Goal: Task Accomplishment & Management: Use online tool/utility

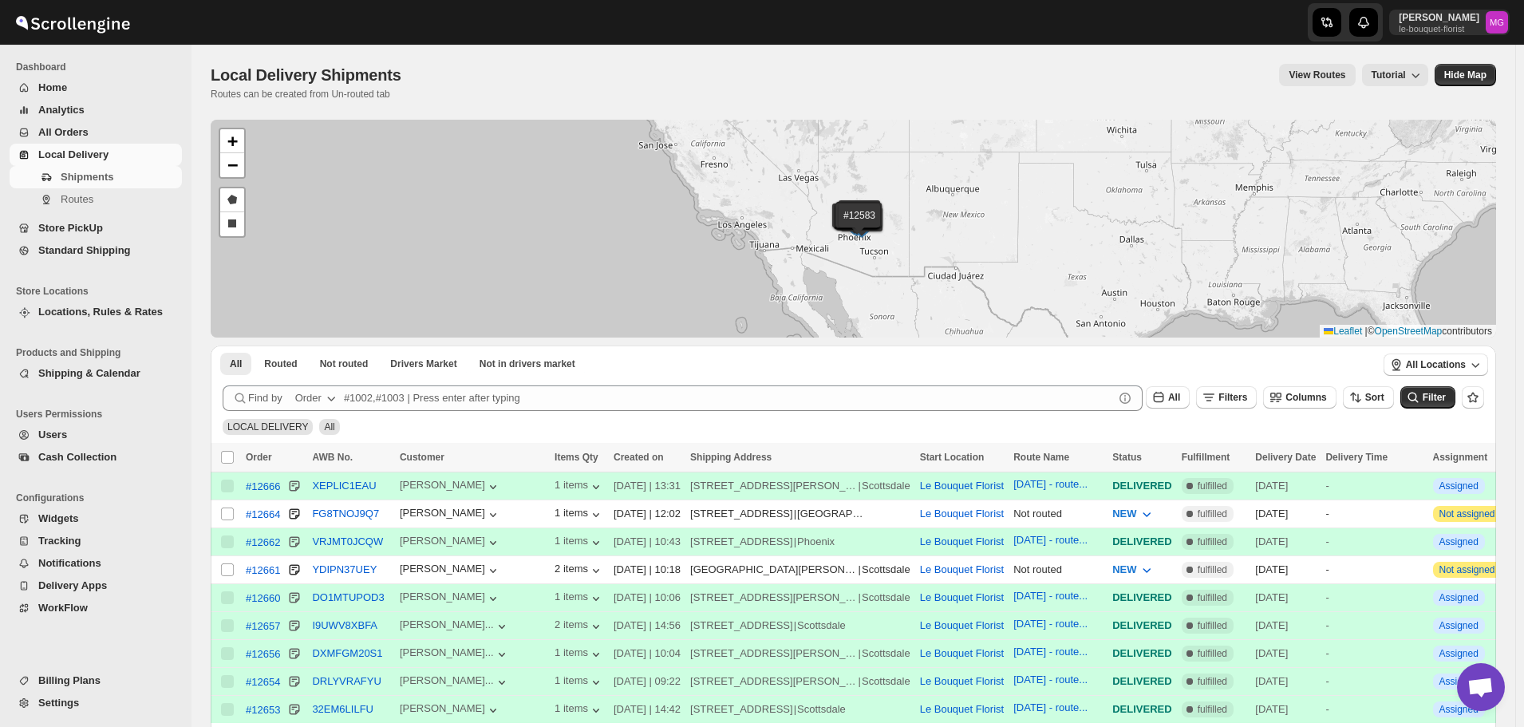
click at [85, 231] on span "Store PickUp" at bounding box center [70, 228] width 65 height 12
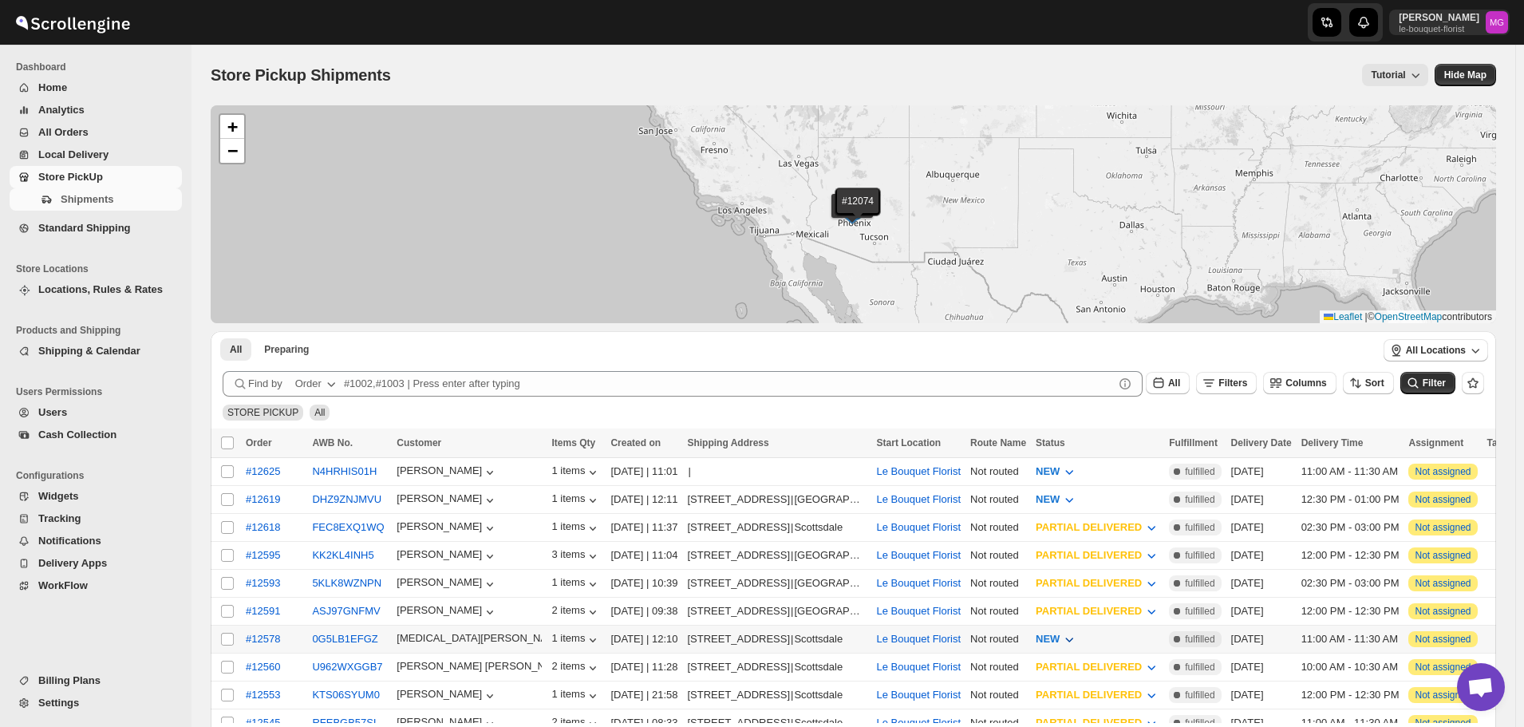
click at [1060, 634] on span "NEW" at bounding box center [1048, 639] width 24 height 12
click at [1087, 552] on button "PREPARING" at bounding box center [1082, 552] width 130 height 26
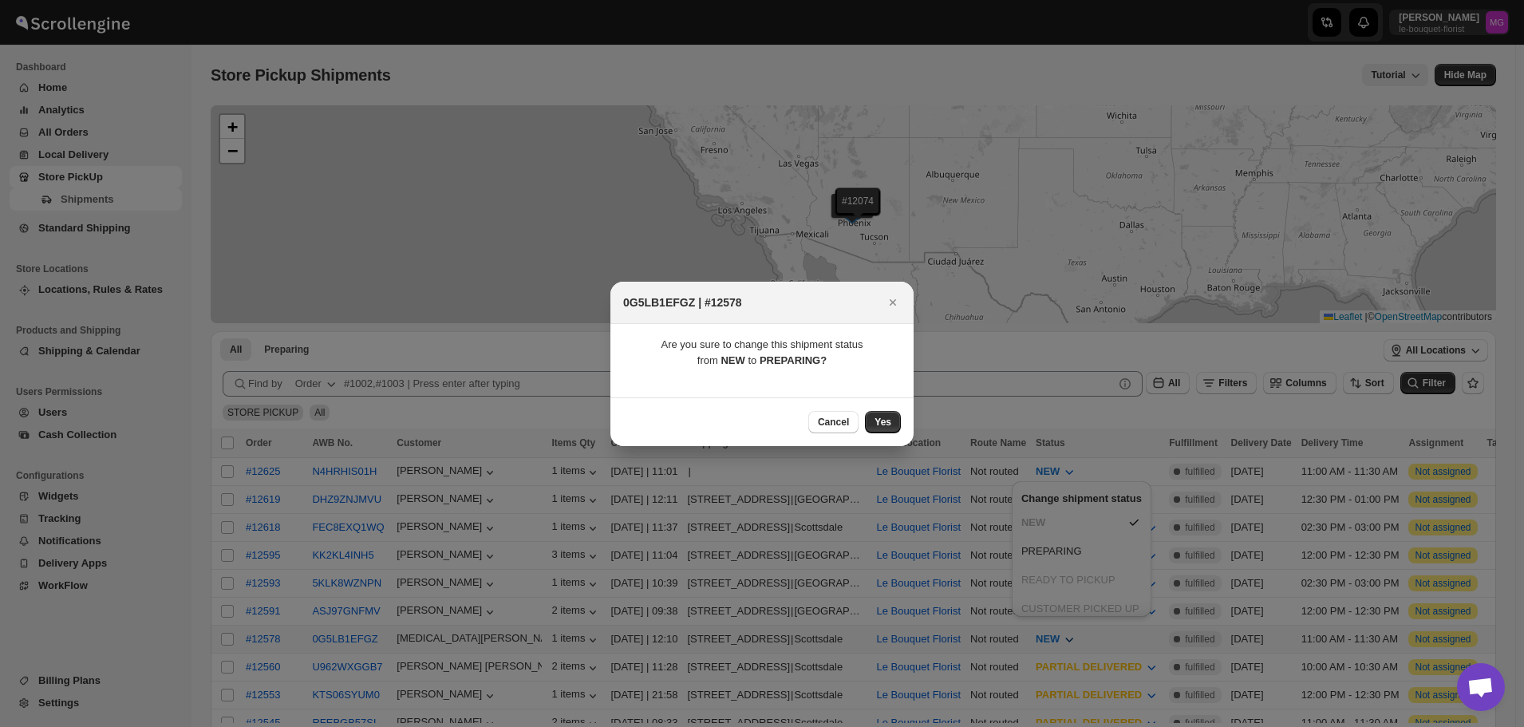
click at [880, 409] on div "Cancel Yes" at bounding box center [762, 421] width 303 height 49
click at [886, 421] on span "Yes" at bounding box center [883, 422] width 17 height 13
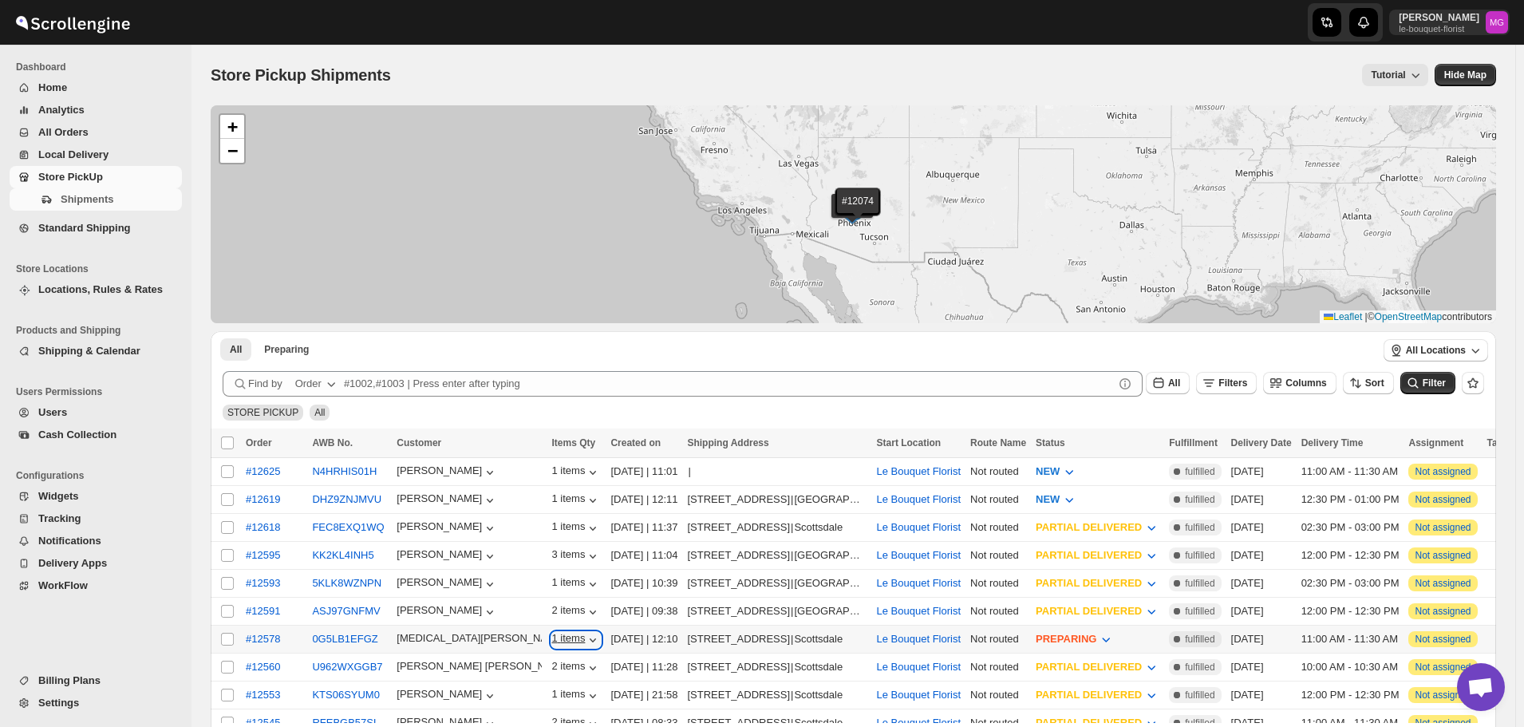
click at [585, 632] on icon "button" at bounding box center [593, 640] width 16 height 16
click at [1097, 633] on span "PREPARING" at bounding box center [1066, 639] width 61 height 12
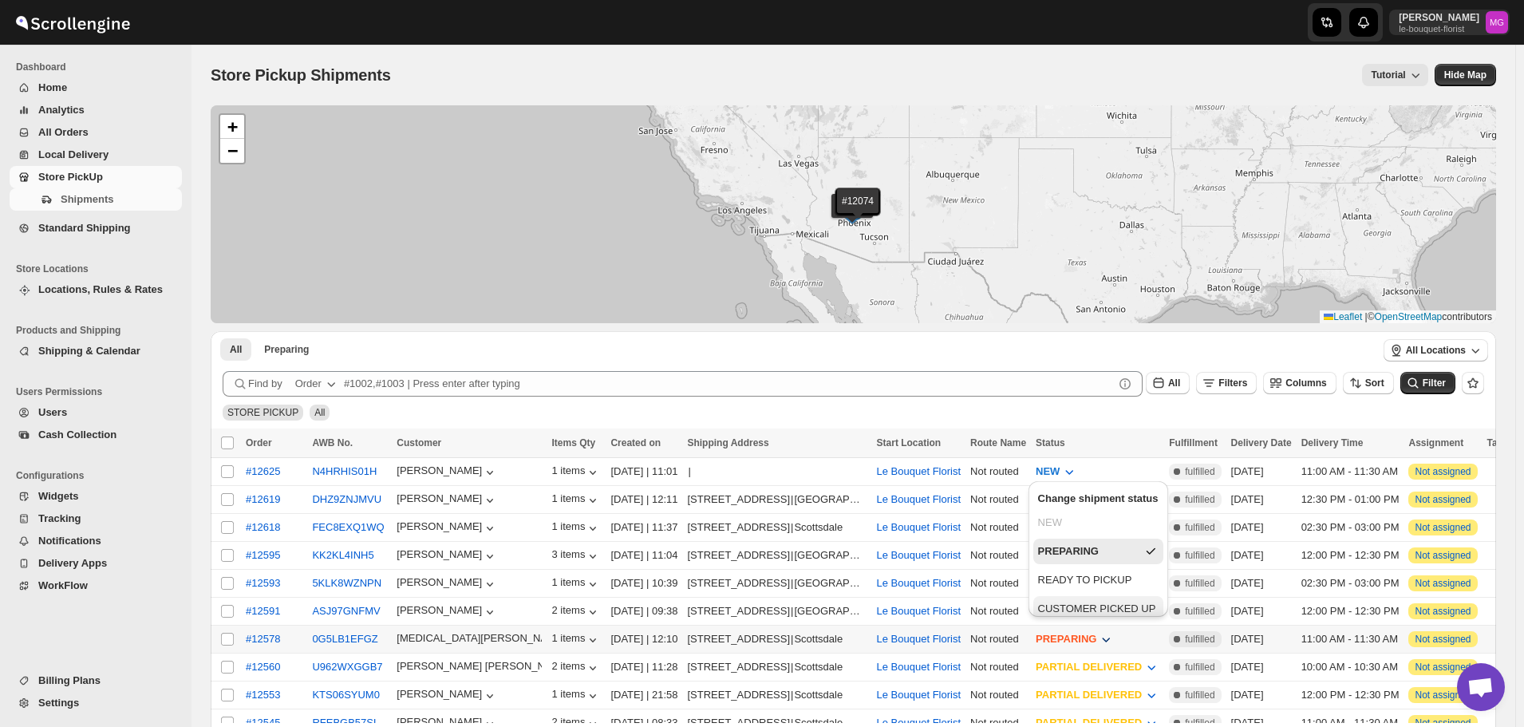
click at [1104, 607] on div "CUSTOMER PICKED UP" at bounding box center [1097, 609] width 118 height 16
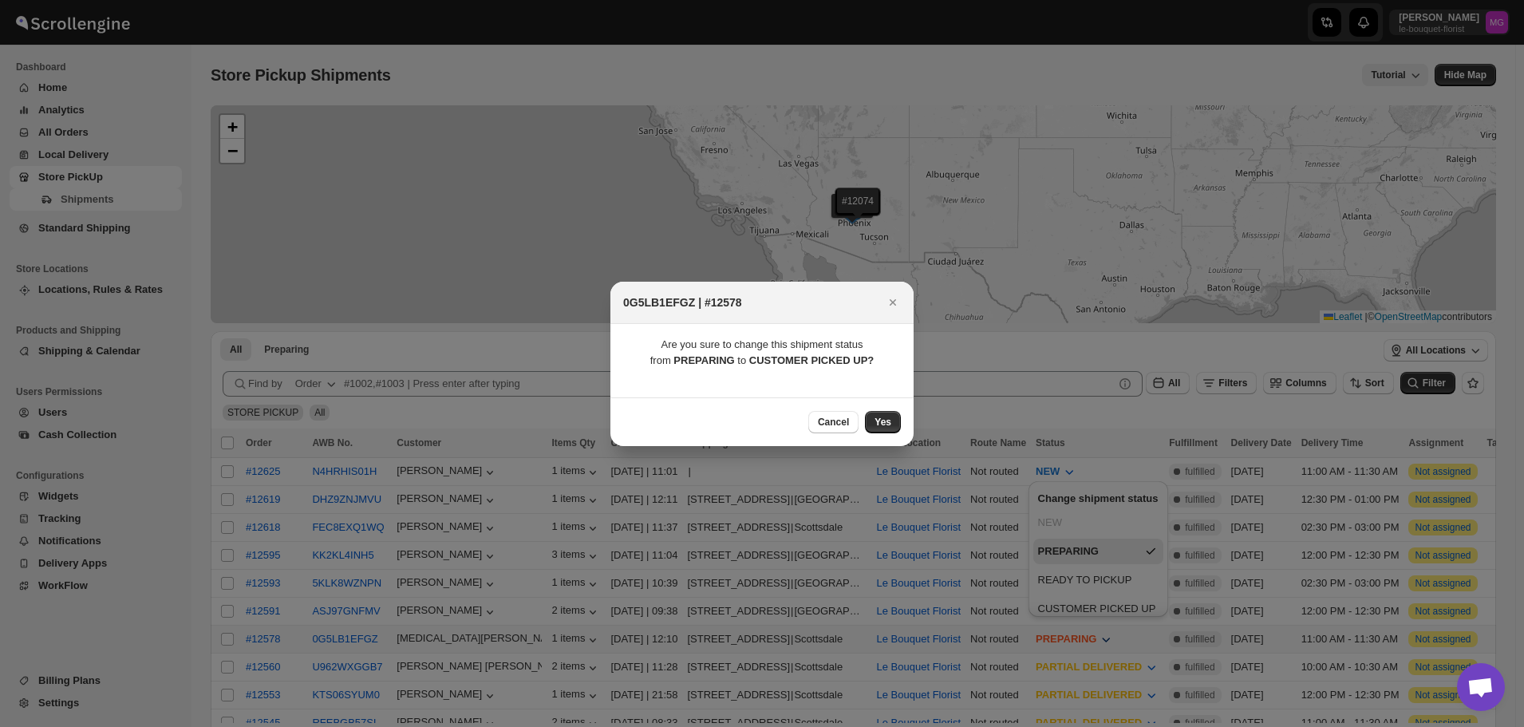
click at [896, 423] on button "Yes" at bounding box center [883, 422] width 36 height 22
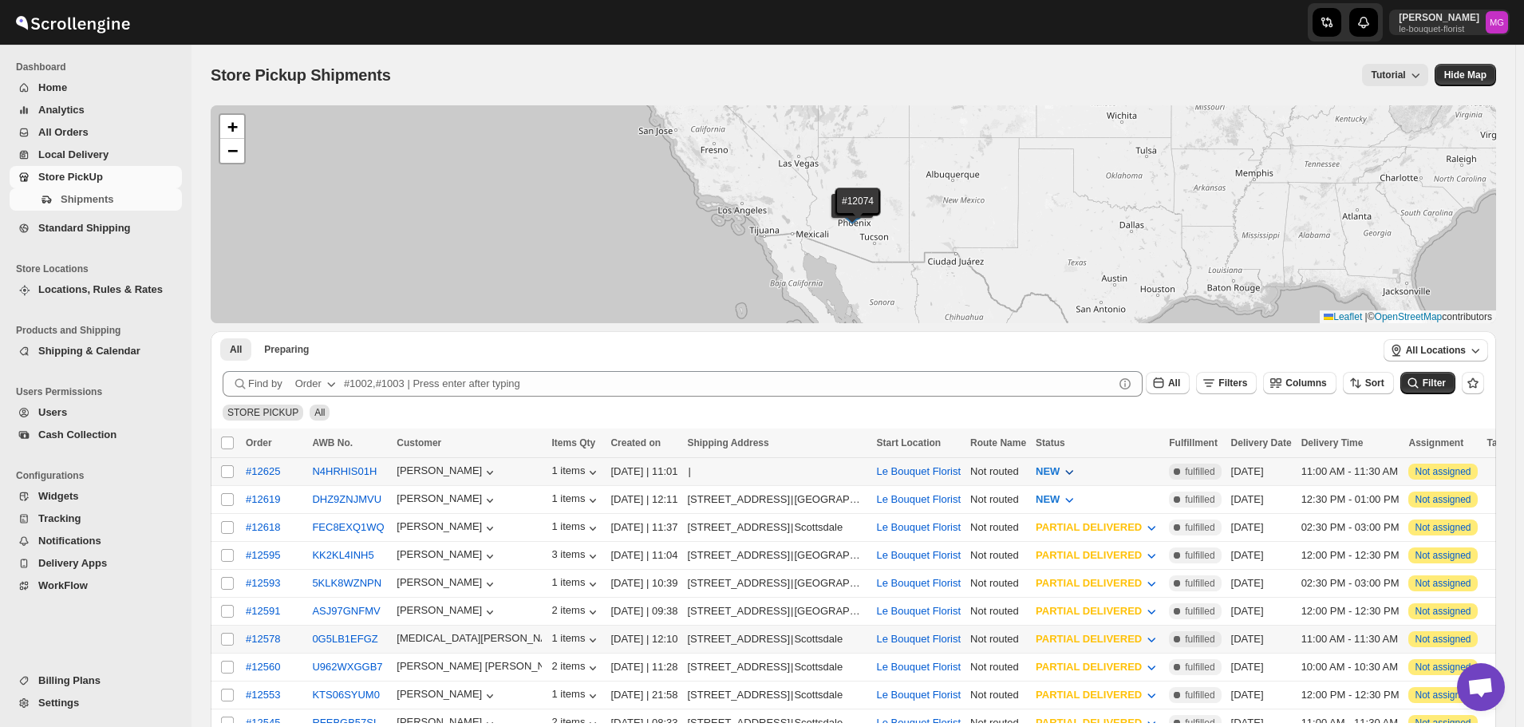
click at [1075, 459] on button "NEW" at bounding box center [1056, 472] width 61 height 26
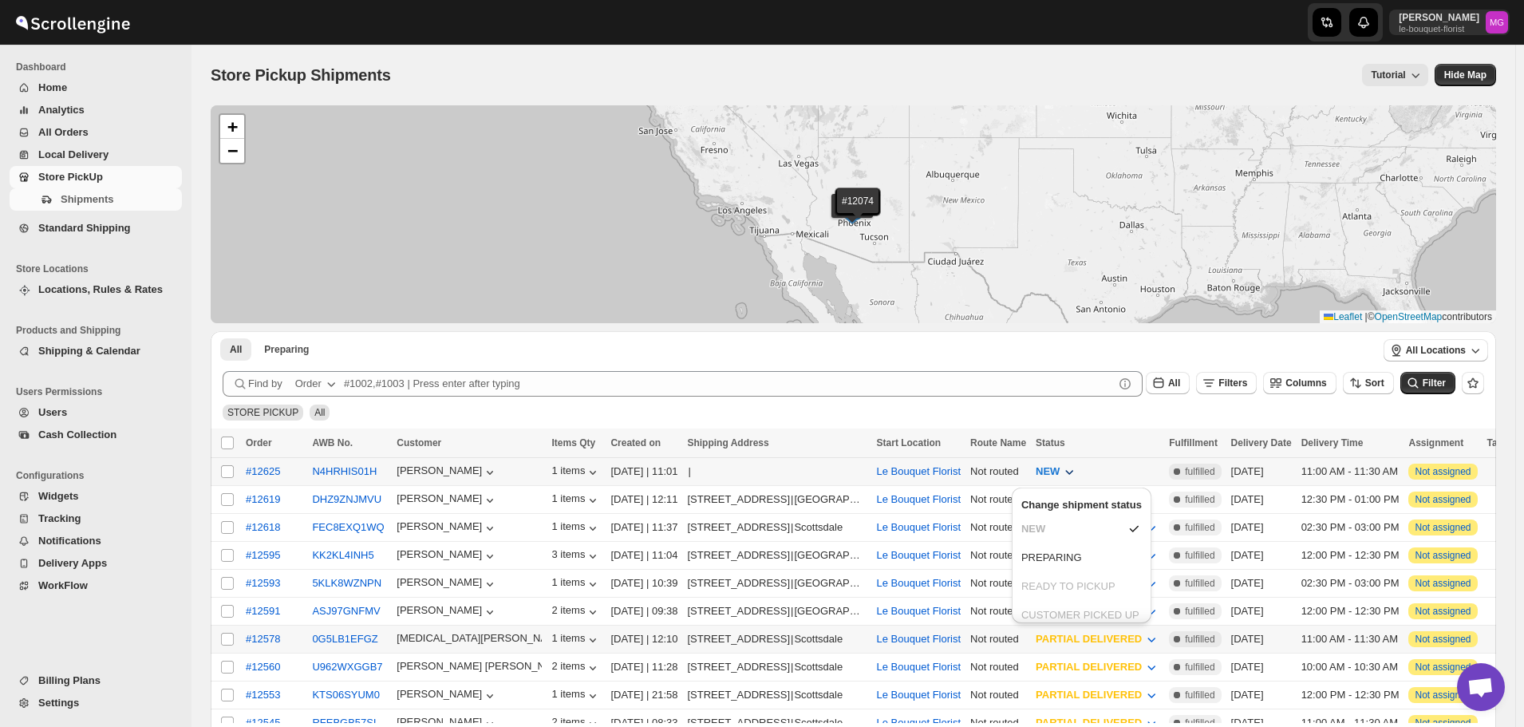
click at [1070, 571] on ul "NEW PREPARING READY TO PICKUP CUSTOMER PICKED UP CANCELLED" at bounding box center [1082, 586] width 130 height 140
click at [1070, 560] on div "PREPARING" at bounding box center [1052, 558] width 61 height 16
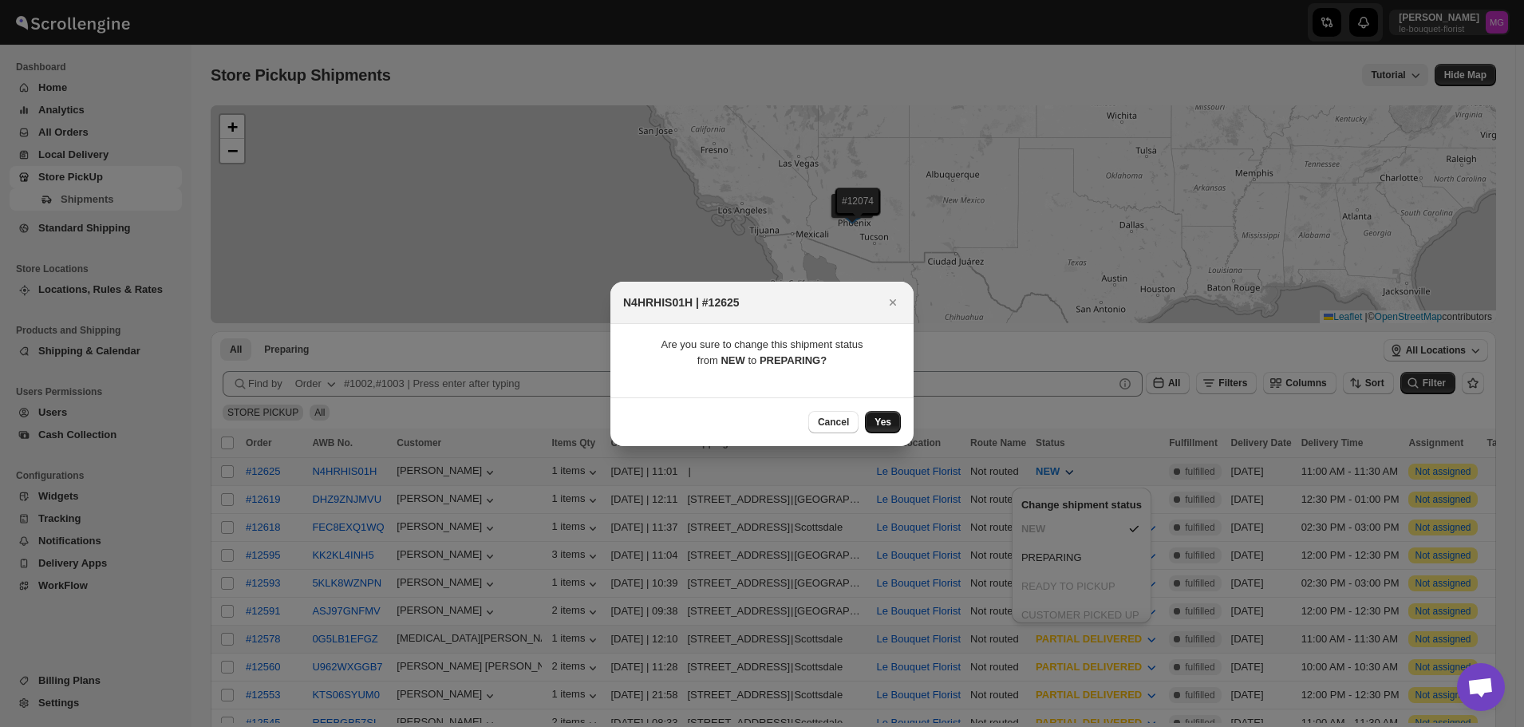
click at [887, 417] on span "Yes" at bounding box center [883, 422] width 17 height 13
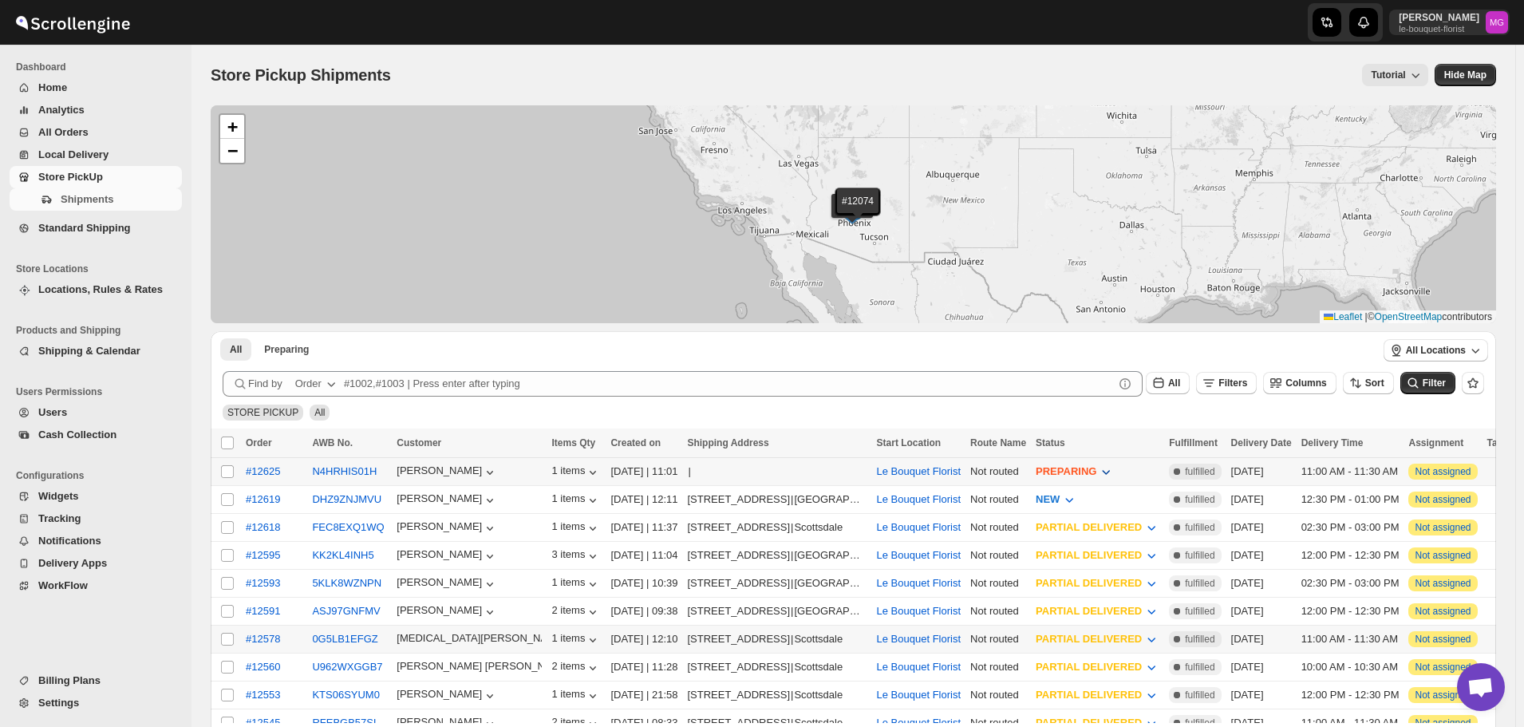
click at [1097, 475] on span "PREPARING" at bounding box center [1066, 471] width 61 height 12
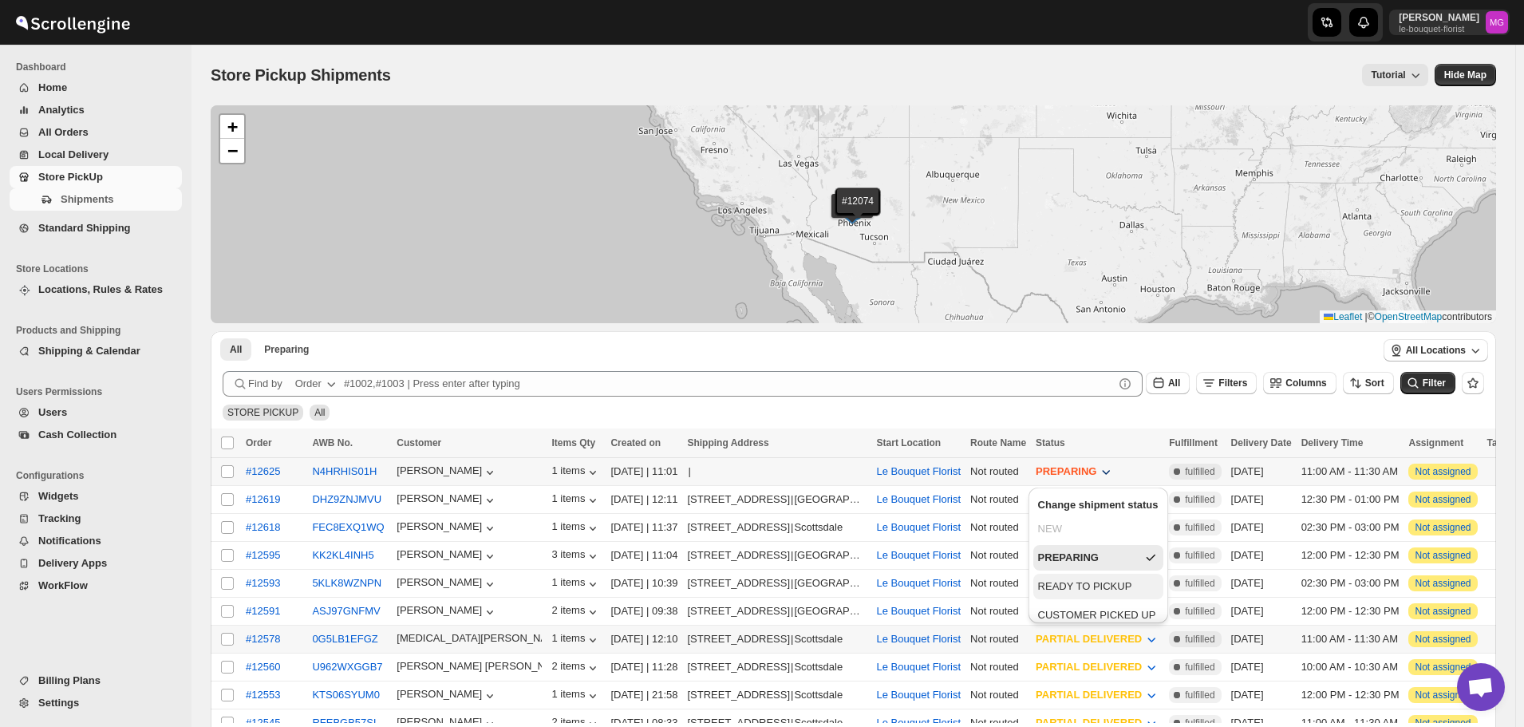
click at [1089, 591] on div "READY TO PICKUP" at bounding box center [1085, 587] width 94 height 16
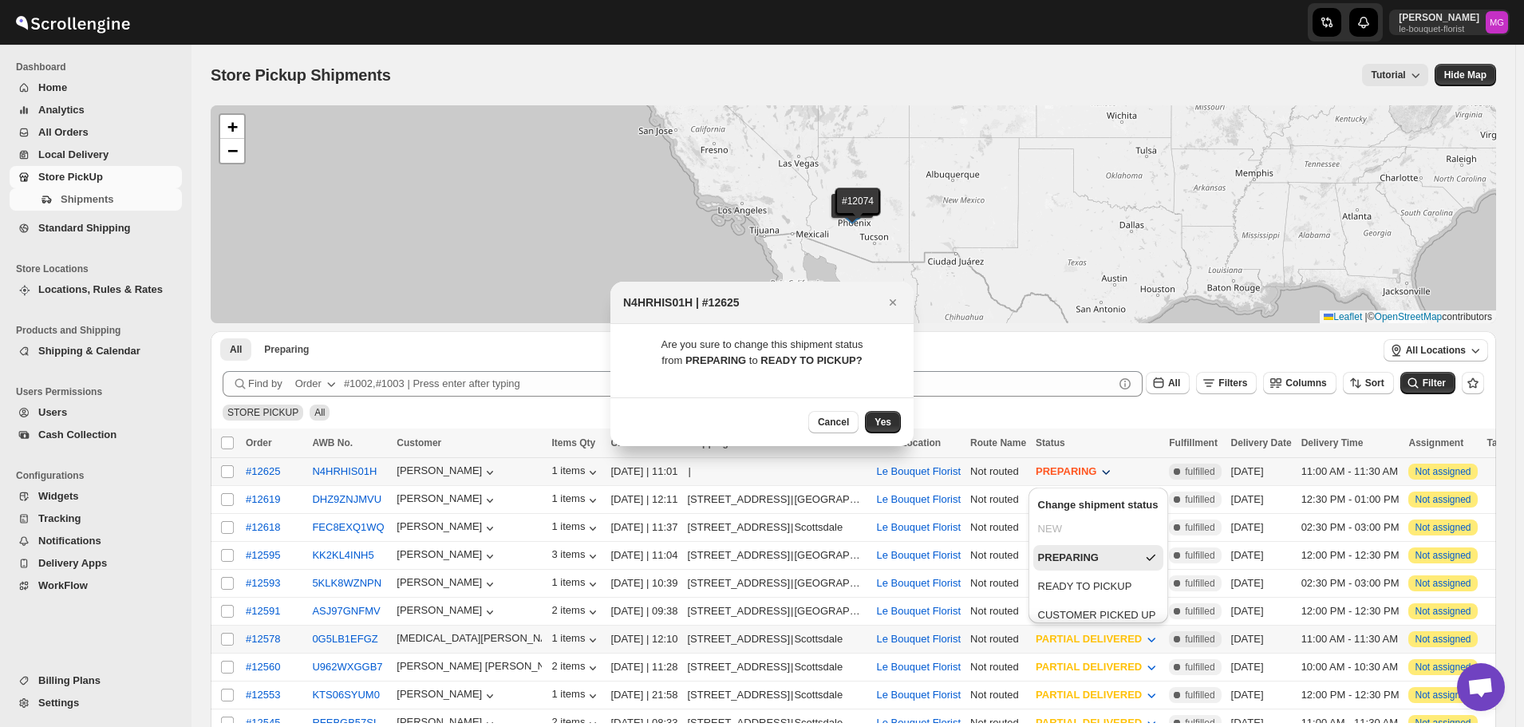
click at [895, 408] on div "Cancel Yes" at bounding box center [762, 421] width 303 height 49
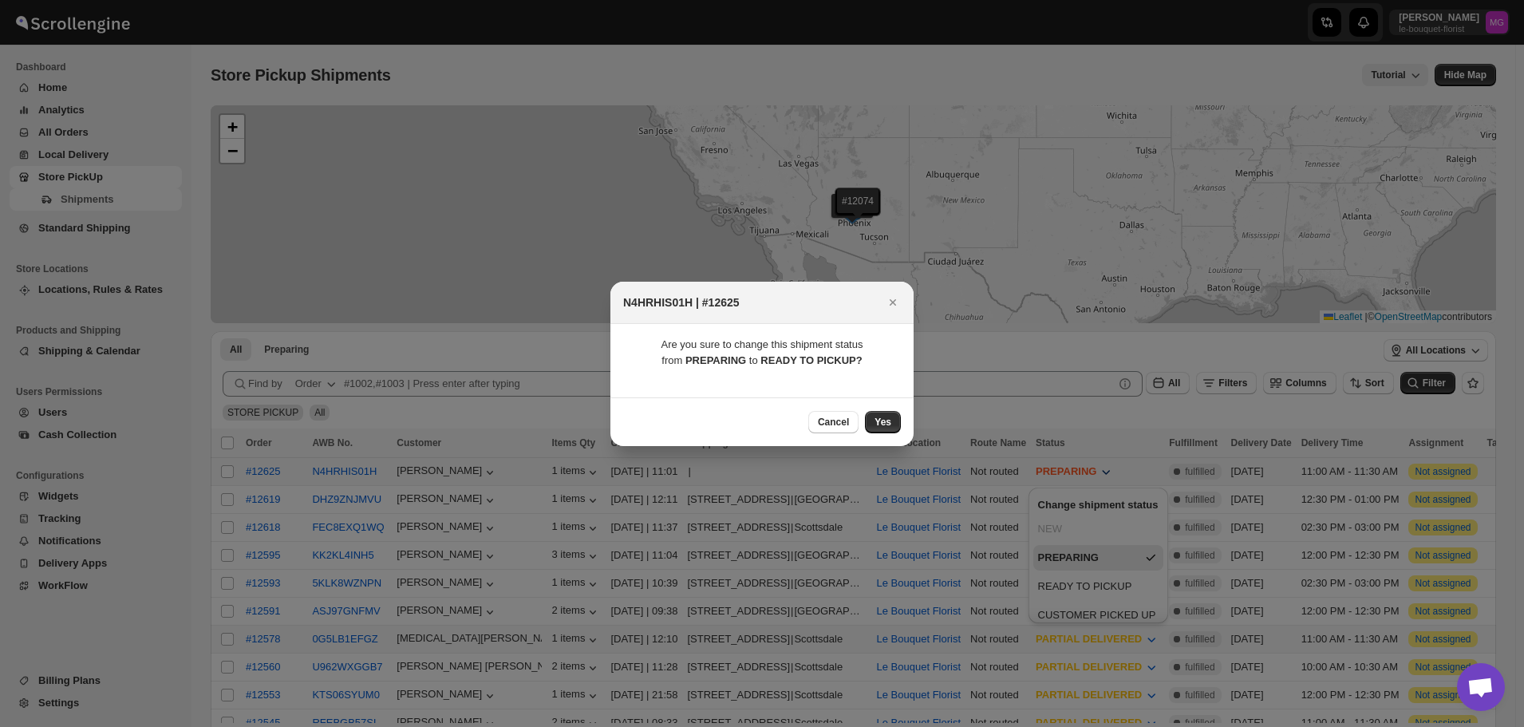
click at [906, 413] on div "Cancel Yes" at bounding box center [762, 421] width 303 height 49
click at [891, 417] on span "Yes" at bounding box center [883, 422] width 17 height 13
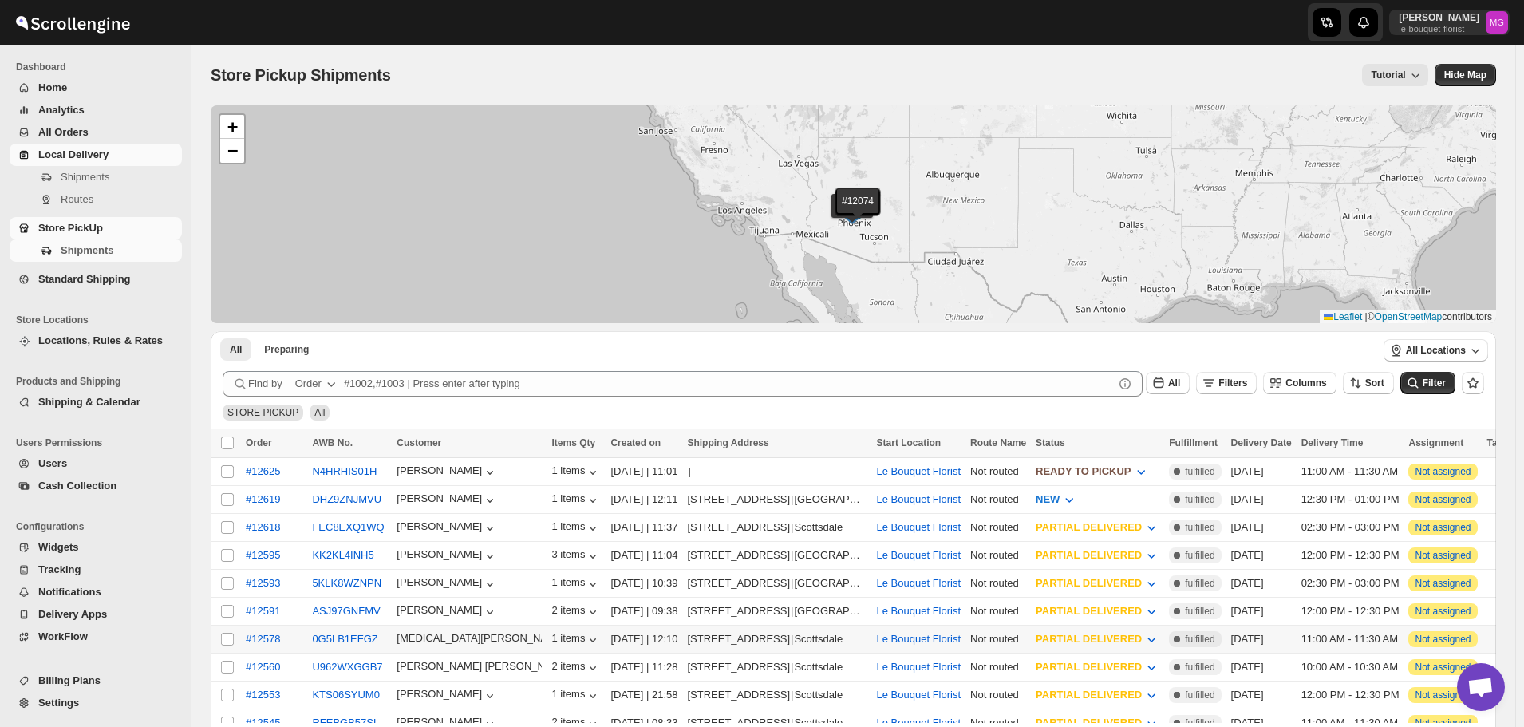
click at [67, 154] on span "Local Delivery" at bounding box center [73, 154] width 70 height 12
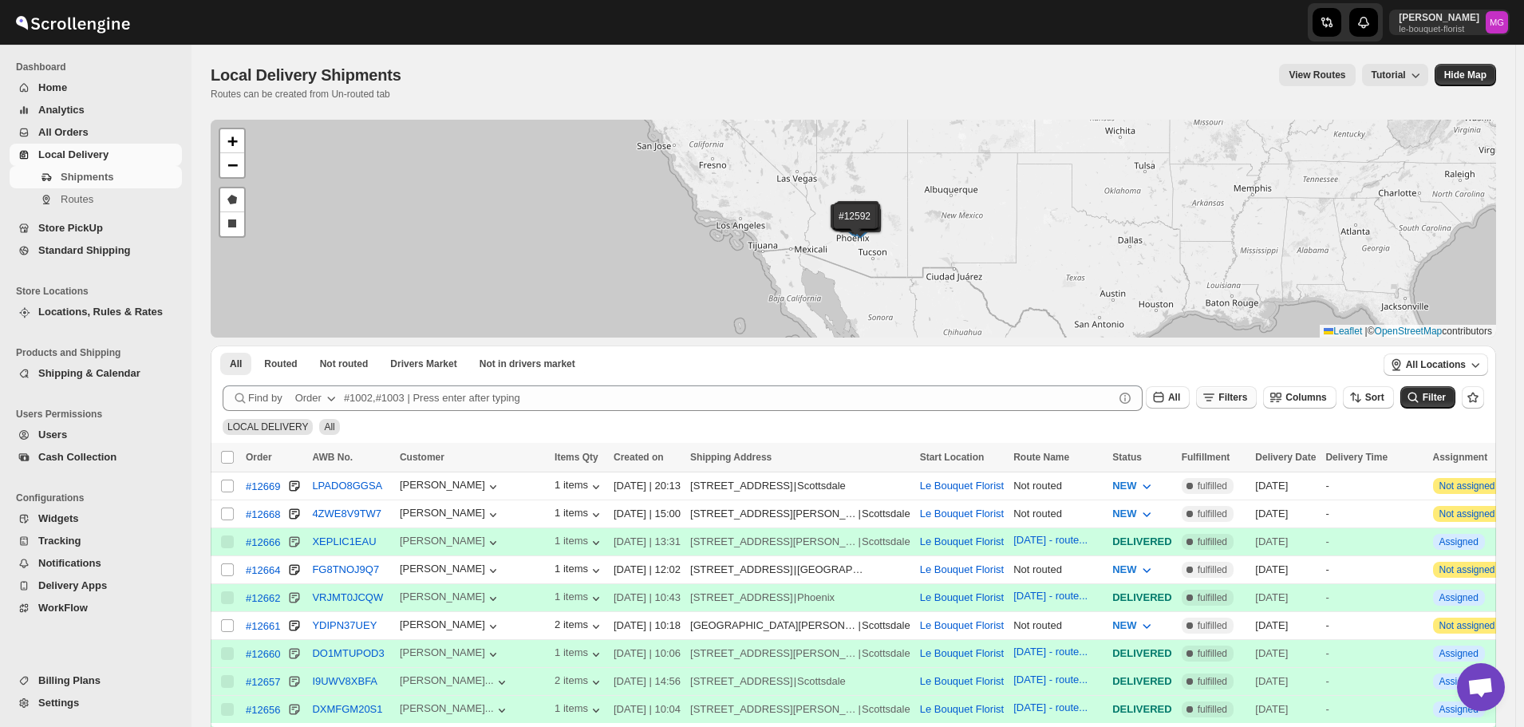
click at [1217, 398] on icon "button" at bounding box center [1209, 397] width 16 height 16
click at [1228, 464] on span "Add Filter" at bounding box center [1249, 460] width 45 height 13
click at [1192, 473] on div "Select" at bounding box center [1241, 462] width 319 height 42
click at [1164, 467] on icon "button" at bounding box center [1172, 461] width 16 height 16
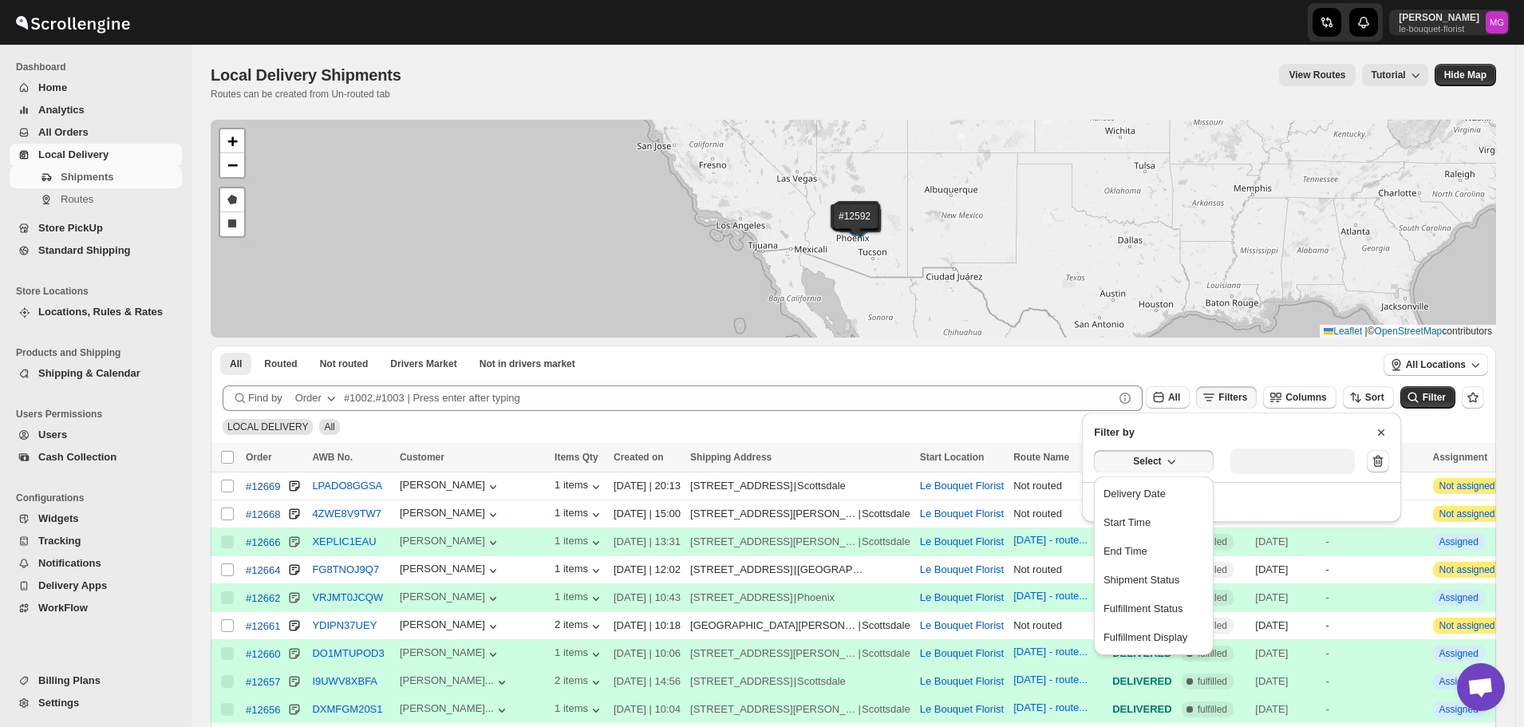
click at [1164, 490] on div "Delivery Date" at bounding box center [1135, 494] width 62 height 16
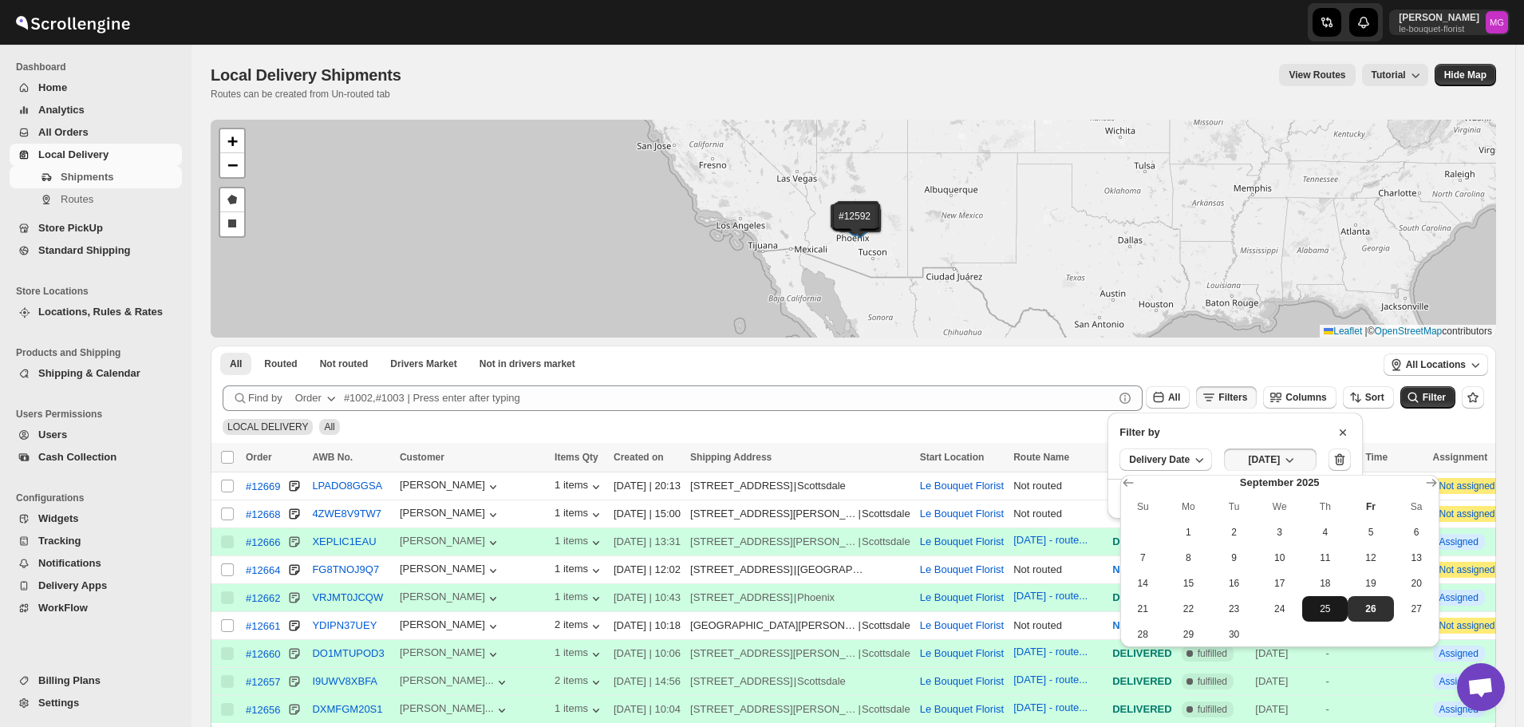
click at [1315, 608] on span "25" at bounding box center [1325, 609] width 33 height 13
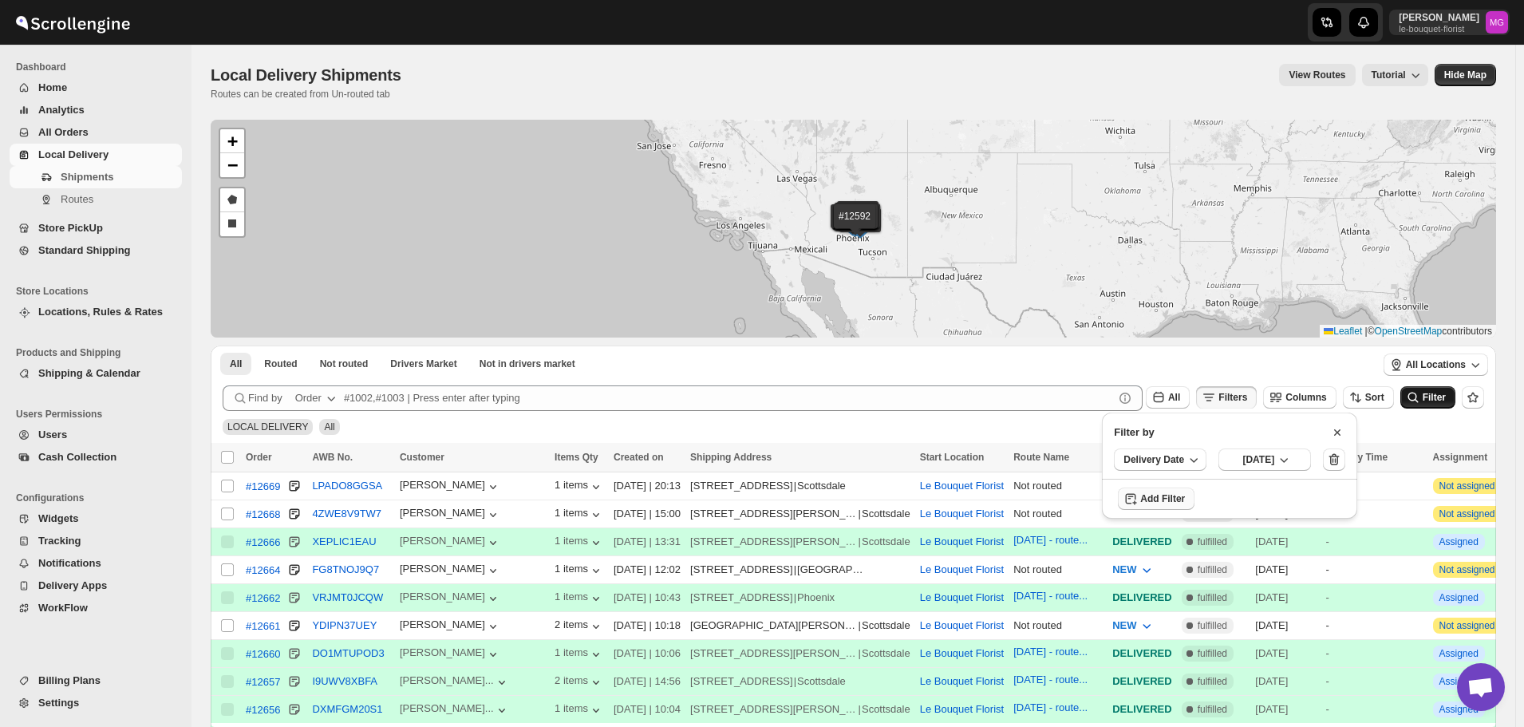
click at [1447, 390] on button "Filter" at bounding box center [1428, 397] width 55 height 22
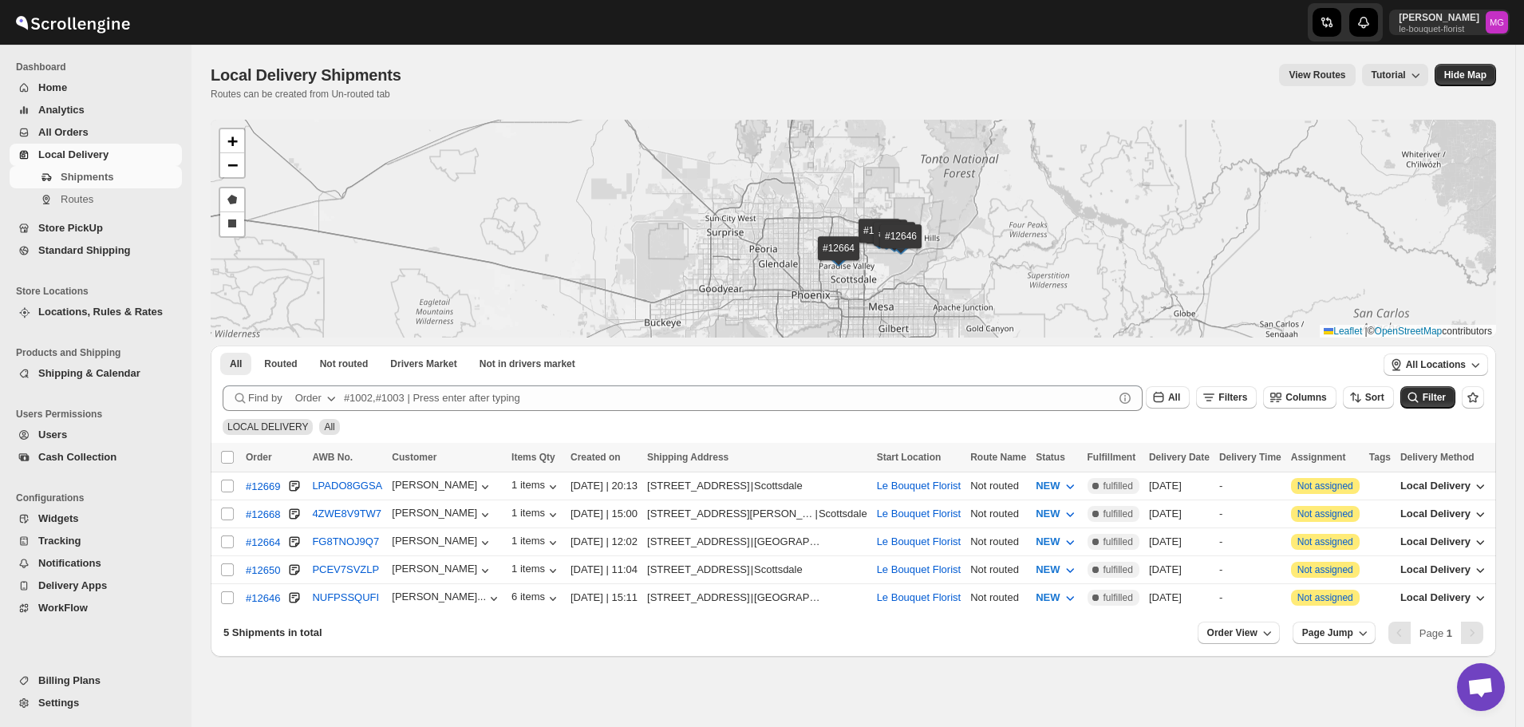
drag, startPoint x: 663, startPoint y: 192, endPoint x: 635, endPoint y: 176, distance: 31.8
click at [635, 176] on div "#12669 #12668 #12664 #12650 #12646 + − Draw a polygon Draw a rectangle Leaflet …" at bounding box center [854, 229] width 1286 height 218
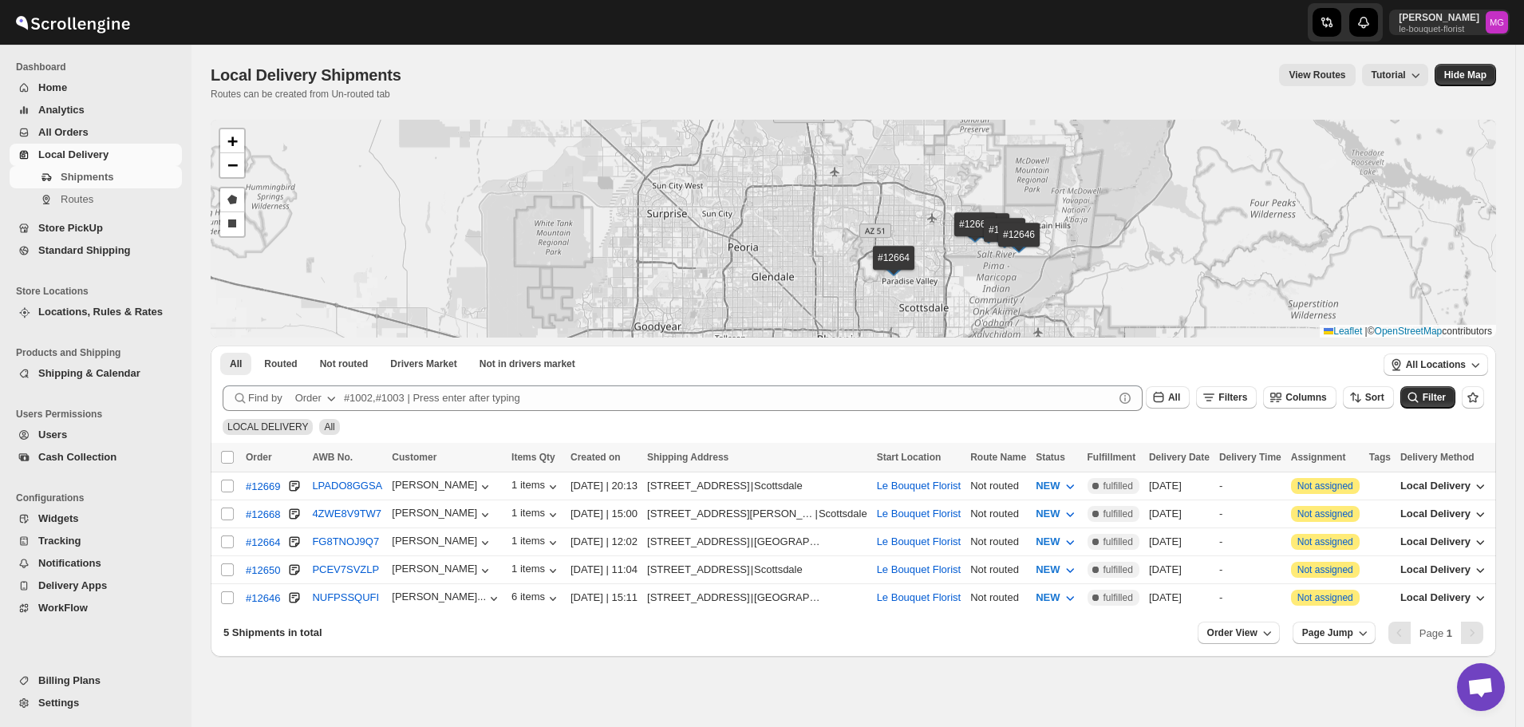
drag, startPoint x: 880, startPoint y: 251, endPoint x: 789, endPoint y: 209, distance: 100.3
click at [789, 209] on div "#12669 #12668 #12664 #12650 #12646 + − Draw a polygon Draw a rectangle Leaflet …" at bounding box center [854, 229] width 1286 height 218
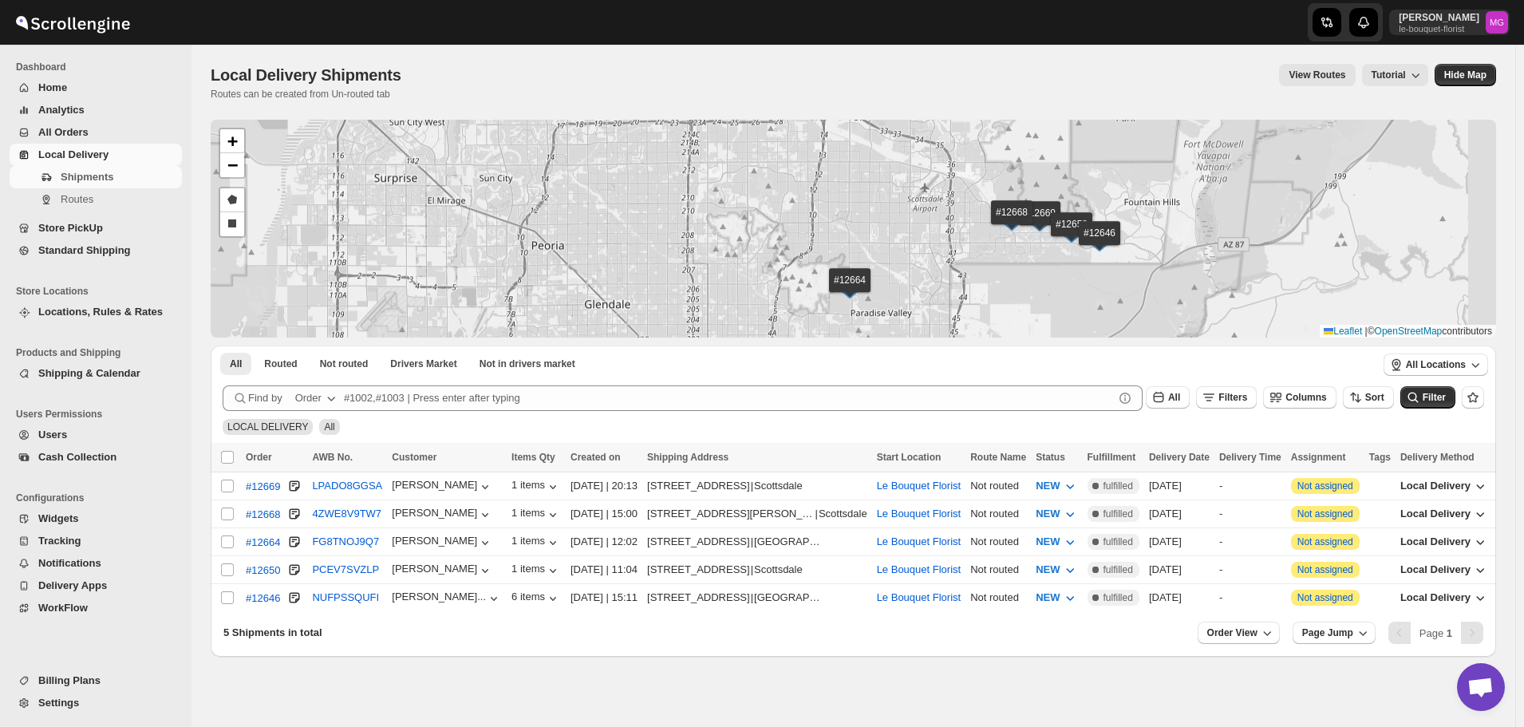
drag, startPoint x: 975, startPoint y: 240, endPoint x: 833, endPoint y: 224, distance: 142.2
click at [833, 224] on div "#12669 #12668 #12664 #12650 #12646 + − Draw a polygon Draw a rectangle Leaflet …" at bounding box center [854, 229] width 1286 height 218
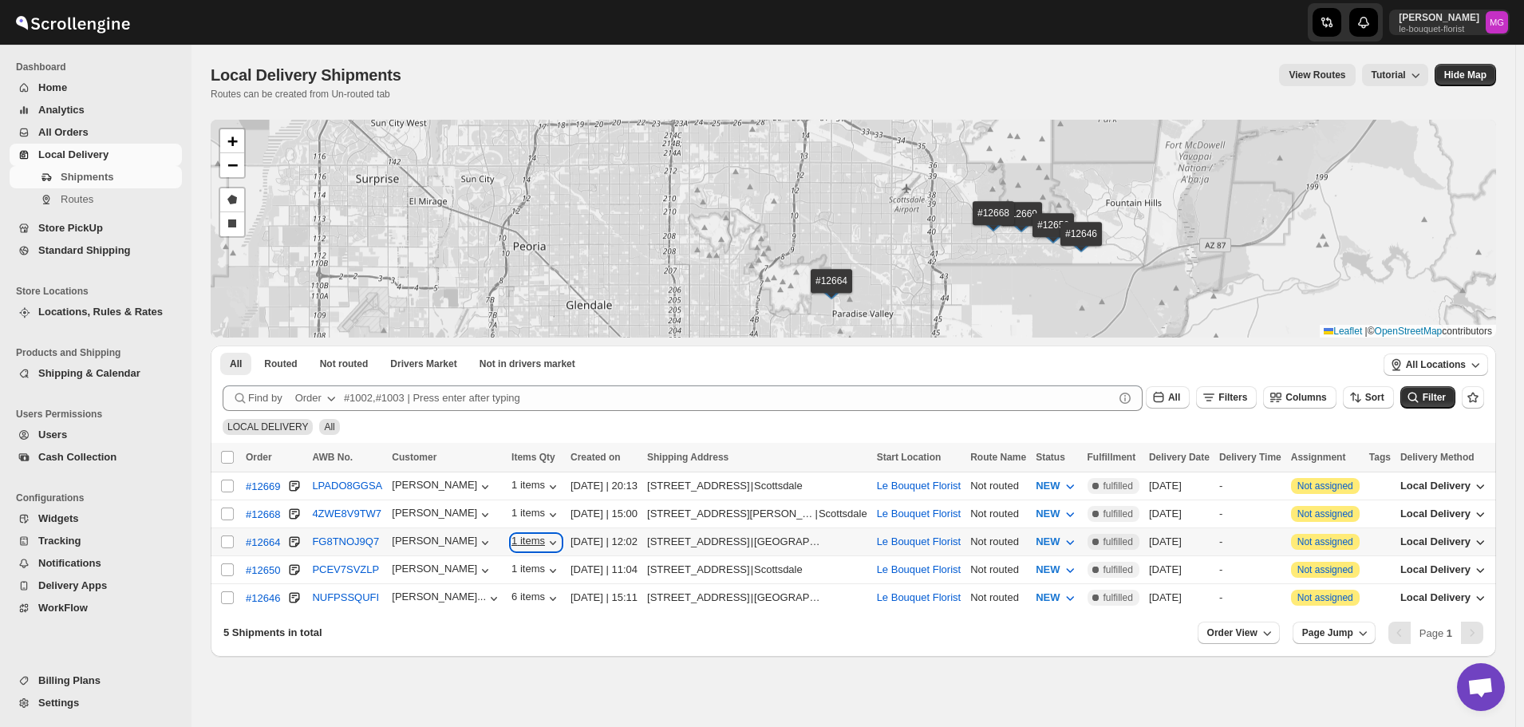
click at [512, 535] on div "1 items" at bounding box center [536, 543] width 49 height 16
click at [72, 198] on span "Routes" at bounding box center [77, 199] width 33 height 12
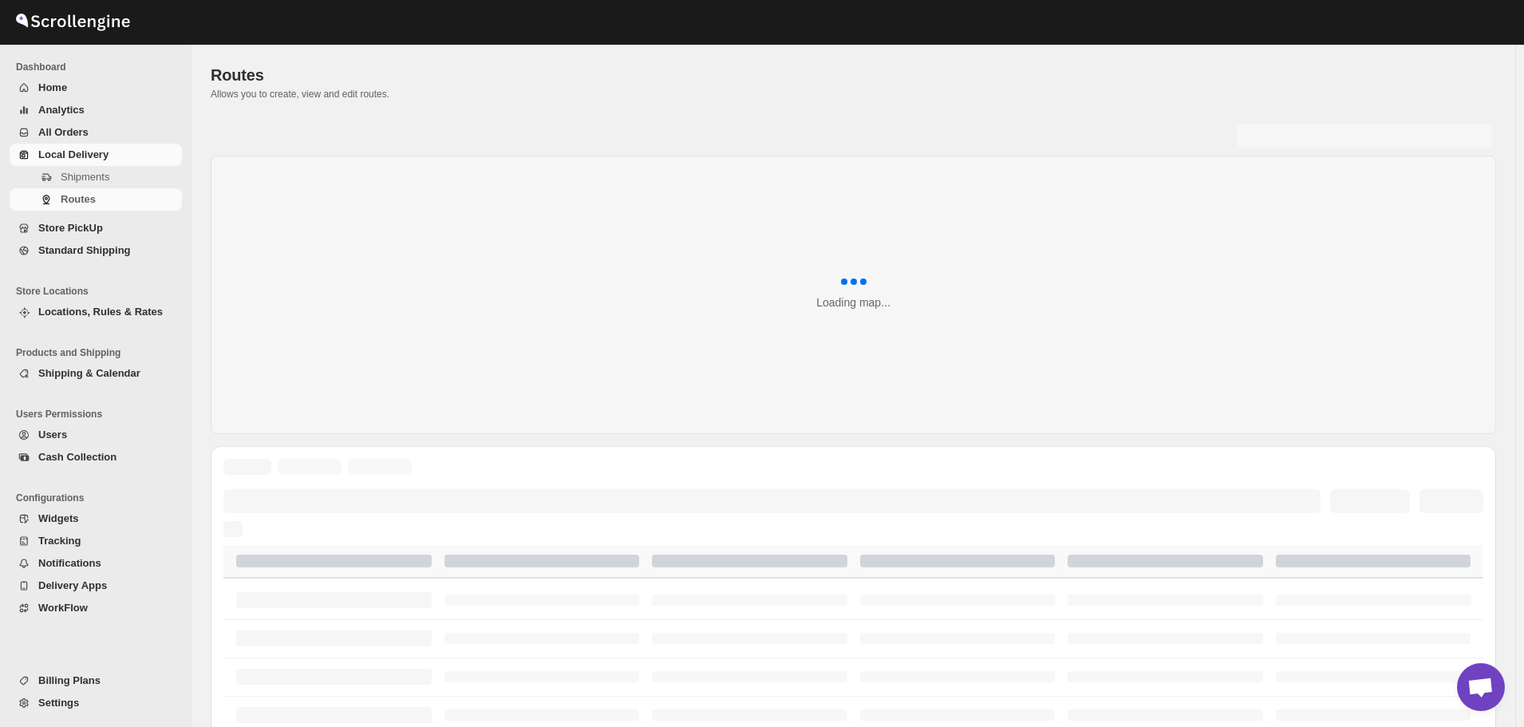
click at [76, 236] on link "Store PickUp" at bounding box center [96, 228] width 172 height 22
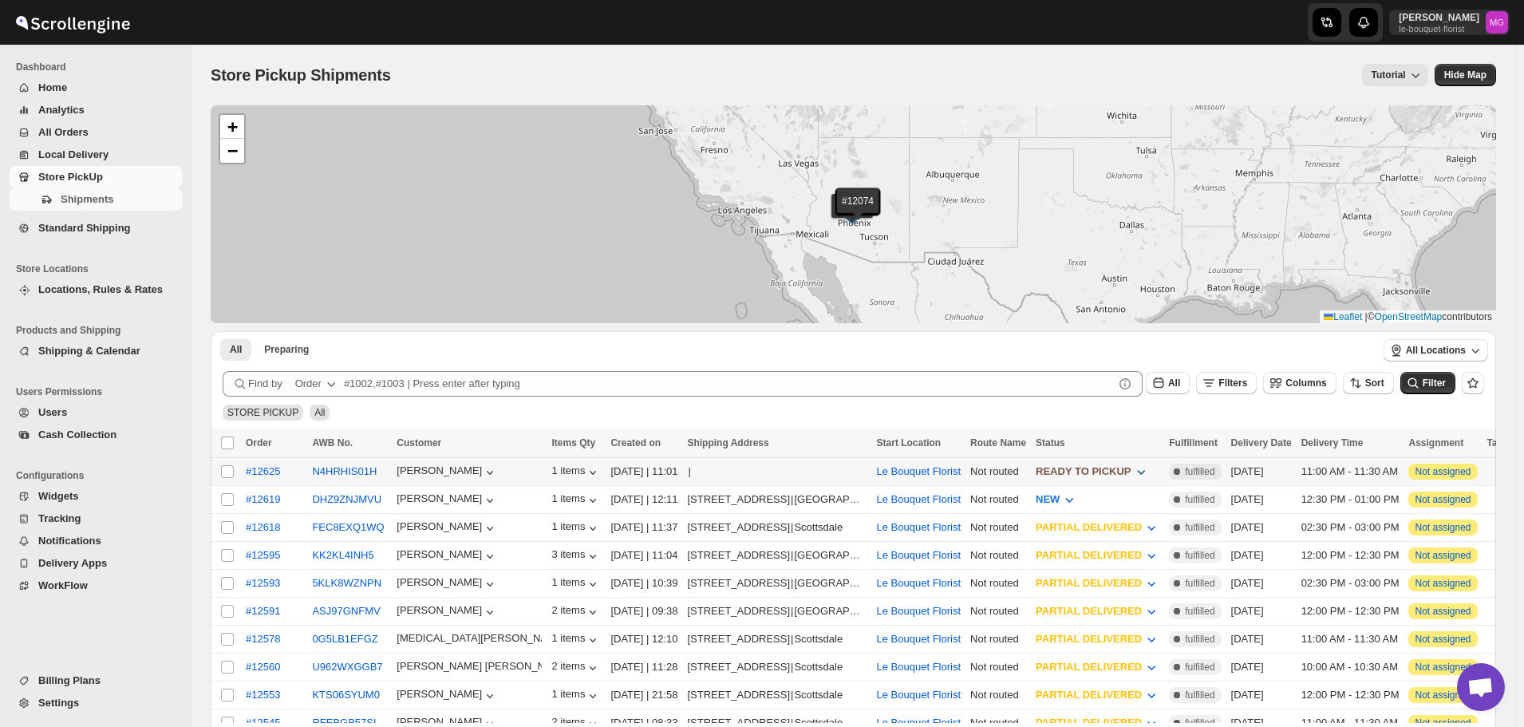
click at [1131, 474] on span "READY TO PICKUP" at bounding box center [1083, 471] width 95 height 12
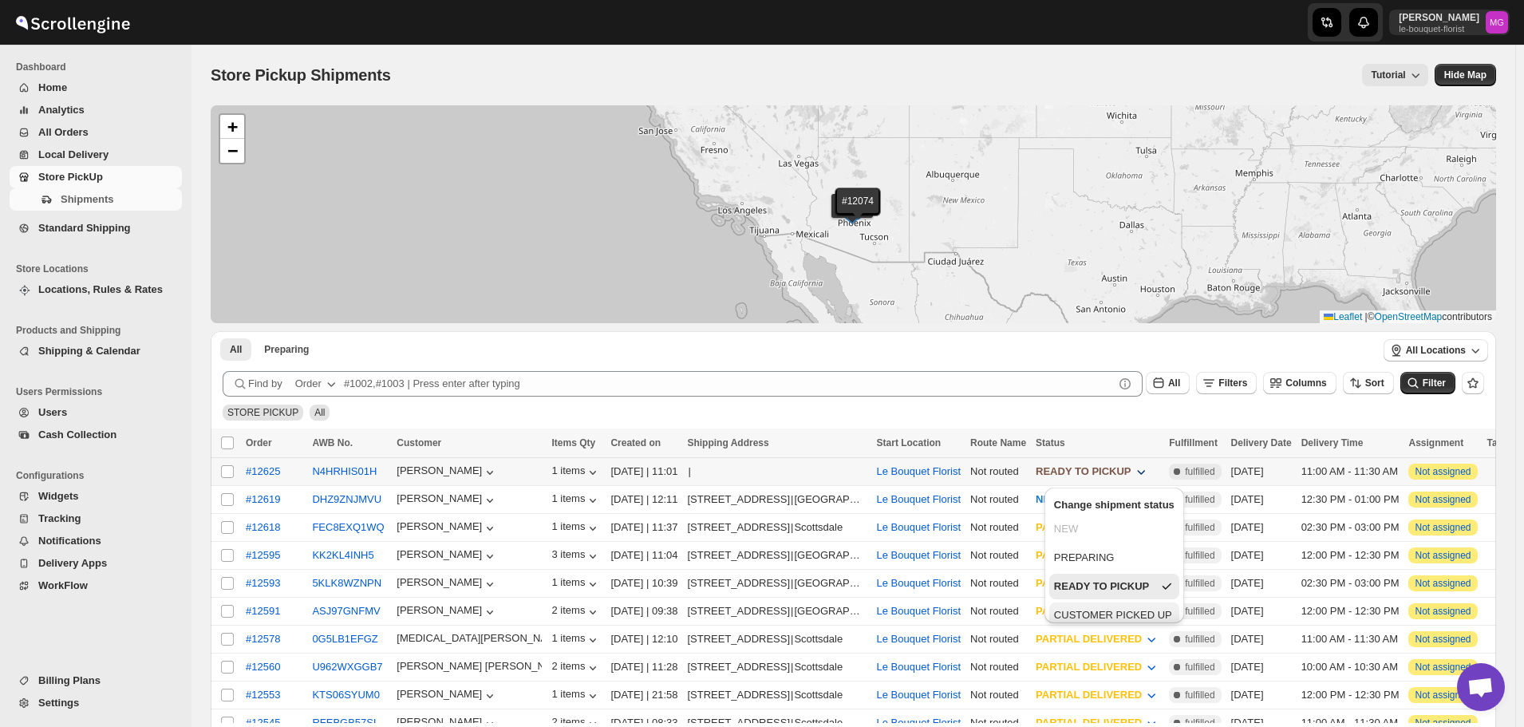
click at [1110, 608] on div "CUSTOMER PICKED UP" at bounding box center [1113, 615] width 118 height 16
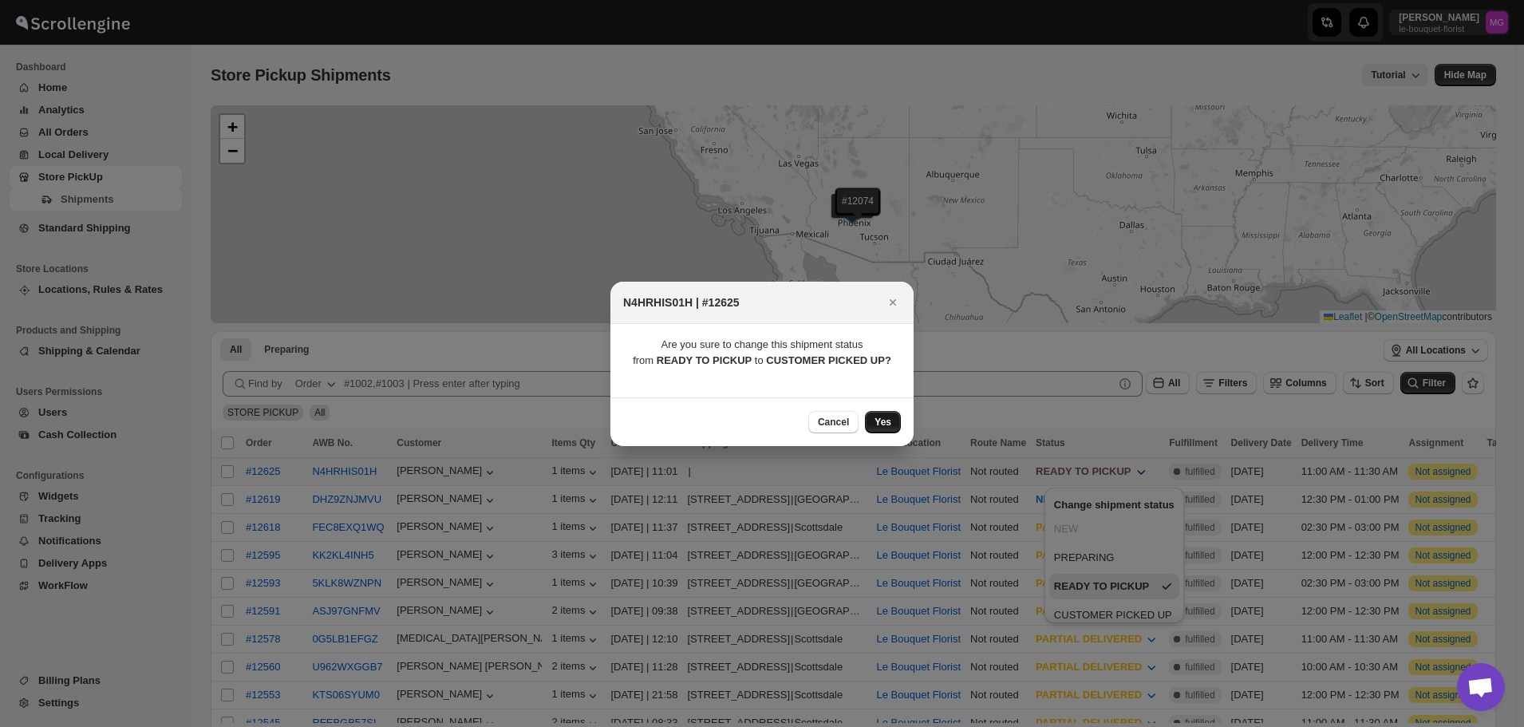
click at [895, 420] on button "Yes" at bounding box center [883, 422] width 36 height 22
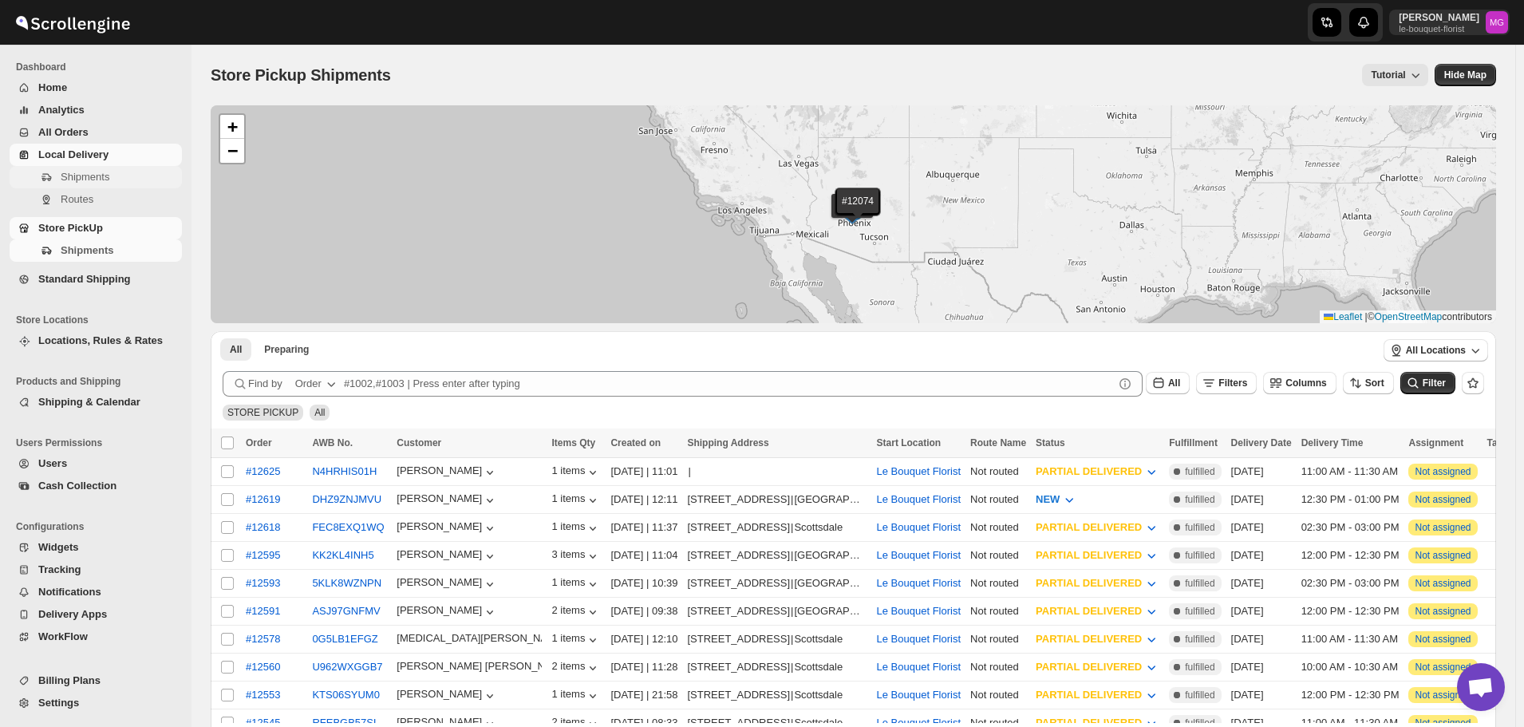
click at [53, 175] on span "Navigation" at bounding box center [46, 179] width 16 height 16
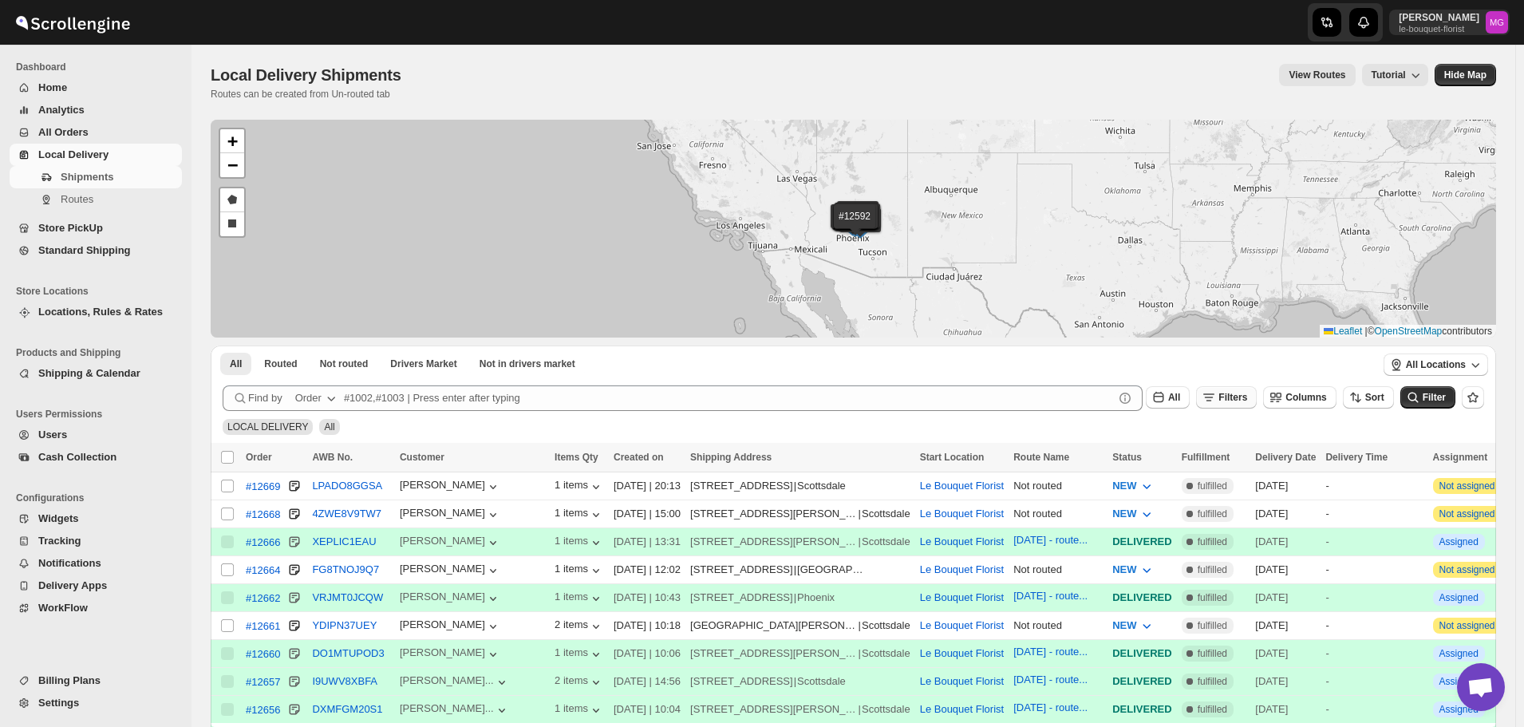
click at [1217, 401] on icon "button" at bounding box center [1209, 397] width 16 height 16
click at [1235, 457] on span "Add Filter" at bounding box center [1249, 460] width 45 height 13
click at [1168, 453] on button "Select" at bounding box center [1154, 461] width 120 height 22
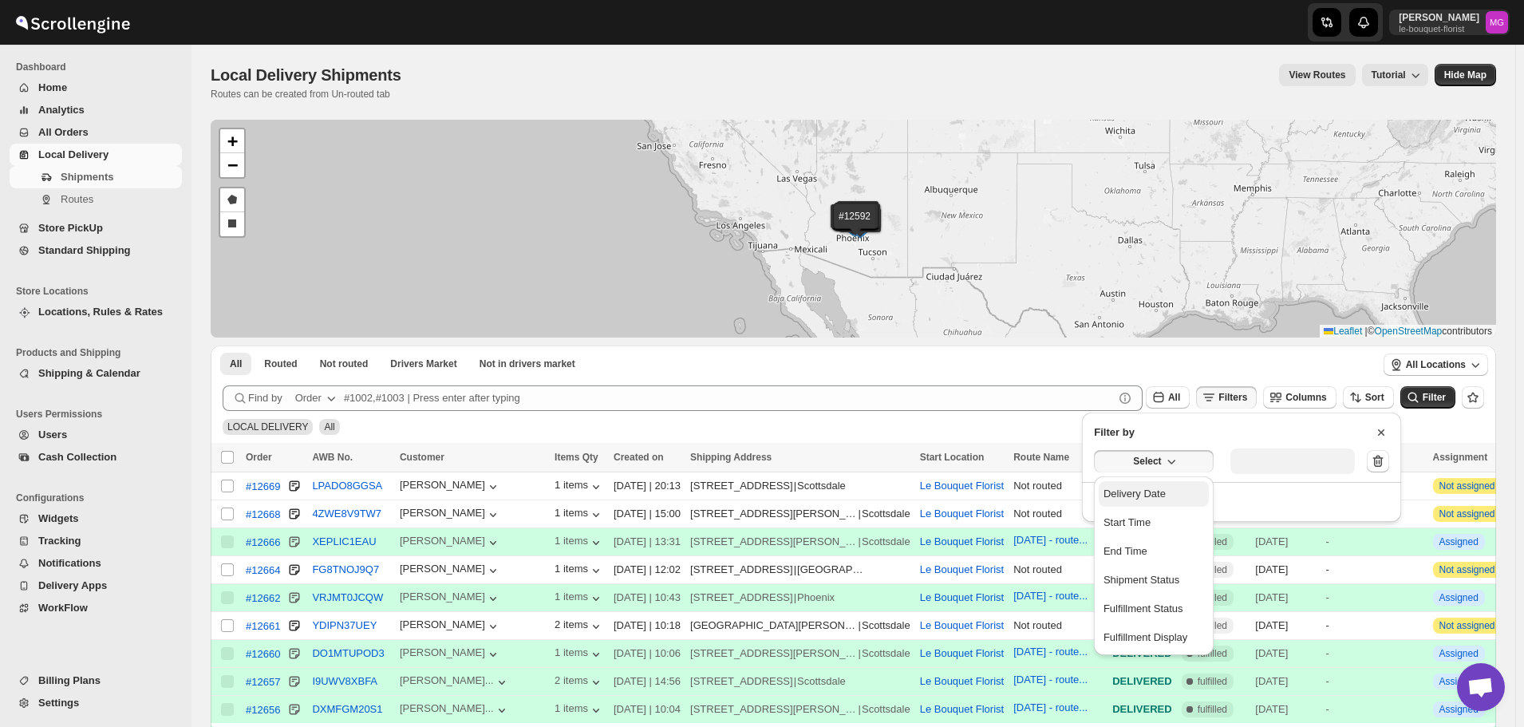
click at [1163, 481] on button "Delivery Date" at bounding box center [1154, 494] width 110 height 26
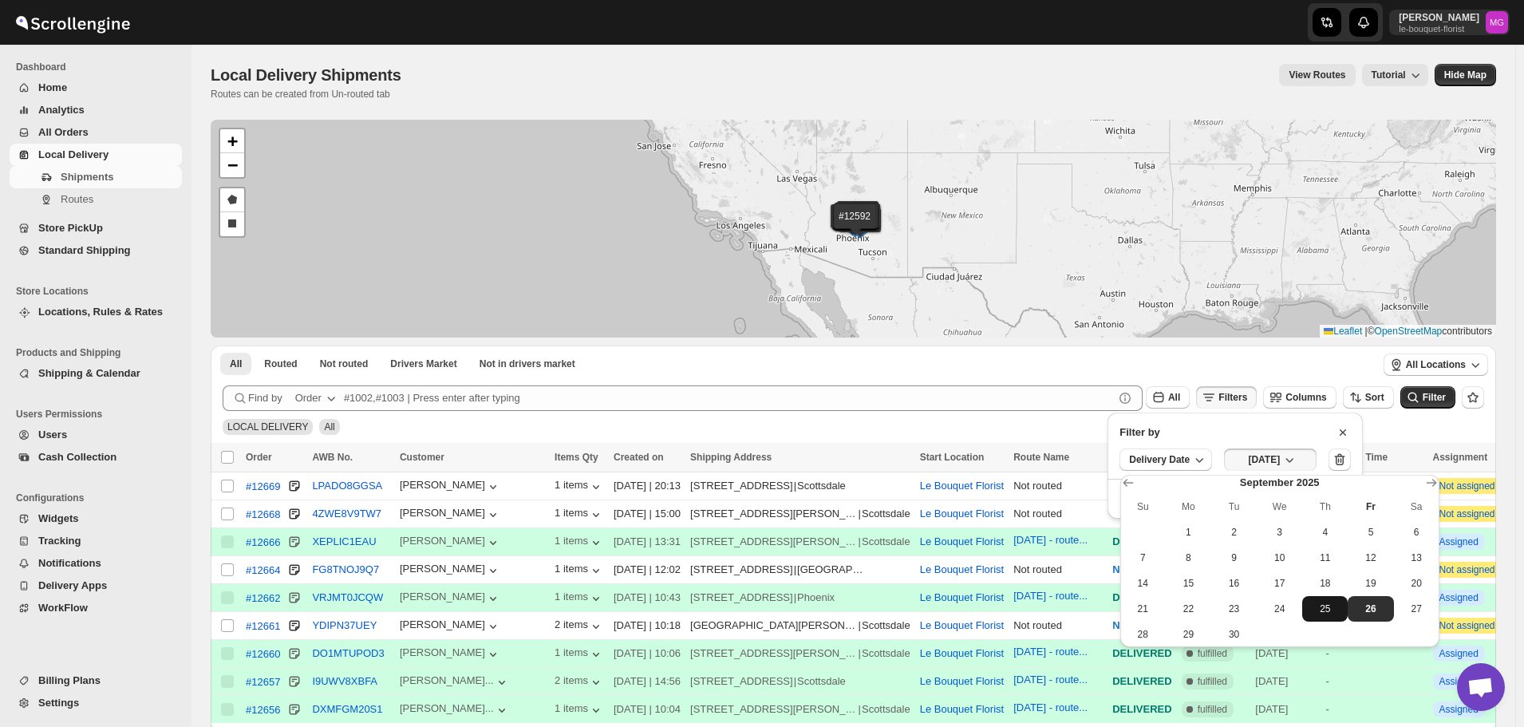
click at [1327, 617] on button "25" at bounding box center [1325, 609] width 45 height 26
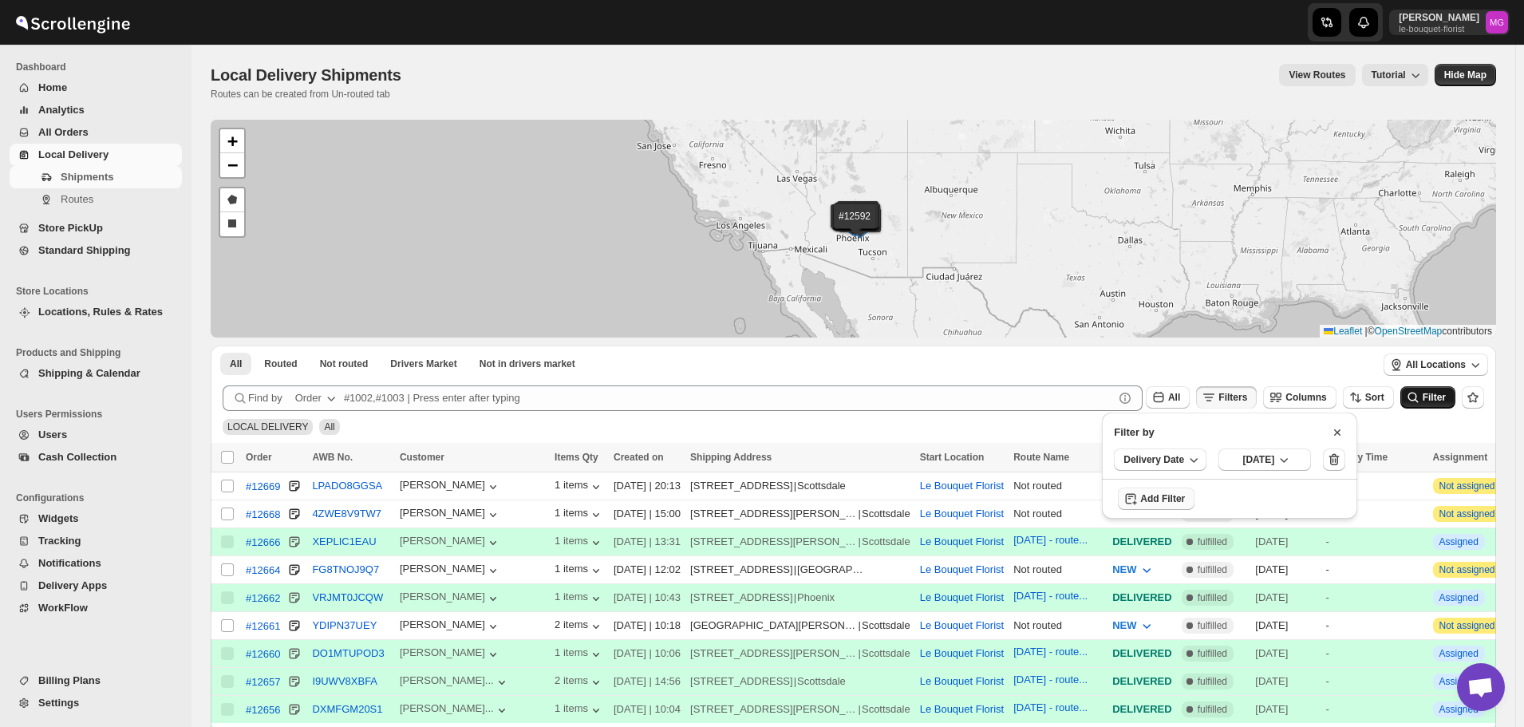
click at [1418, 401] on icon "submit" at bounding box center [1414, 397] width 16 height 16
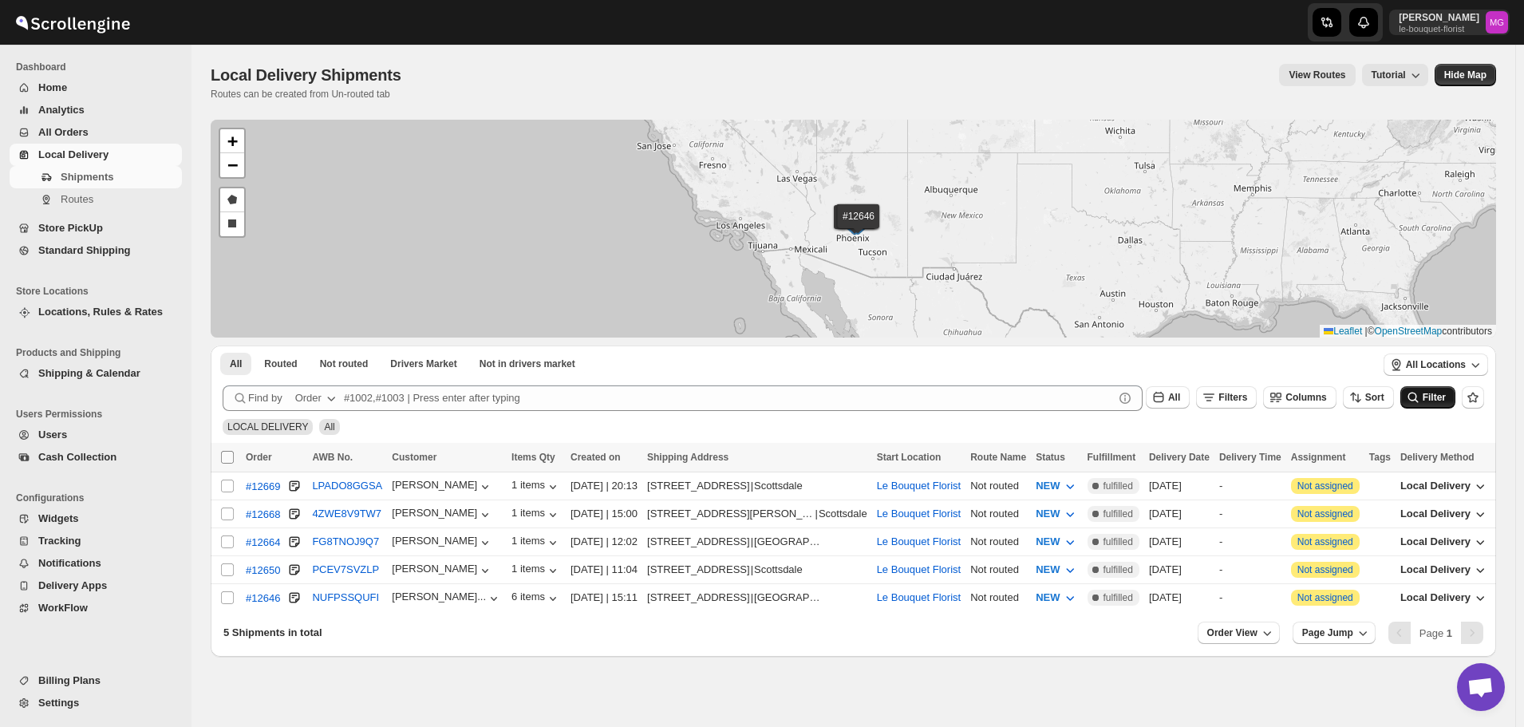
click at [231, 451] on input "Select all shipments" at bounding box center [227, 457] width 13 height 13
checkbox input "true"
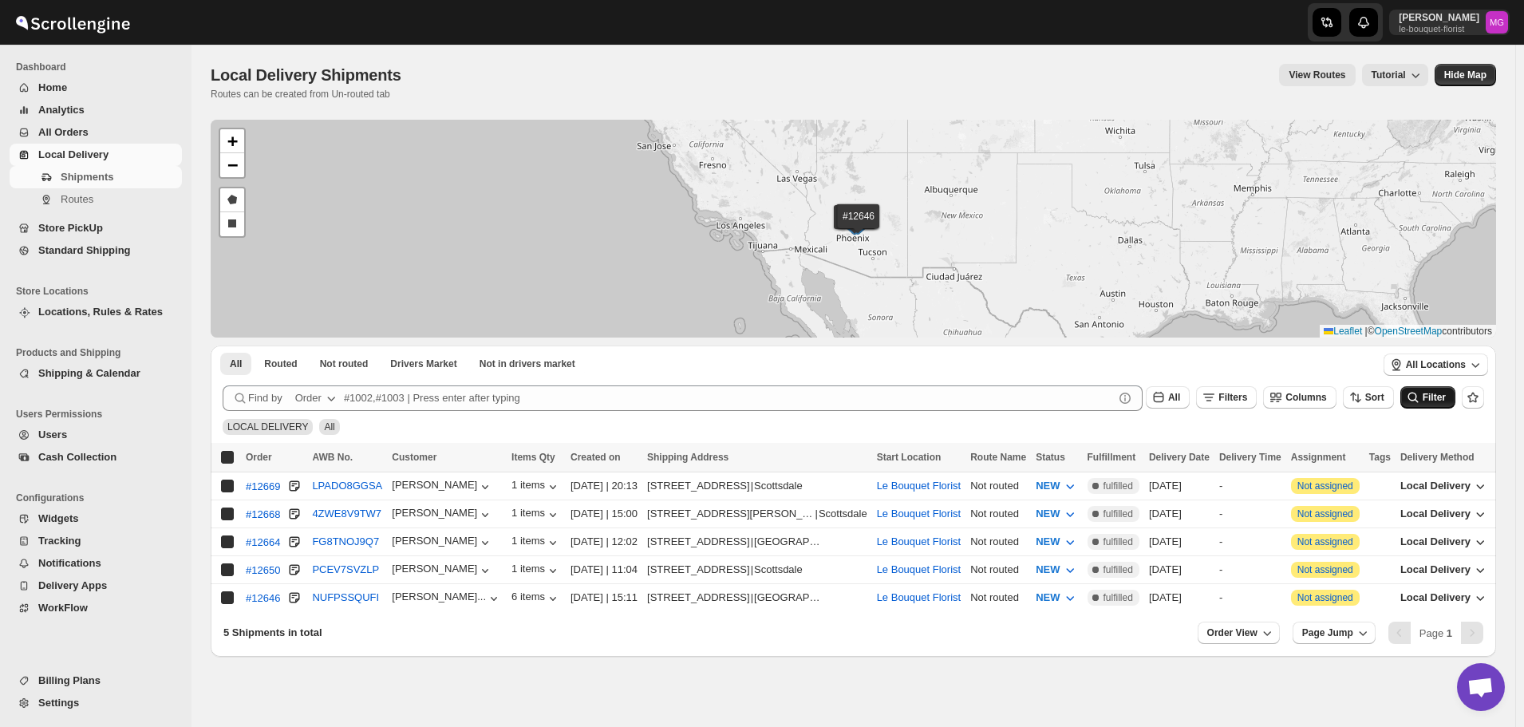
checkbox input "true"
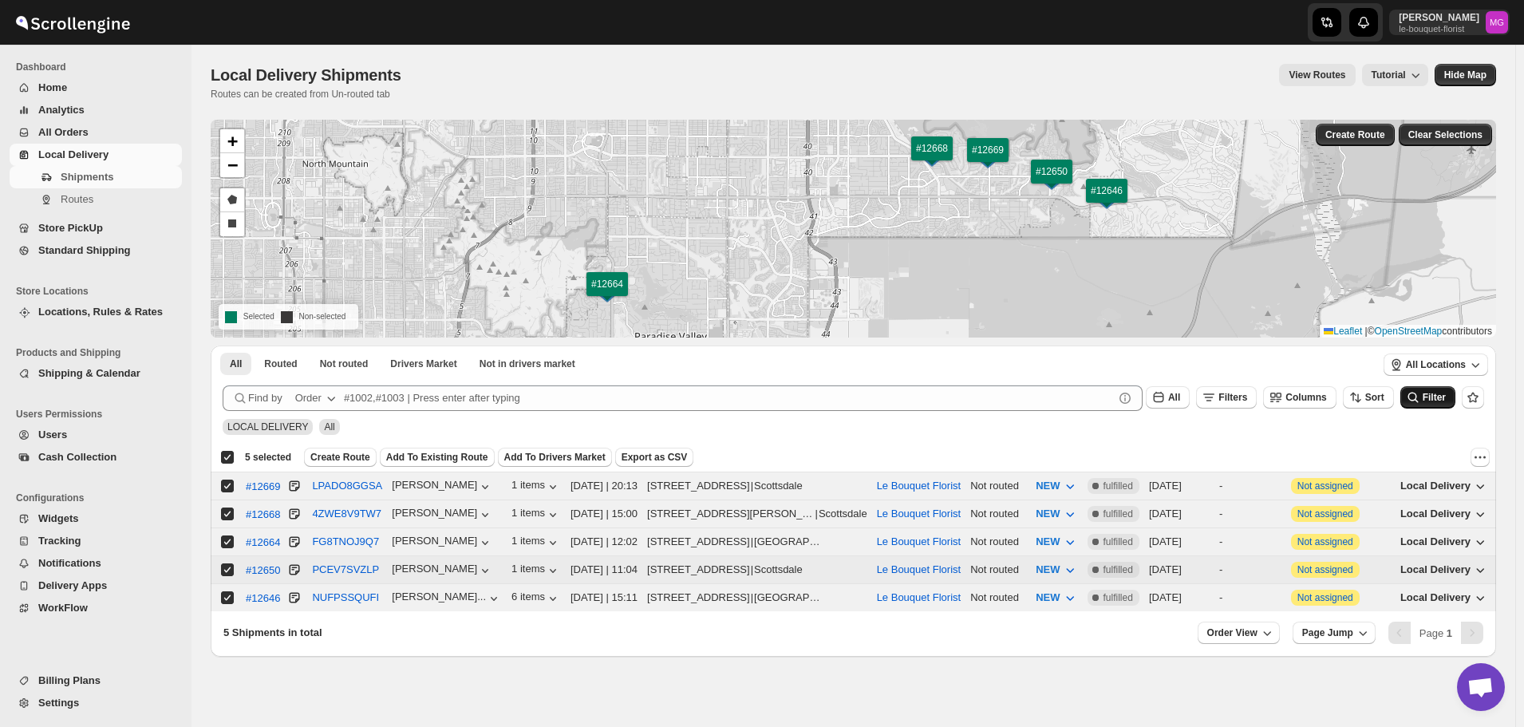
click at [227, 567] on input "Select shipment" at bounding box center [227, 569] width 13 height 13
checkbox input "false"
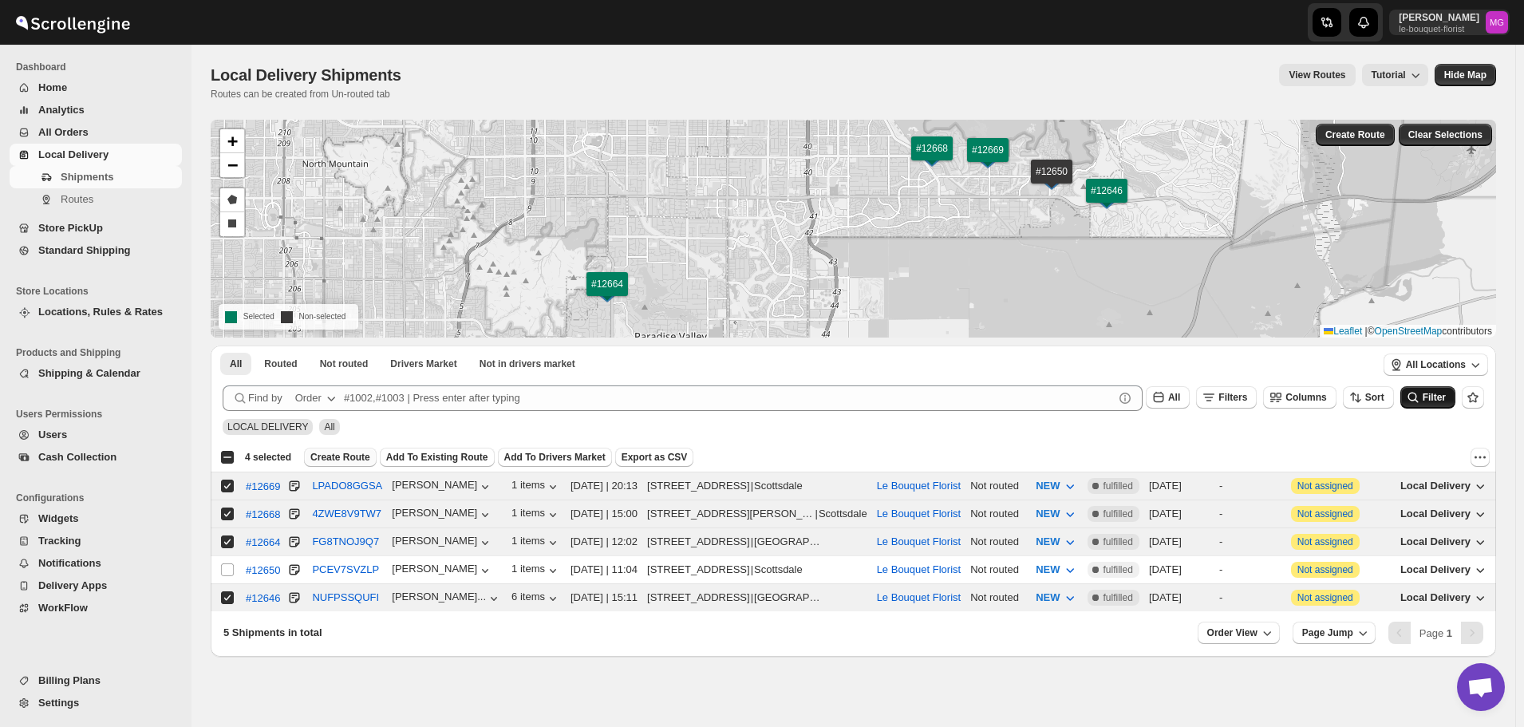
click at [340, 455] on span "Create Route" at bounding box center [340, 457] width 60 height 13
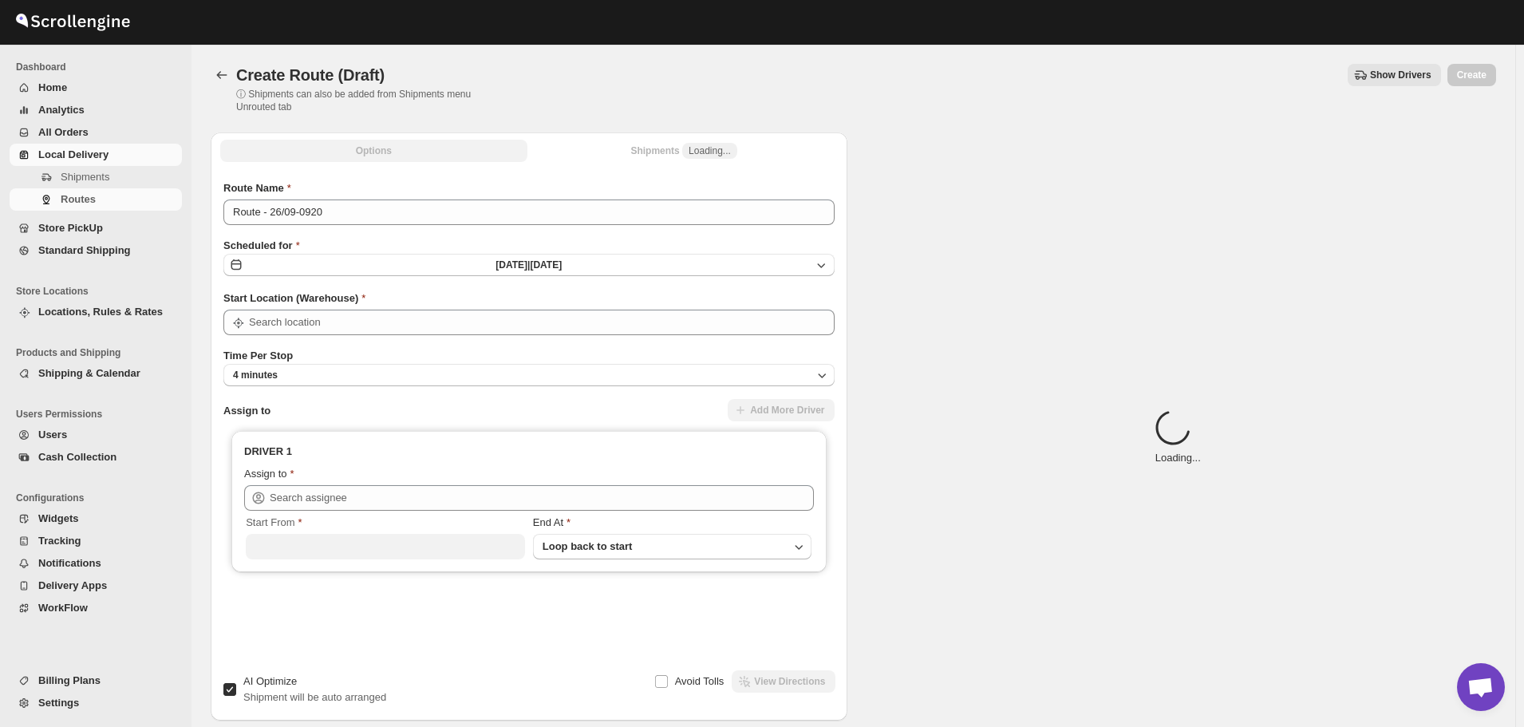
type input "Le Bouquet Florist"
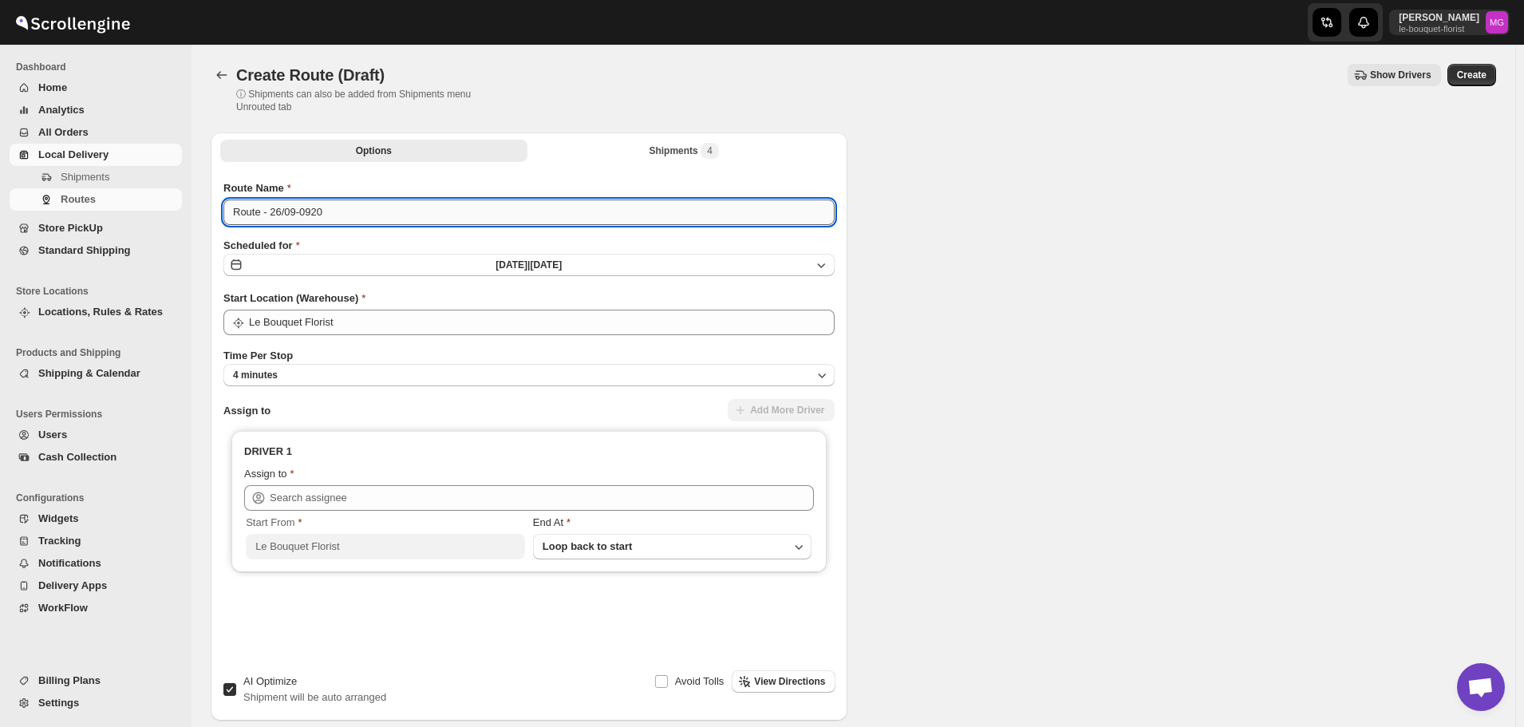
click at [330, 216] on input "Route - 26/09-0920" at bounding box center [528, 213] width 611 height 26
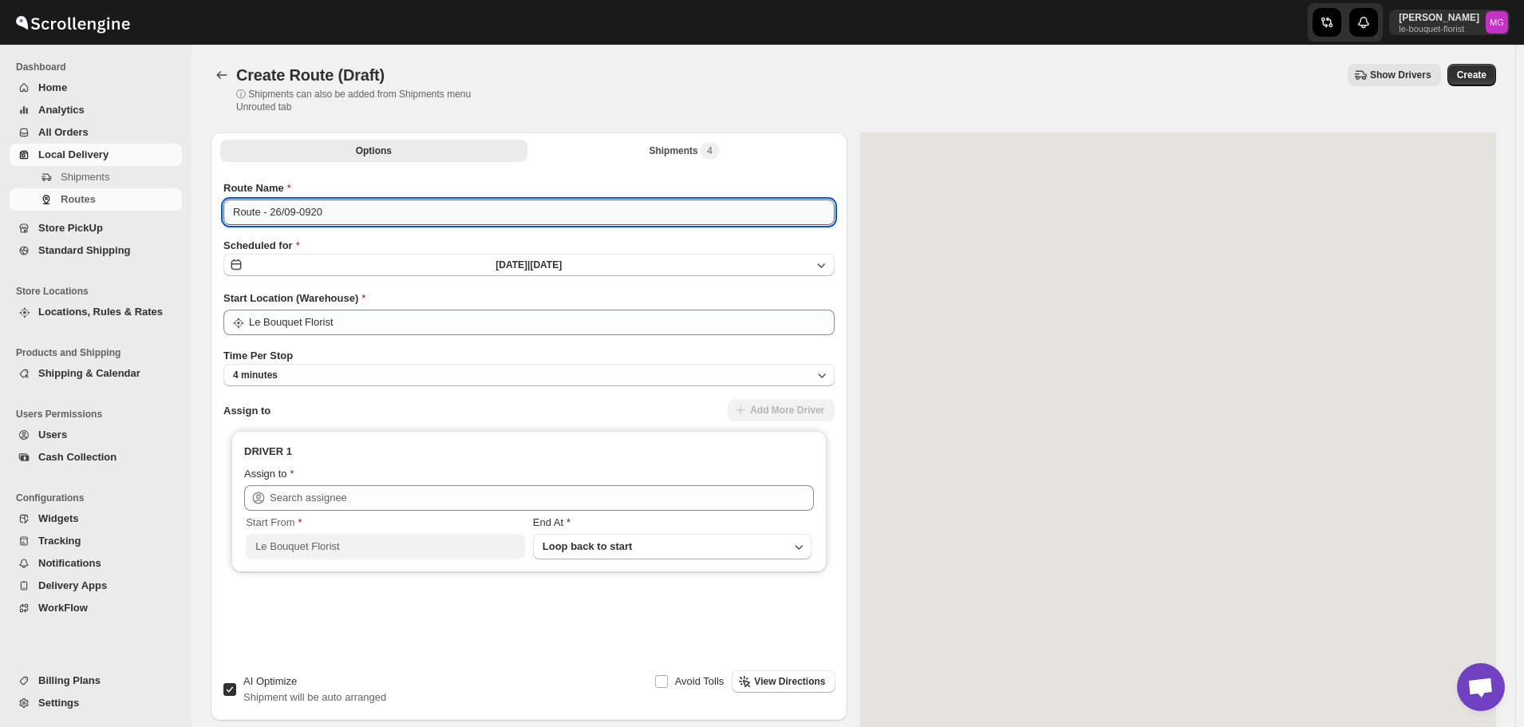
click at [330, 216] on input "Route - 26/09-0920" at bounding box center [528, 213] width 611 height 26
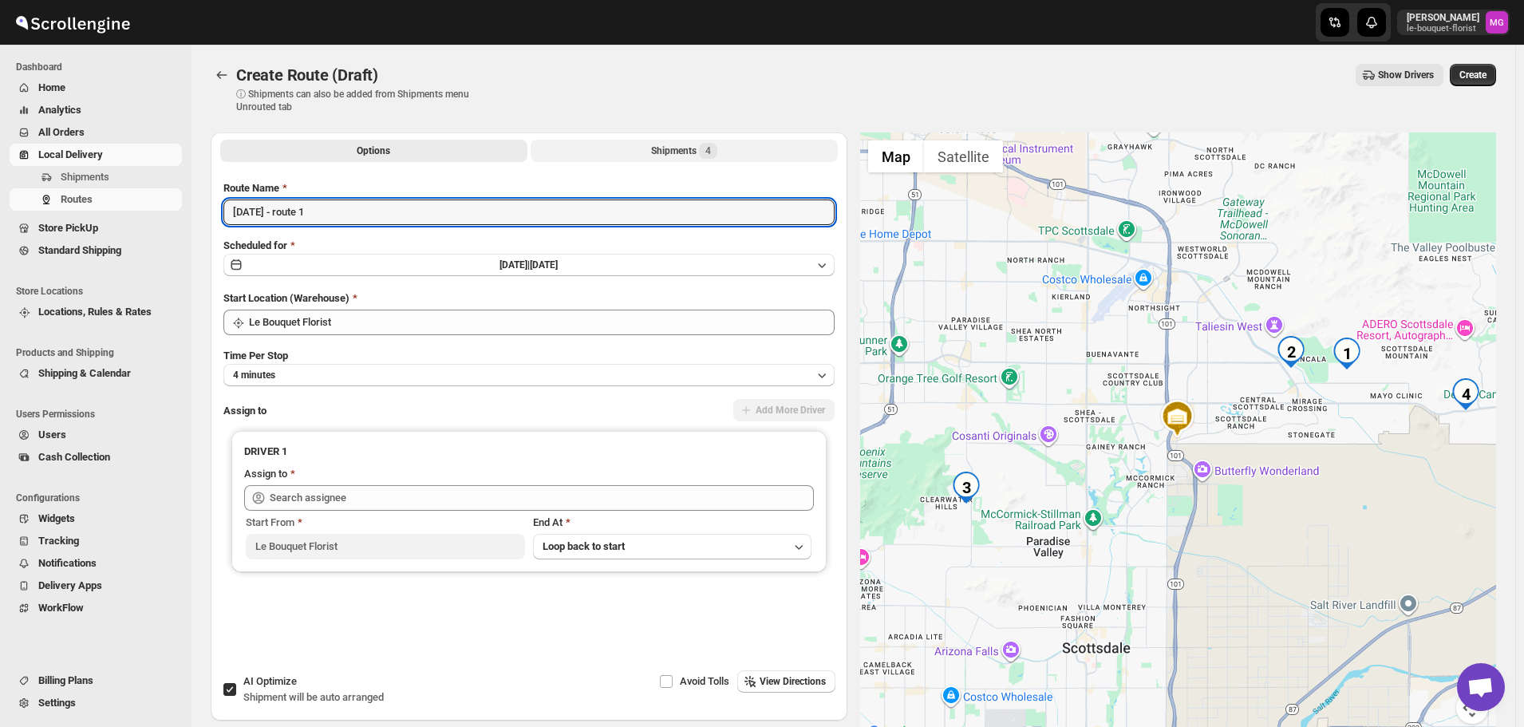
type input "[DATE] - route 1"
click at [703, 145] on span "4" at bounding box center [708, 151] width 18 height 16
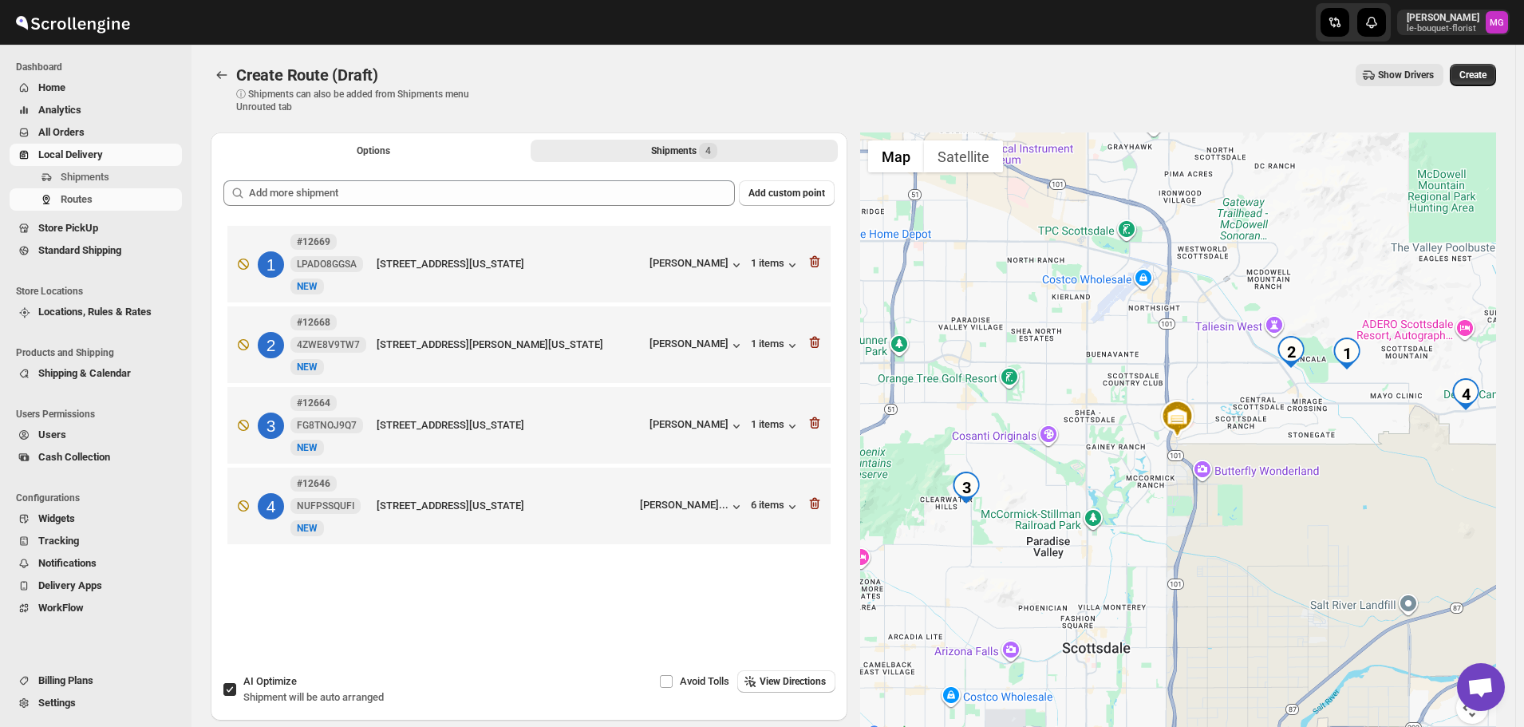
click at [253, 686] on span "AI Optimize" at bounding box center [269, 681] width 53 height 12
click at [236, 686] on input "AI Optimize Shipment will be auto arranged" at bounding box center [229, 689] width 13 height 13
checkbox input "false"
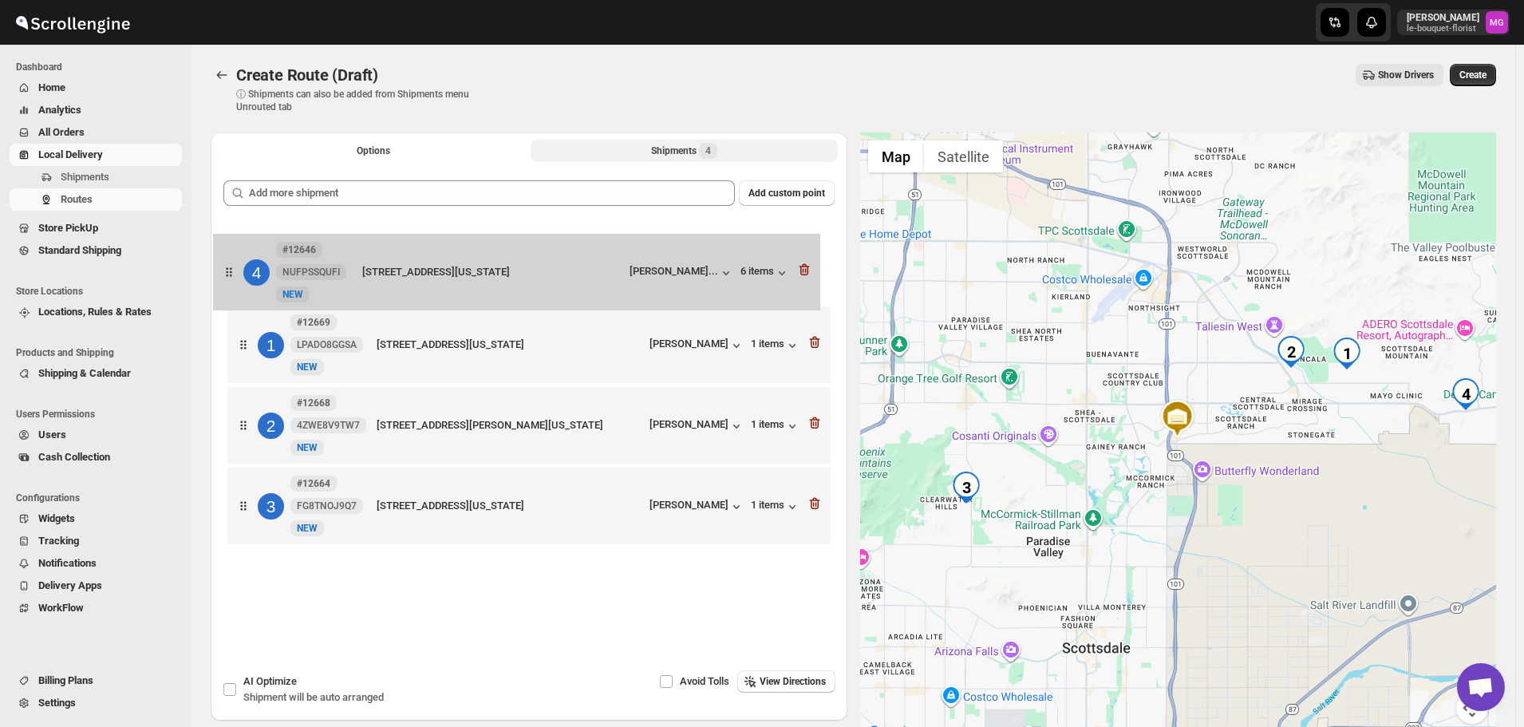
drag, startPoint x: 433, startPoint y: 534, endPoint x: 417, endPoint y: 295, distance: 239.9
click at [417, 295] on div "1 #12669 LPADO8GGSA New NEW 11923 North 123rd Way, Scottsdale, Arizona, 85259, …" at bounding box center [528, 387] width 611 height 330
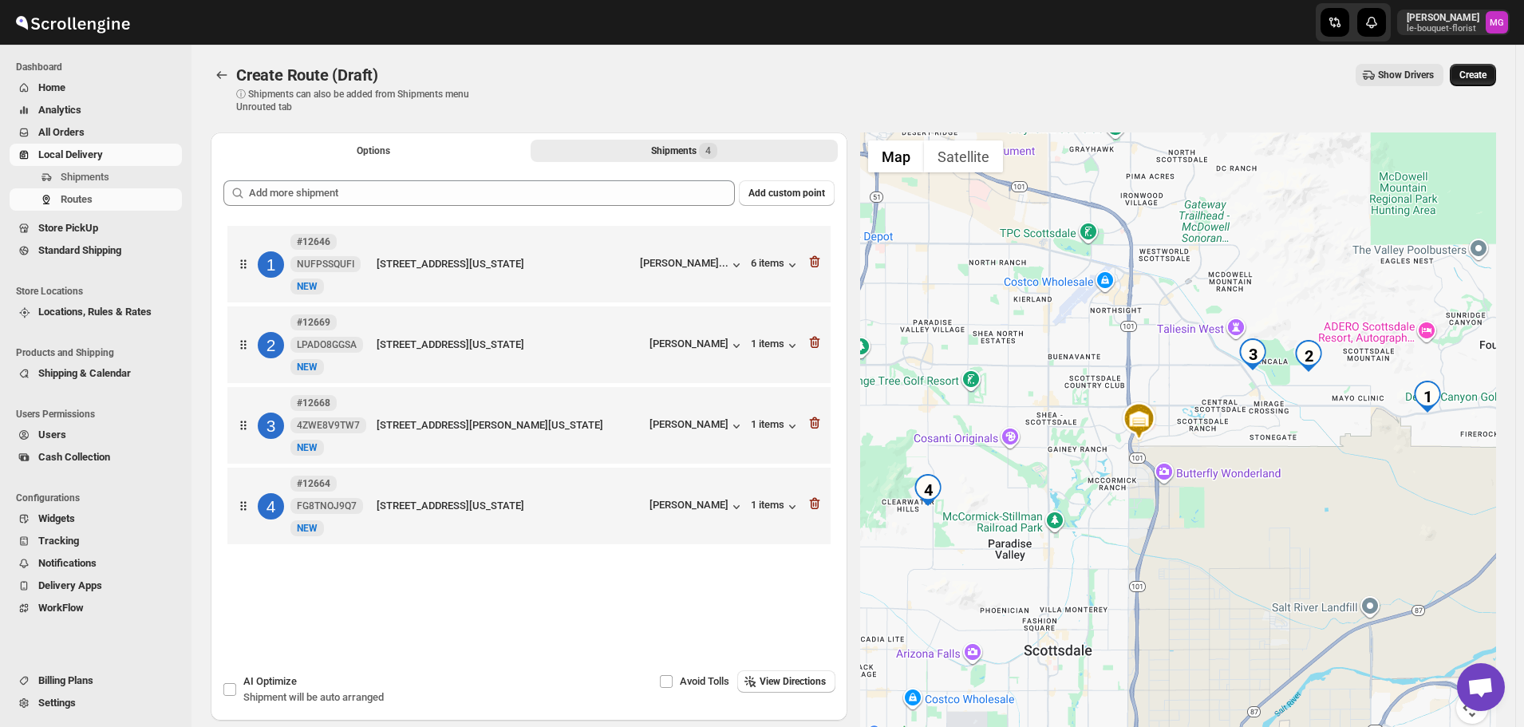
click at [1487, 77] on span "Create" at bounding box center [1473, 75] width 27 height 13
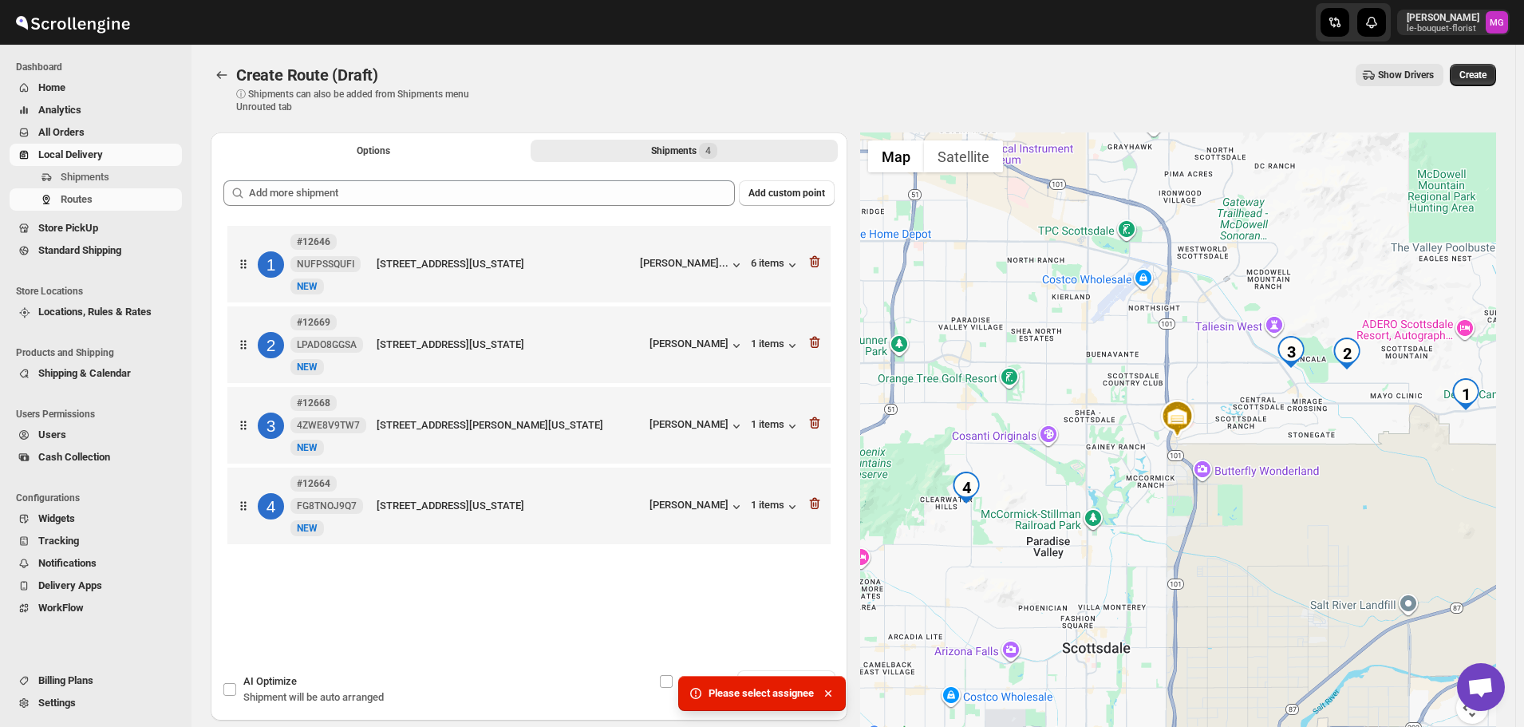
click at [408, 164] on div "Options Shipments 4 More views Options Shipments 4 More views" at bounding box center [529, 149] width 637 height 35
click at [409, 148] on button "Options" at bounding box center [373, 151] width 307 height 22
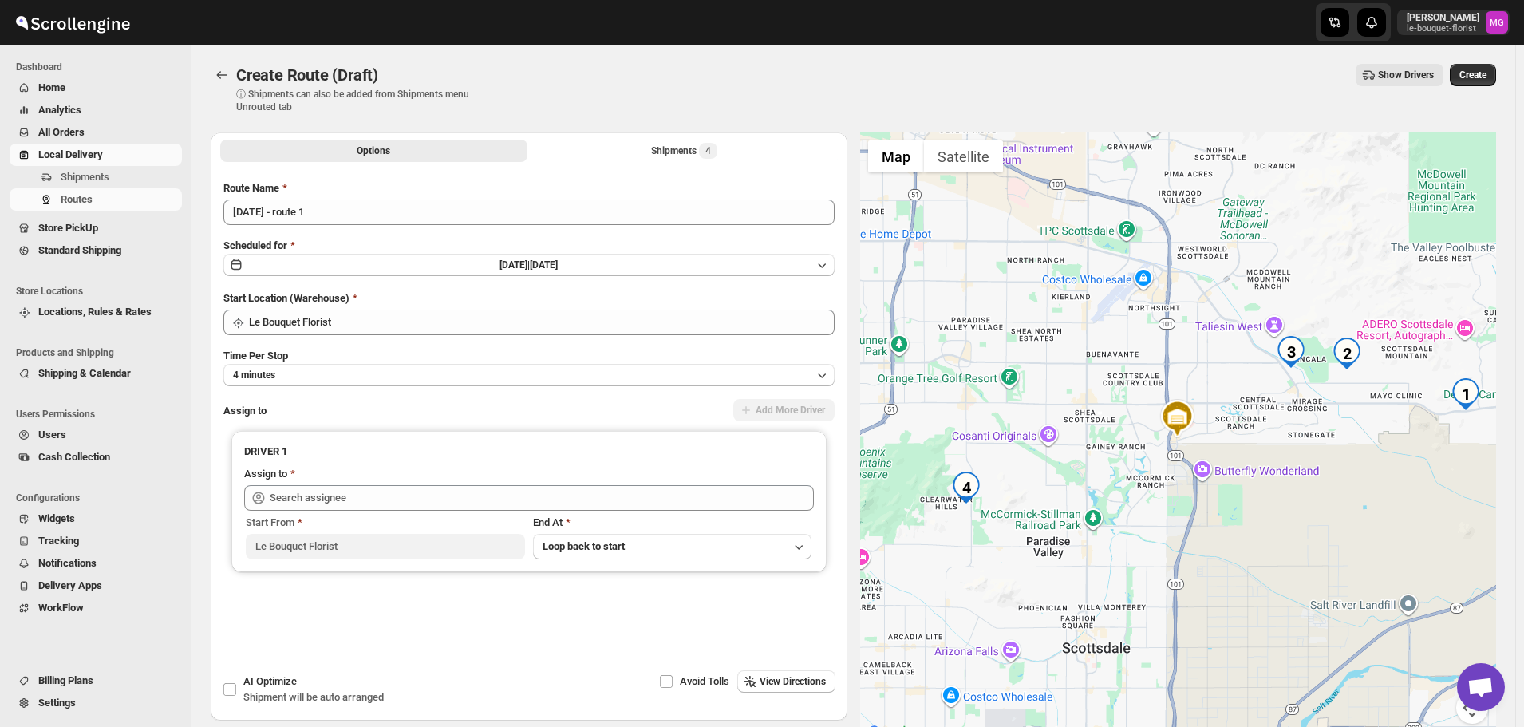
click at [578, 136] on div "Options Shipments 4 More views Options Shipments 4 More views" at bounding box center [529, 149] width 637 height 35
click at [593, 145] on button "Shipments 4" at bounding box center [684, 151] width 307 height 22
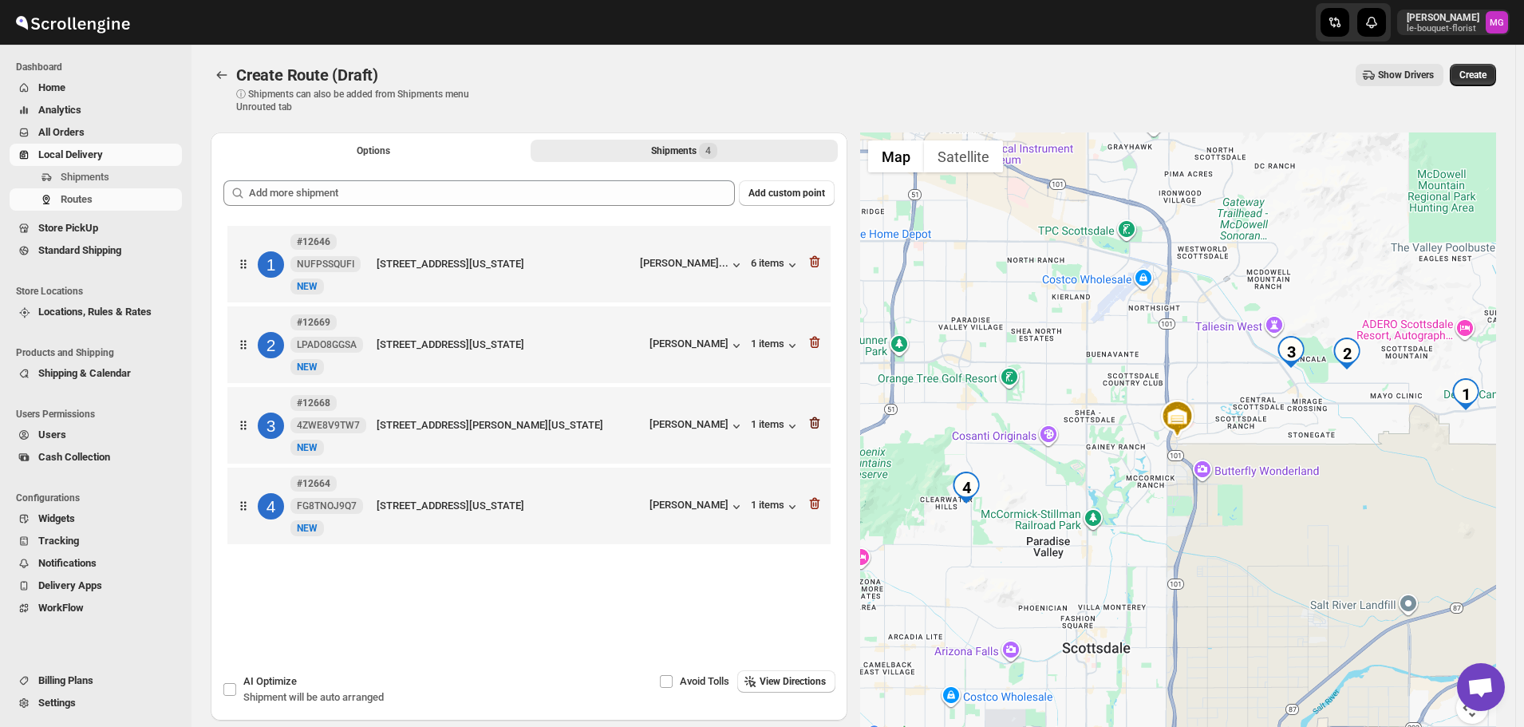
click at [823, 429] on icon "button" at bounding box center [815, 423] width 16 height 16
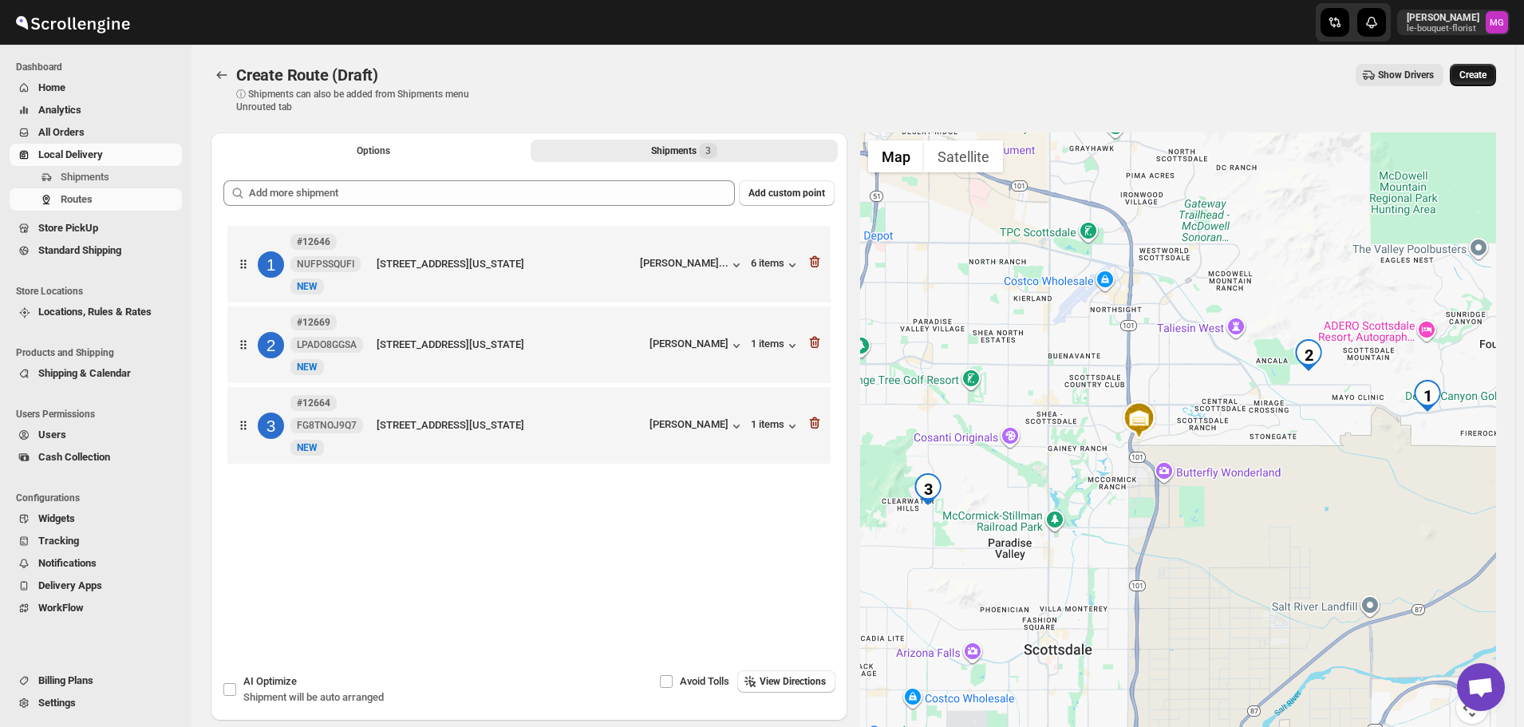
click at [1487, 75] on span "Create" at bounding box center [1473, 75] width 27 height 13
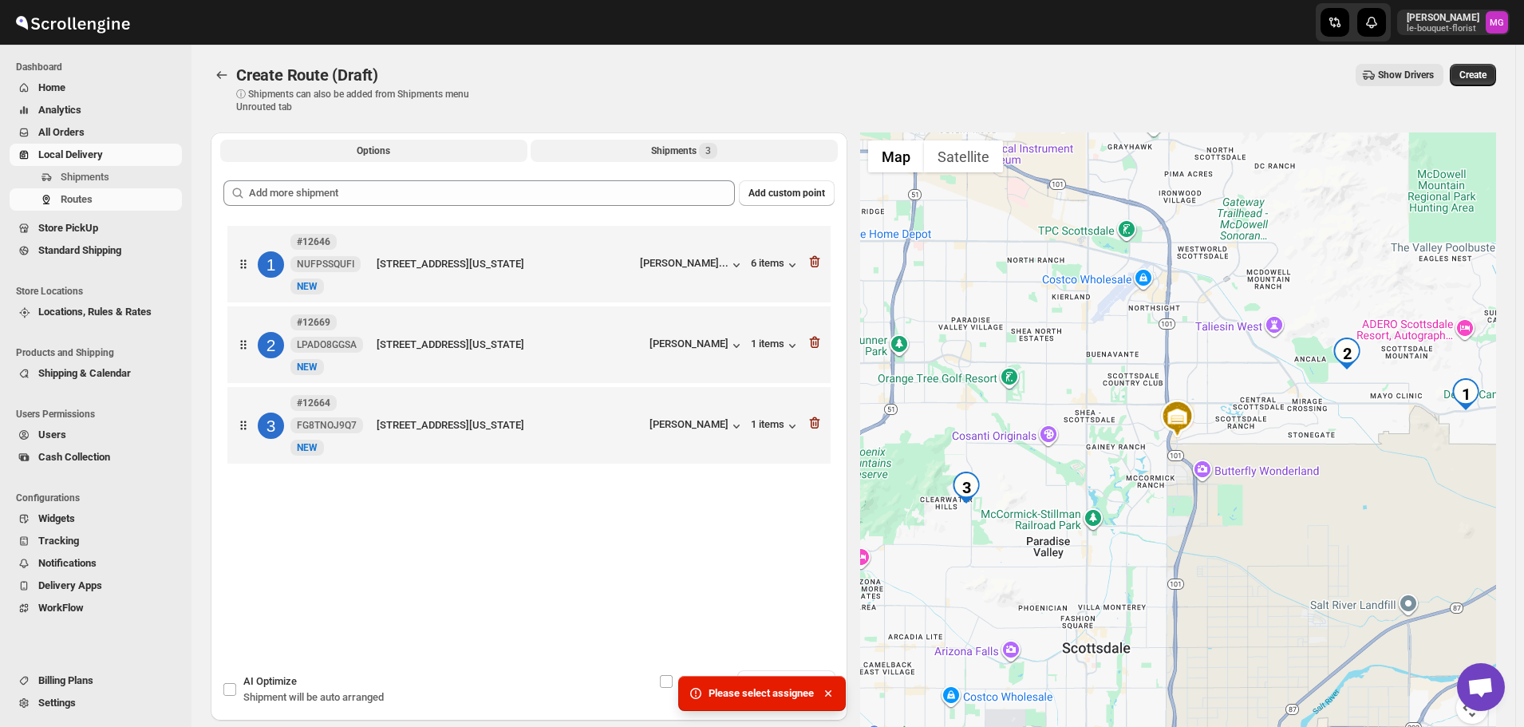
click at [366, 160] on button "Options" at bounding box center [373, 151] width 307 height 22
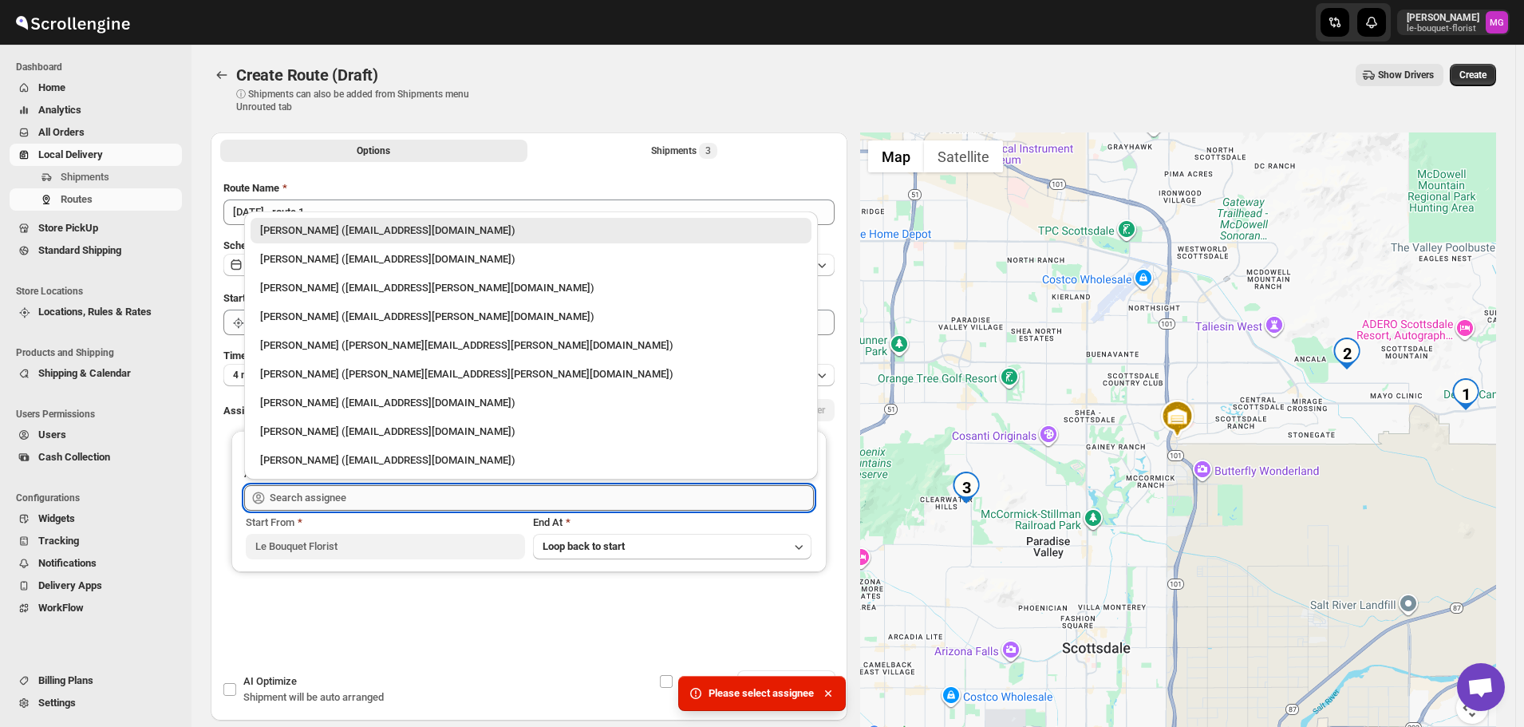
click at [364, 492] on input "text" at bounding box center [542, 498] width 544 height 26
click at [363, 258] on div "Olivia Trott (oetrott@gmail.com)" at bounding box center [531, 259] width 542 height 16
type input "Olivia Trott (oetrott@gmail.com)"
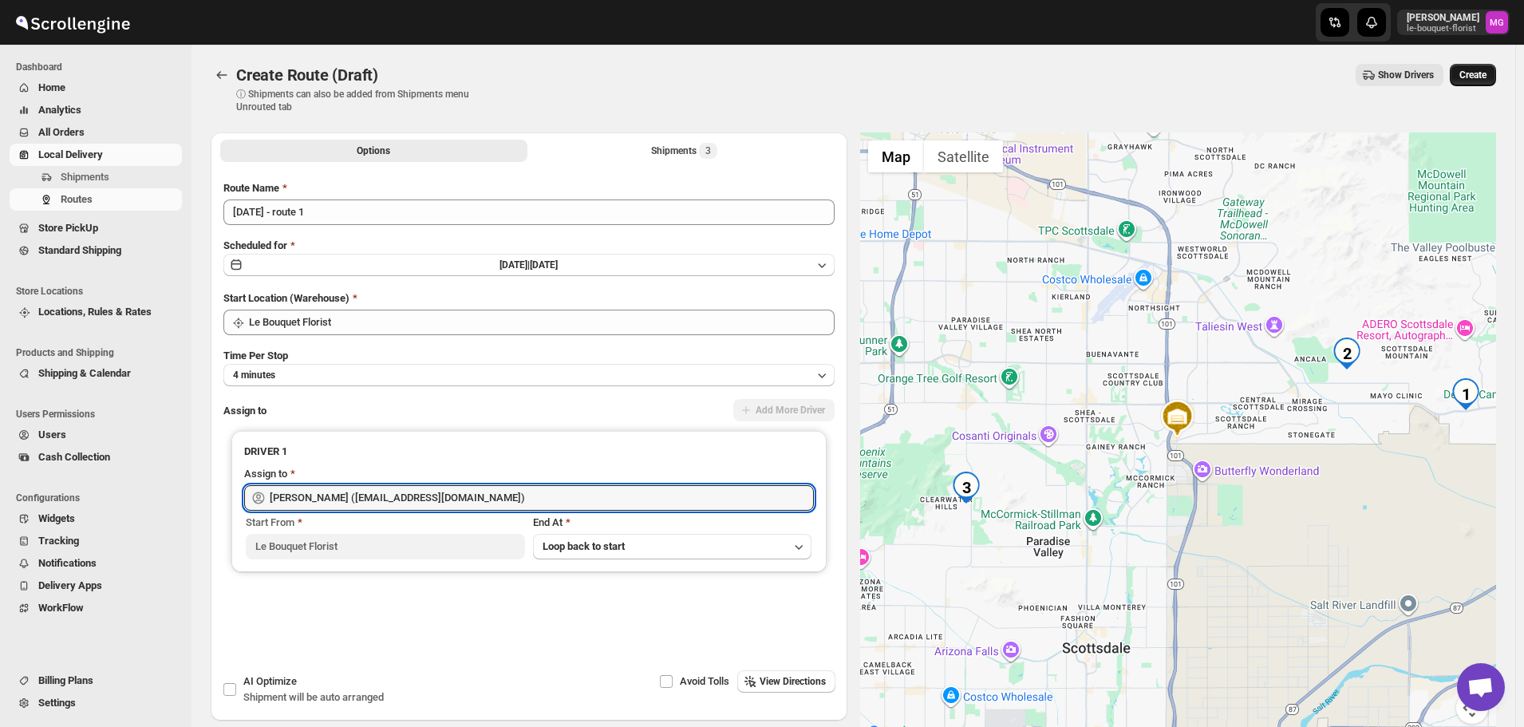
click at [1487, 71] on span "Create" at bounding box center [1473, 75] width 27 height 13
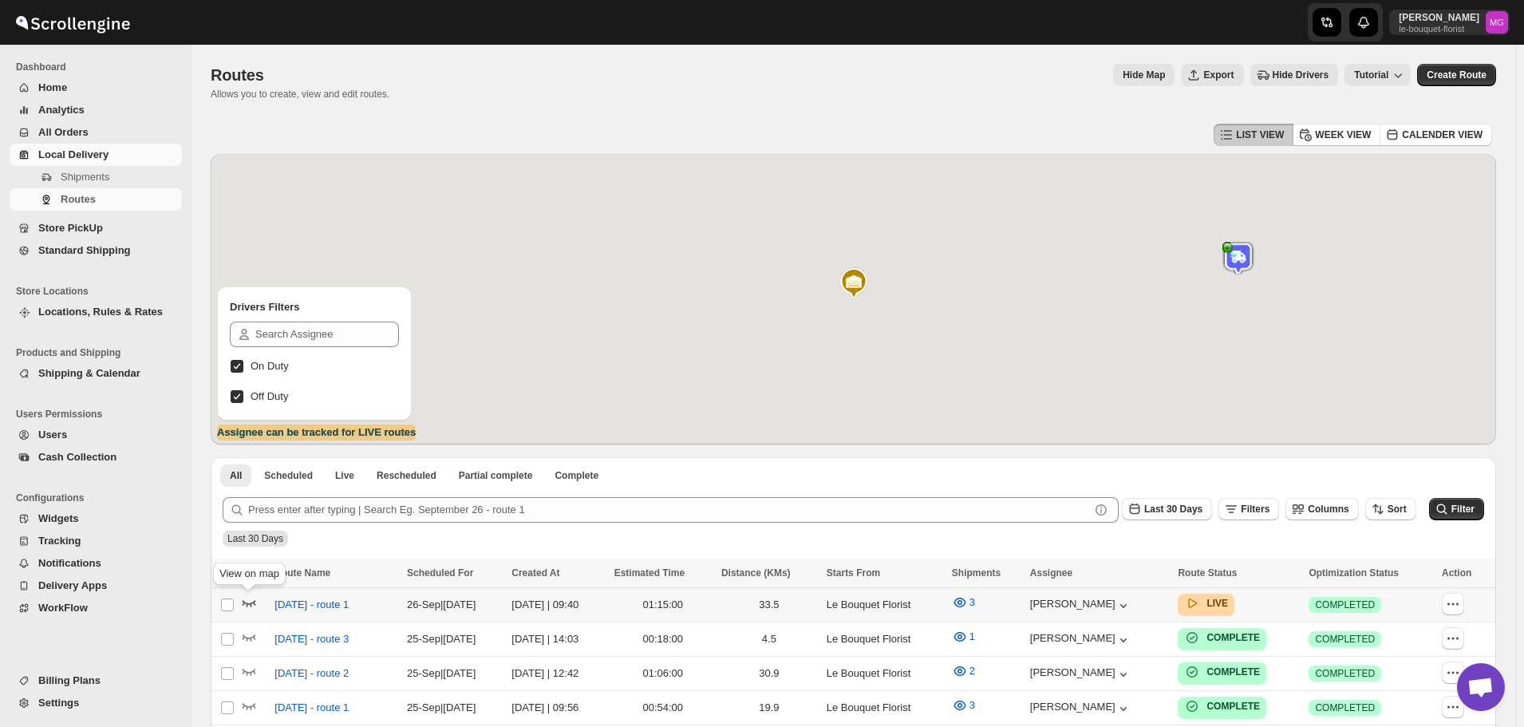
click at [250, 601] on icon "button" at bounding box center [249, 603] width 16 height 16
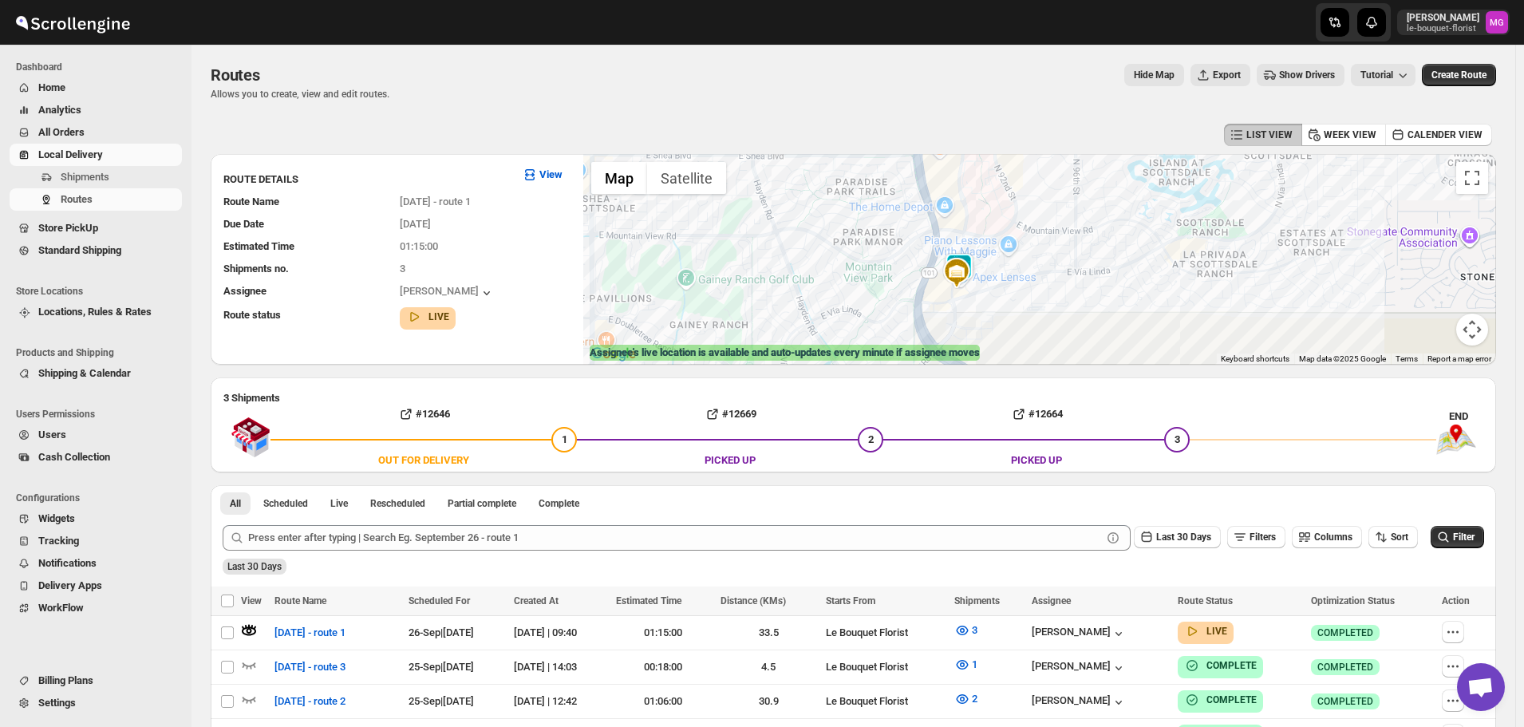
click at [973, 259] on img at bounding box center [957, 273] width 32 height 32
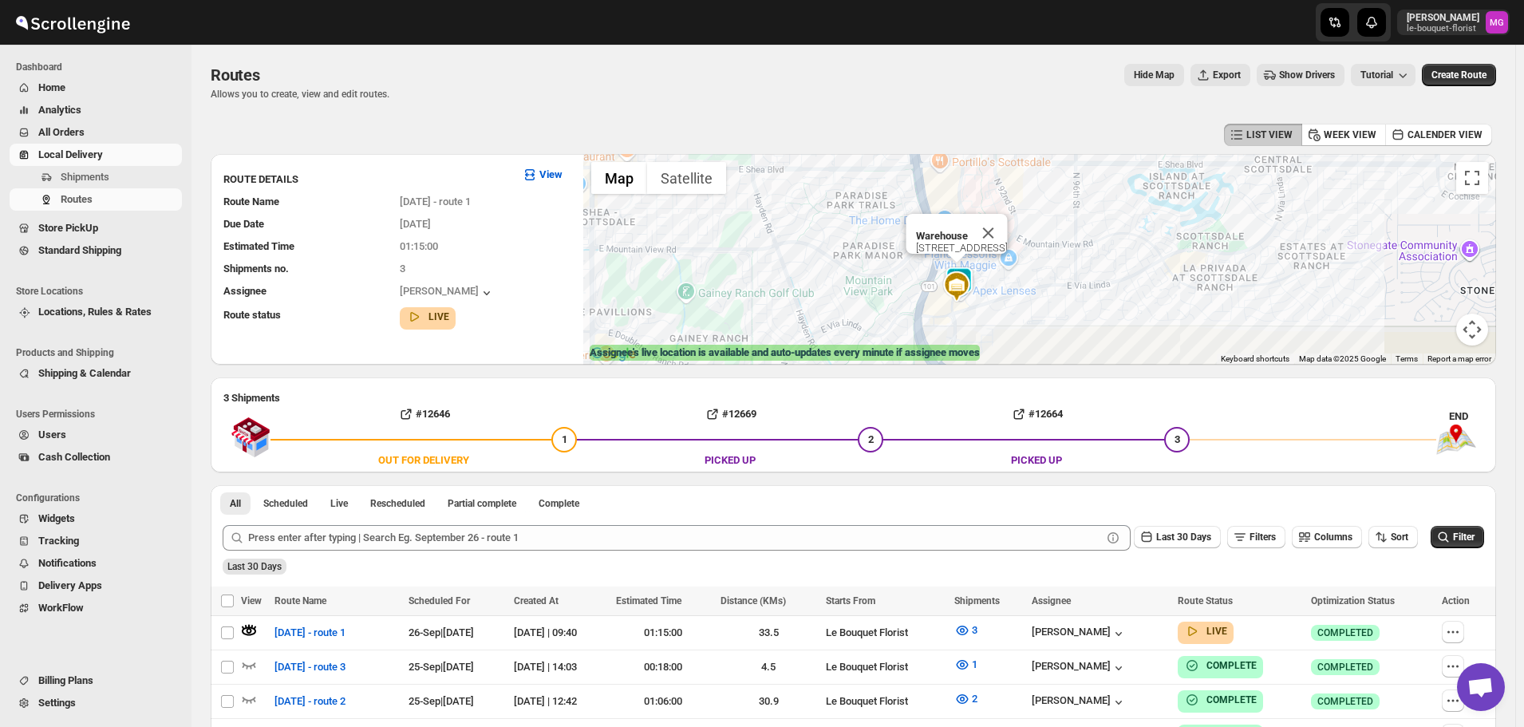
click at [975, 270] on img at bounding box center [959, 283] width 32 height 32
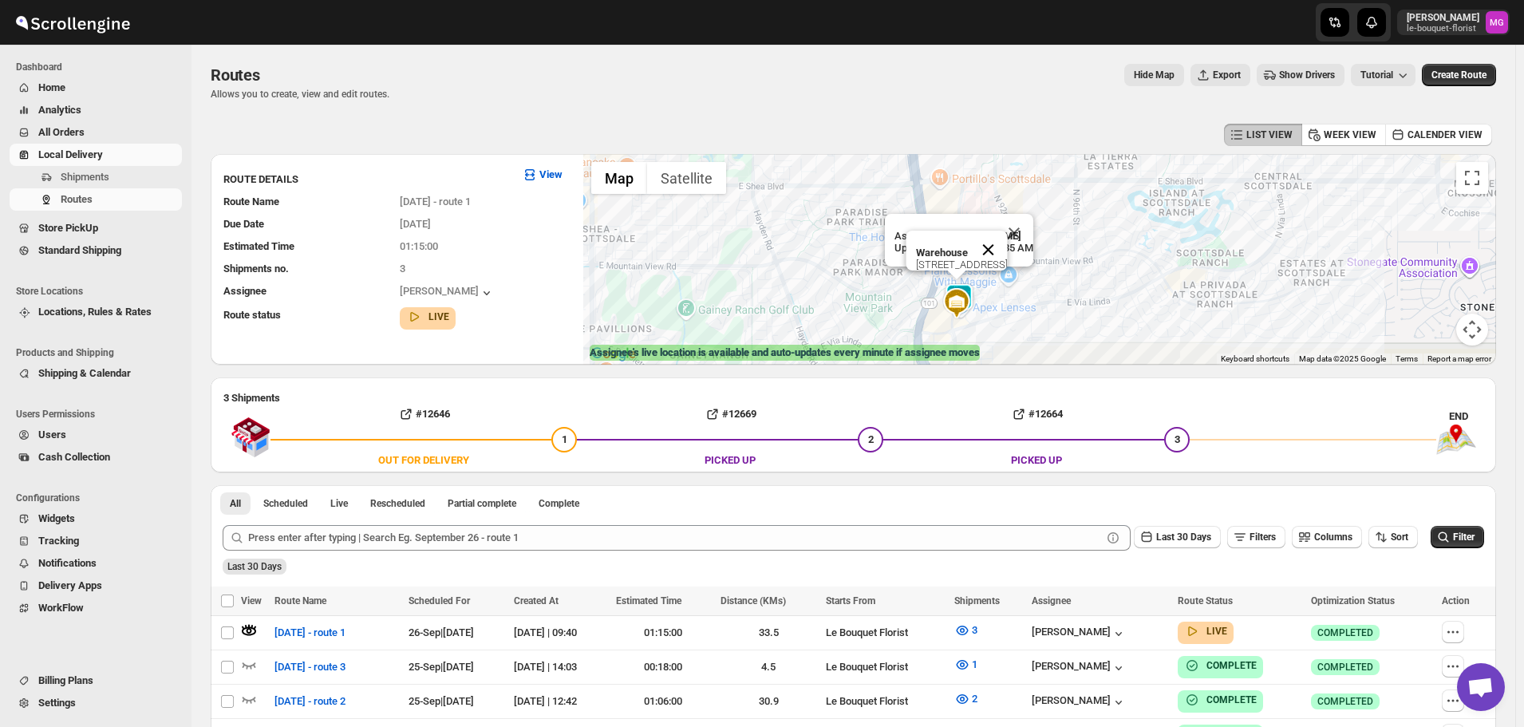
click at [1008, 237] on button "Close" at bounding box center [989, 250] width 38 height 38
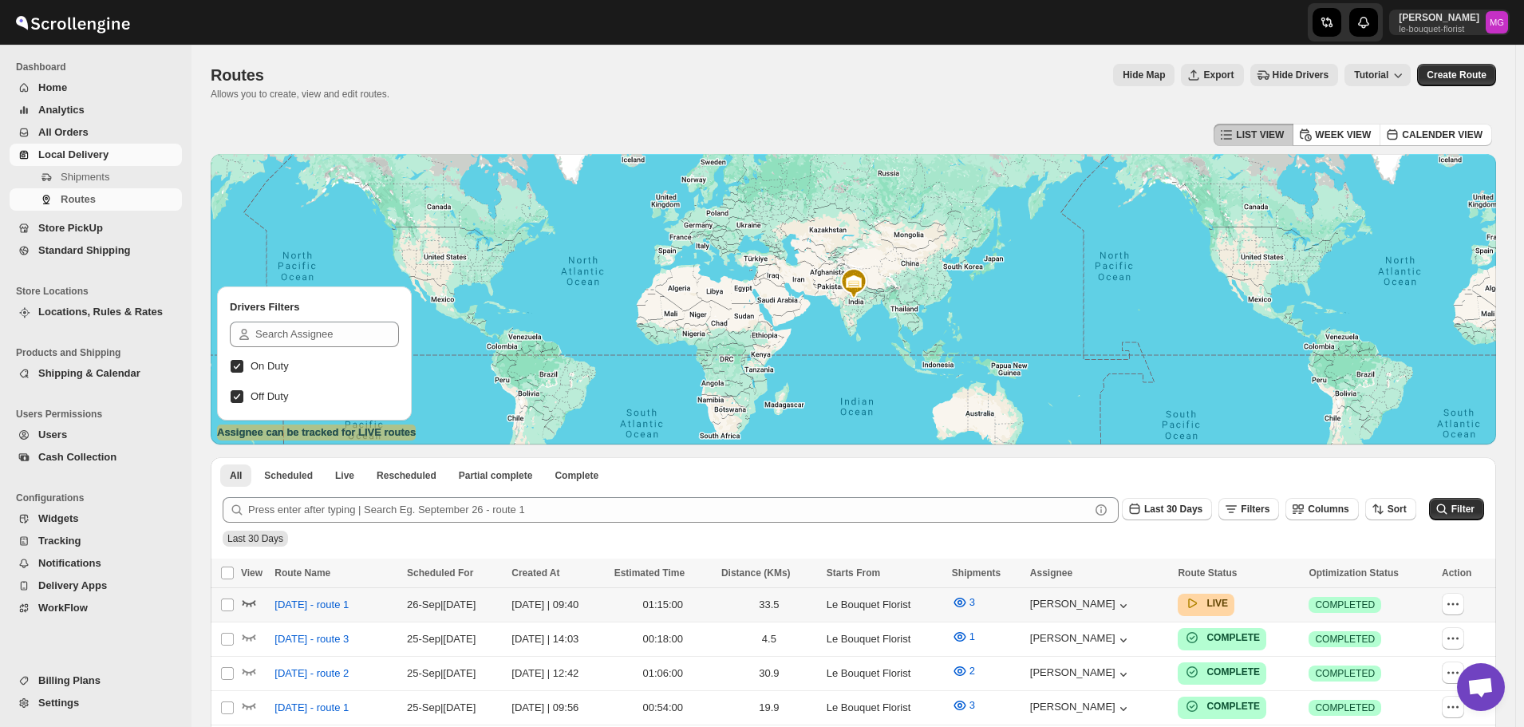
click at [252, 603] on icon "button" at bounding box center [250, 604] width 14 height 6
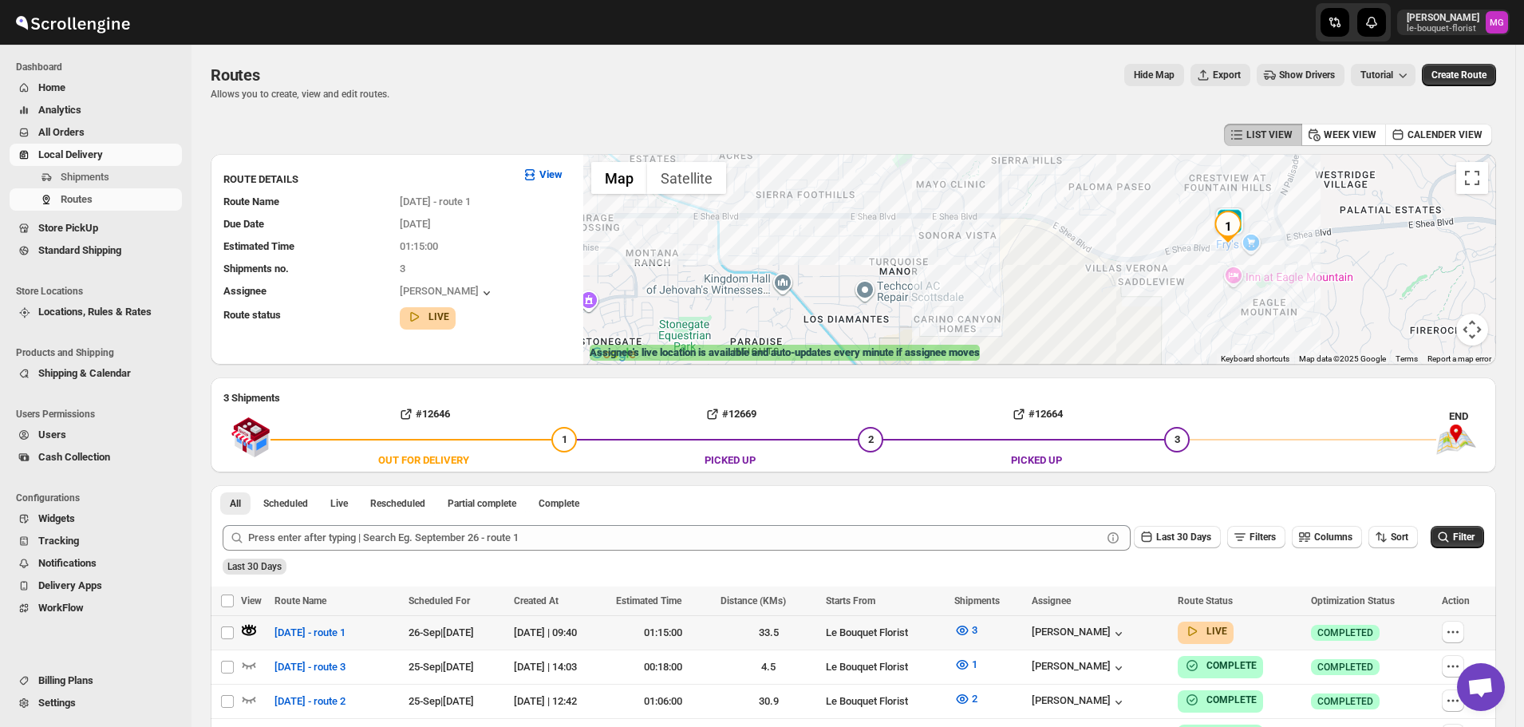
drag, startPoint x: 1246, startPoint y: 254, endPoint x: 1238, endPoint y: 363, distance: 109.6
click at [1238, 363] on div "1 2 3 Use ctrl + scroll to zoom the map Map Terrain Satellite Labels Keyboard s…" at bounding box center [1039, 259] width 913 height 211
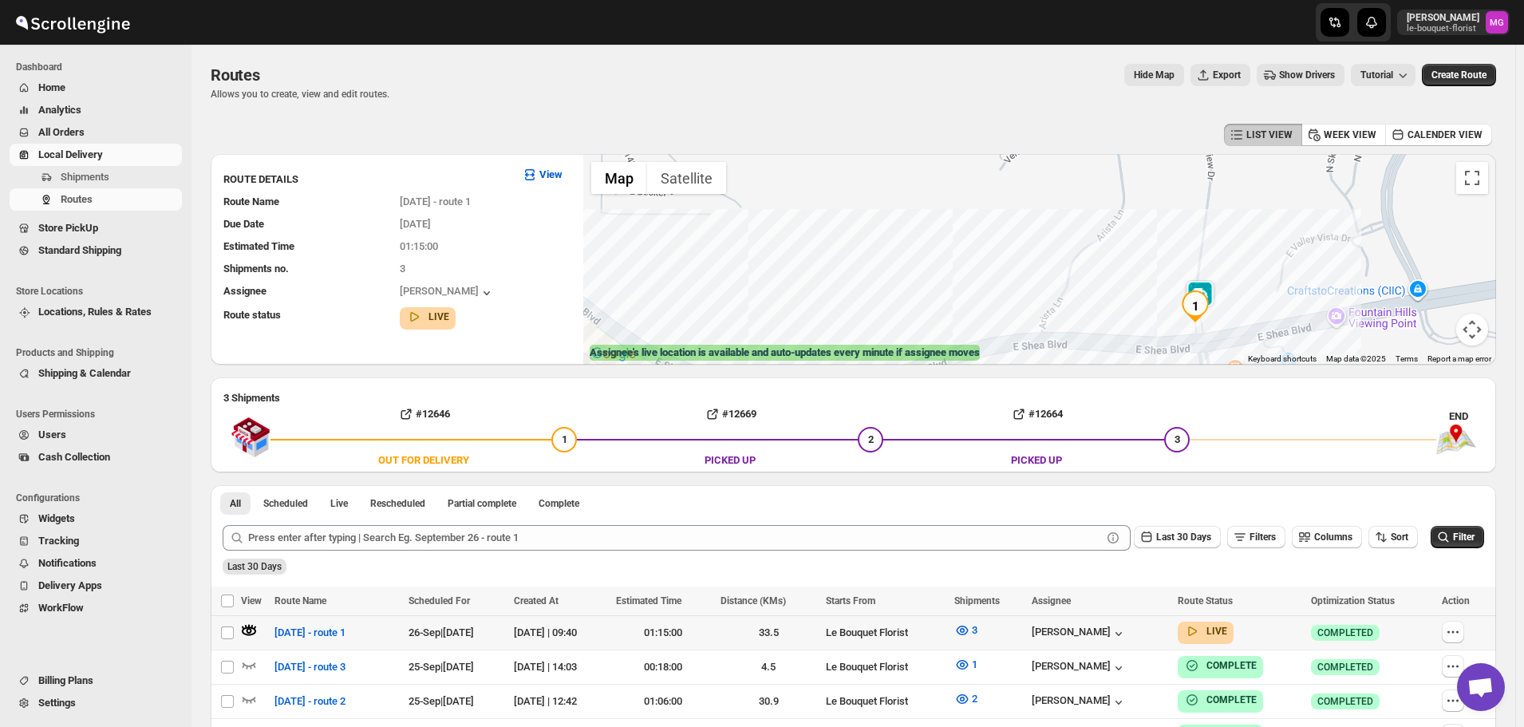
click at [1215, 287] on img at bounding box center [1200, 296] width 32 height 32
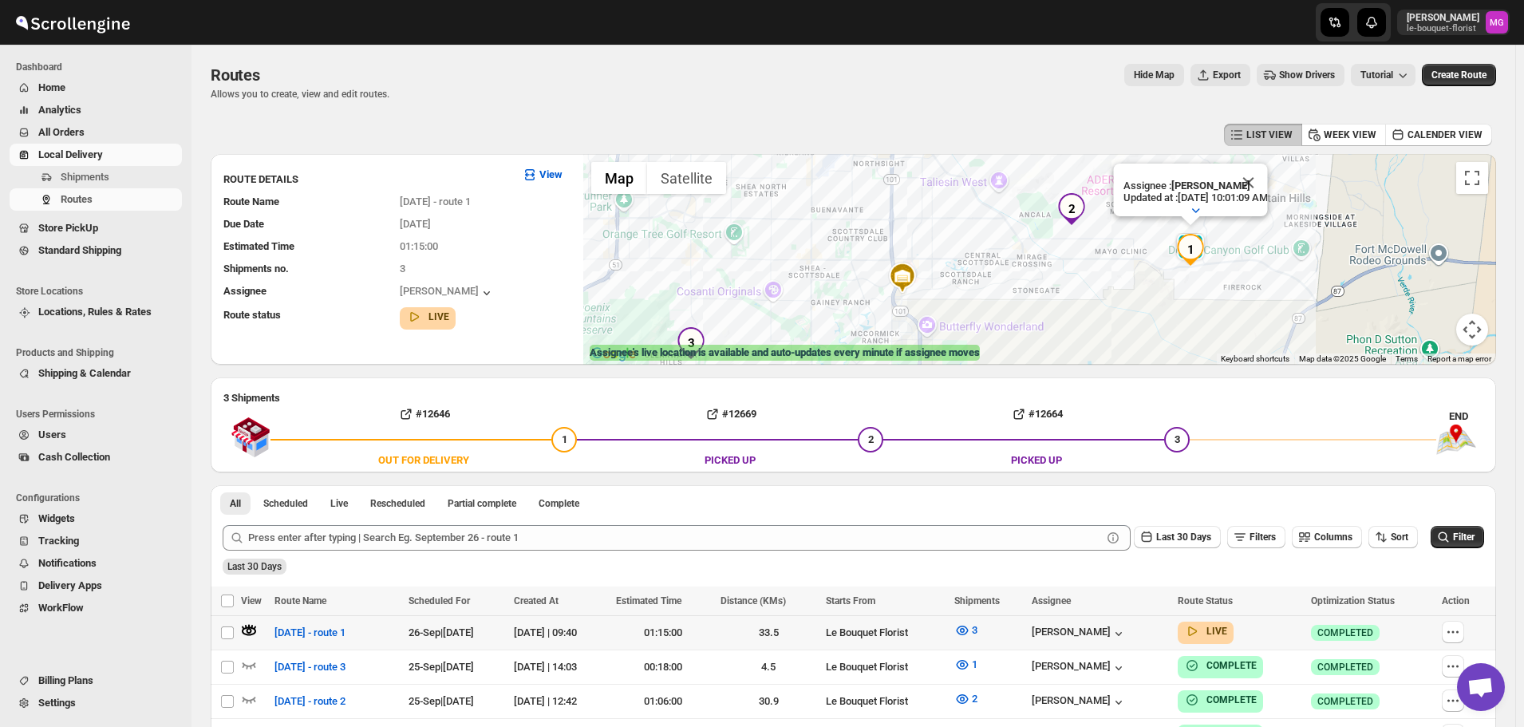
drag, startPoint x: 934, startPoint y: 299, endPoint x: 1115, endPoint y: 263, distance: 184.6
click at [1115, 263] on div "Assignee : Olivia Trott Updated at : 9/26/2025, 10:01:09 AM Duty mode Enabled B…" at bounding box center [1039, 259] width 913 height 211
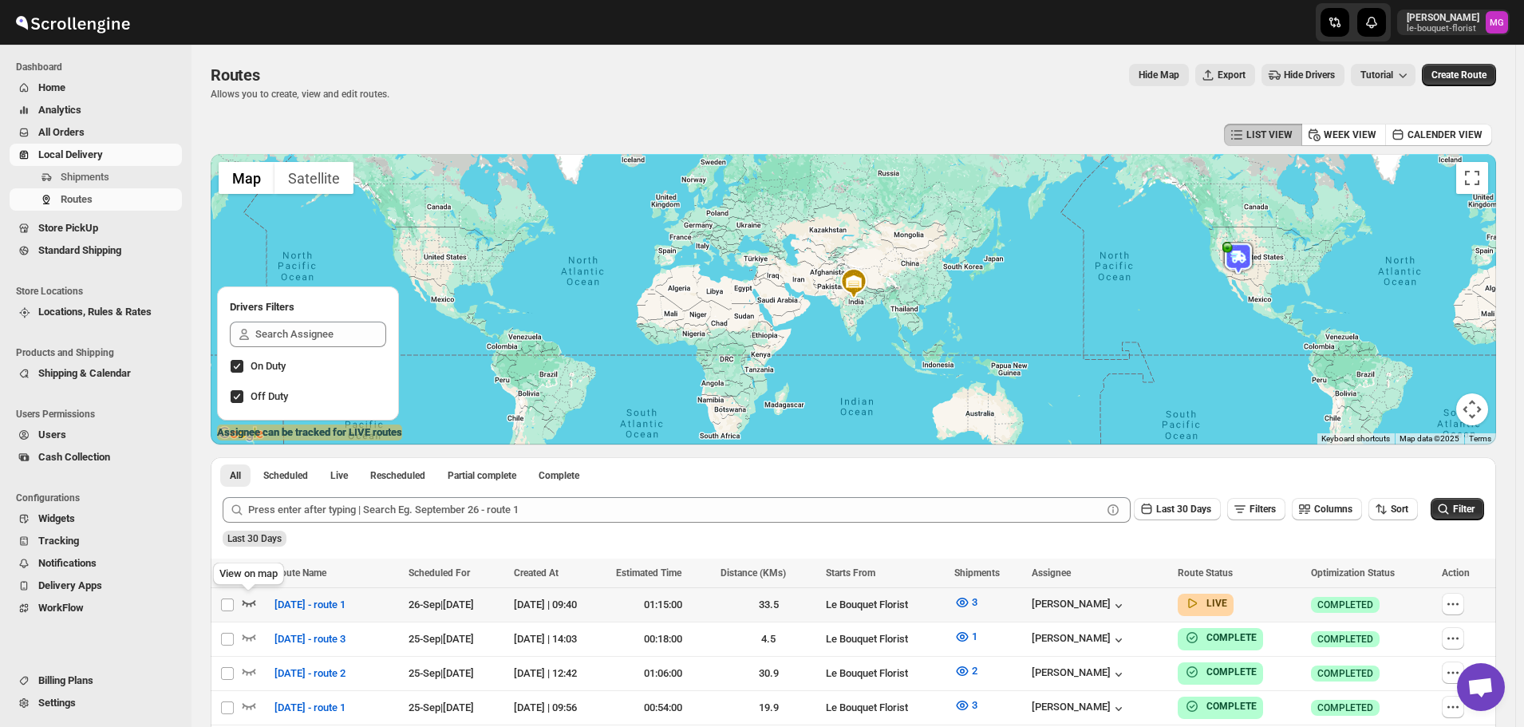
click at [251, 601] on icon "button" at bounding box center [249, 603] width 16 height 16
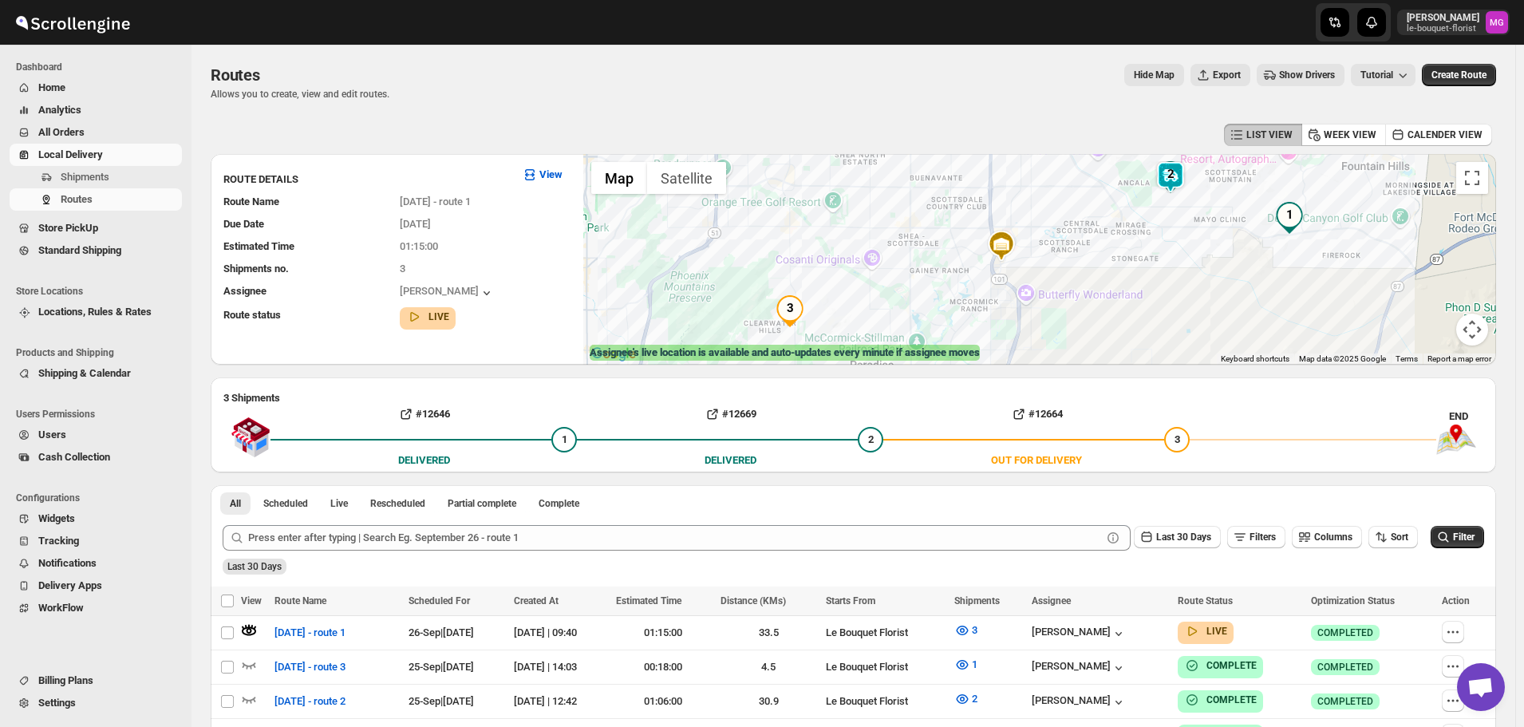
click at [1174, 183] on img at bounding box center [1171, 177] width 32 height 32
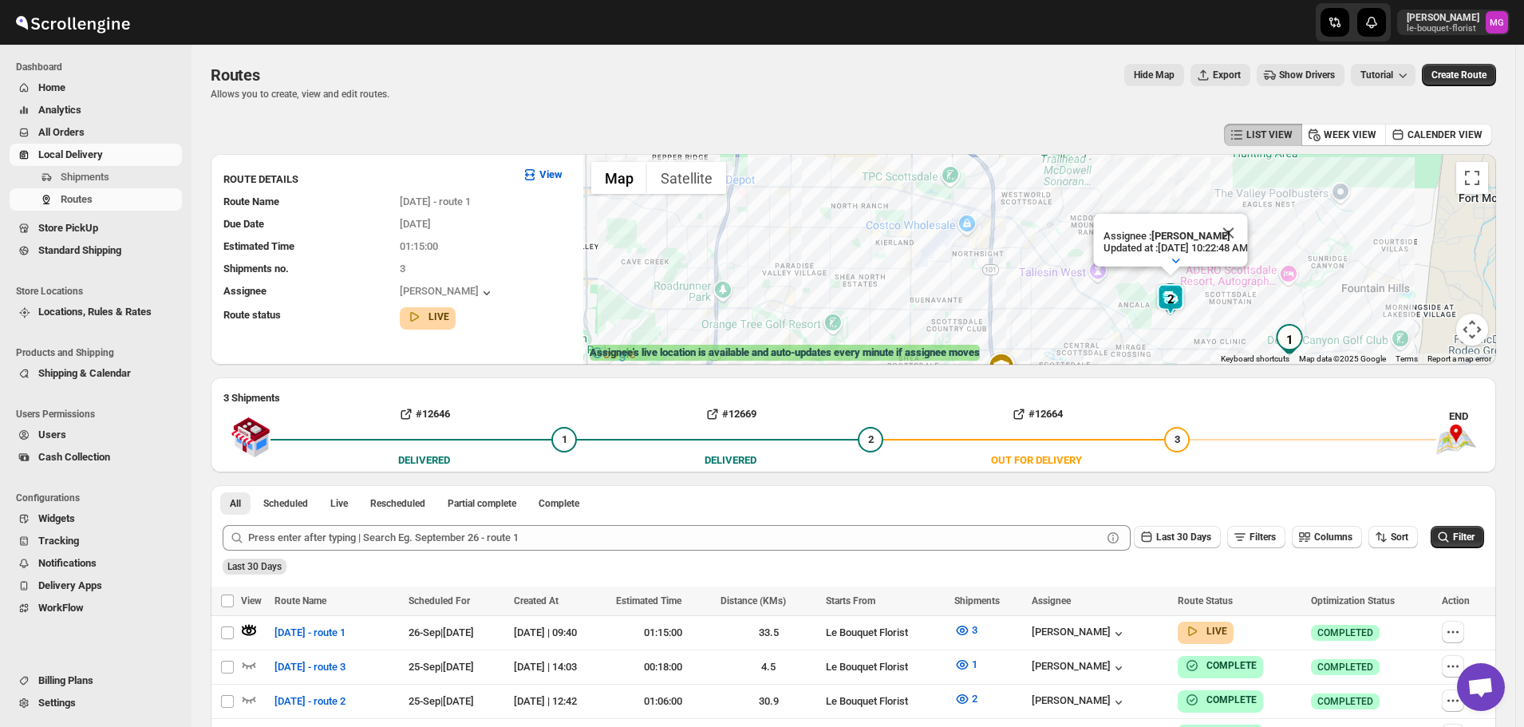
click at [89, 127] on span "All Orders" at bounding box center [108, 133] width 140 height 16
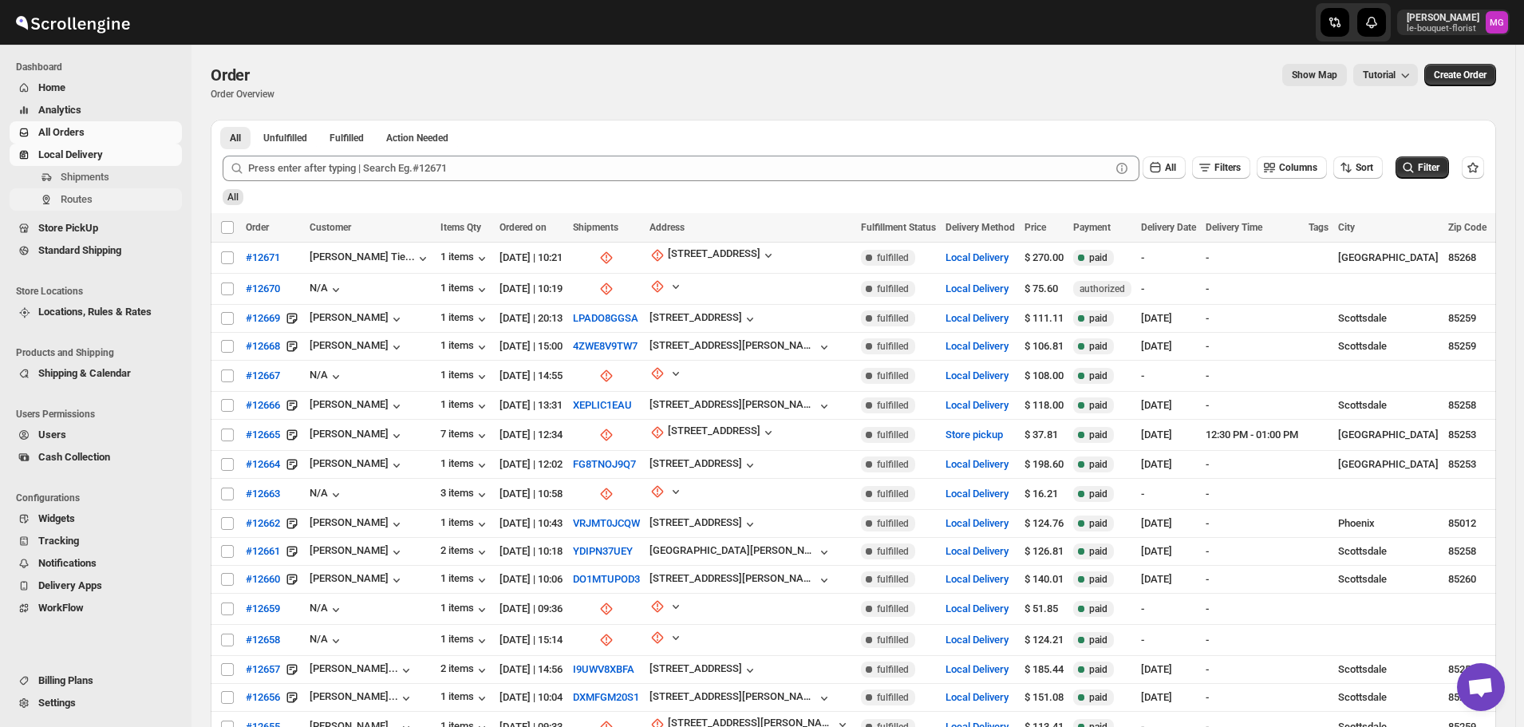
click at [83, 196] on span "Routes" at bounding box center [77, 199] width 32 height 12
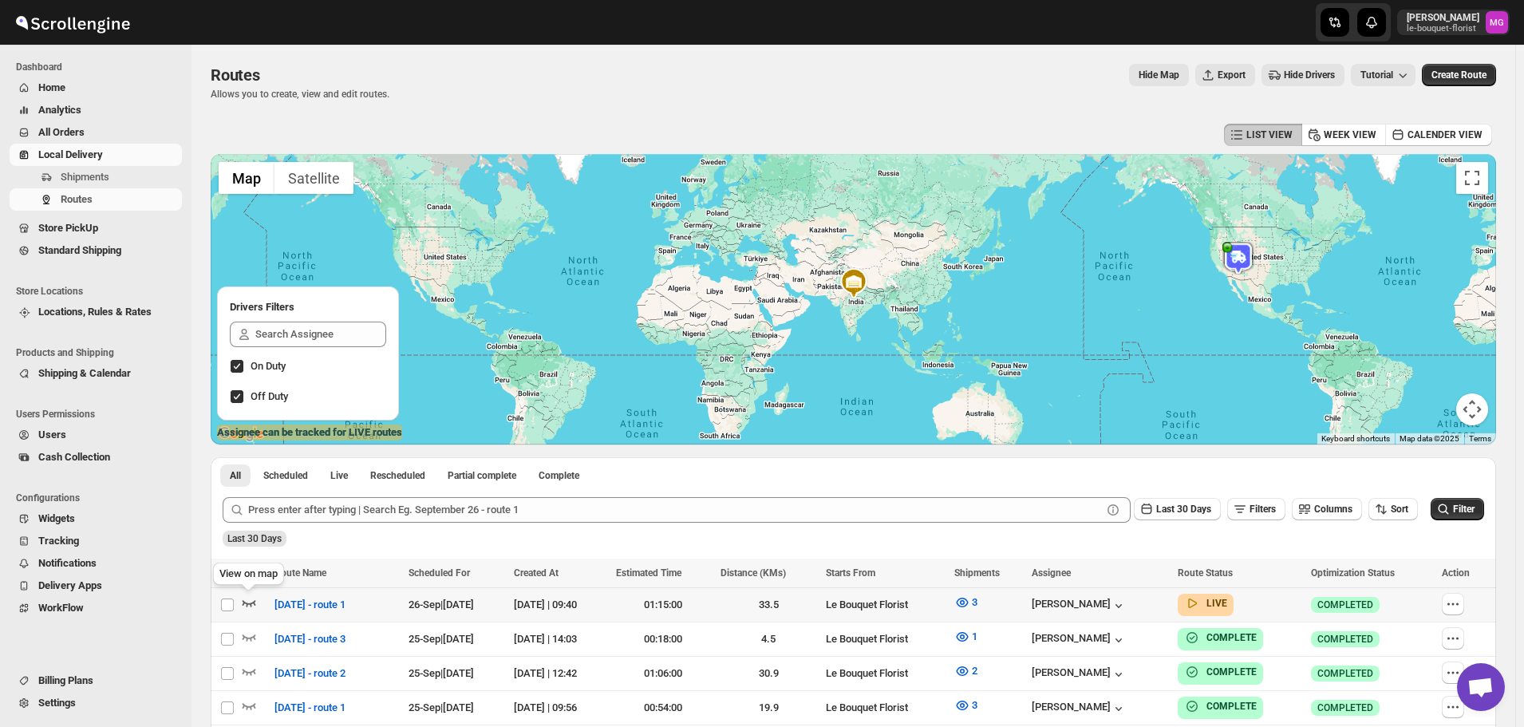
click at [250, 606] on icon "button" at bounding box center [249, 603] width 16 height 16
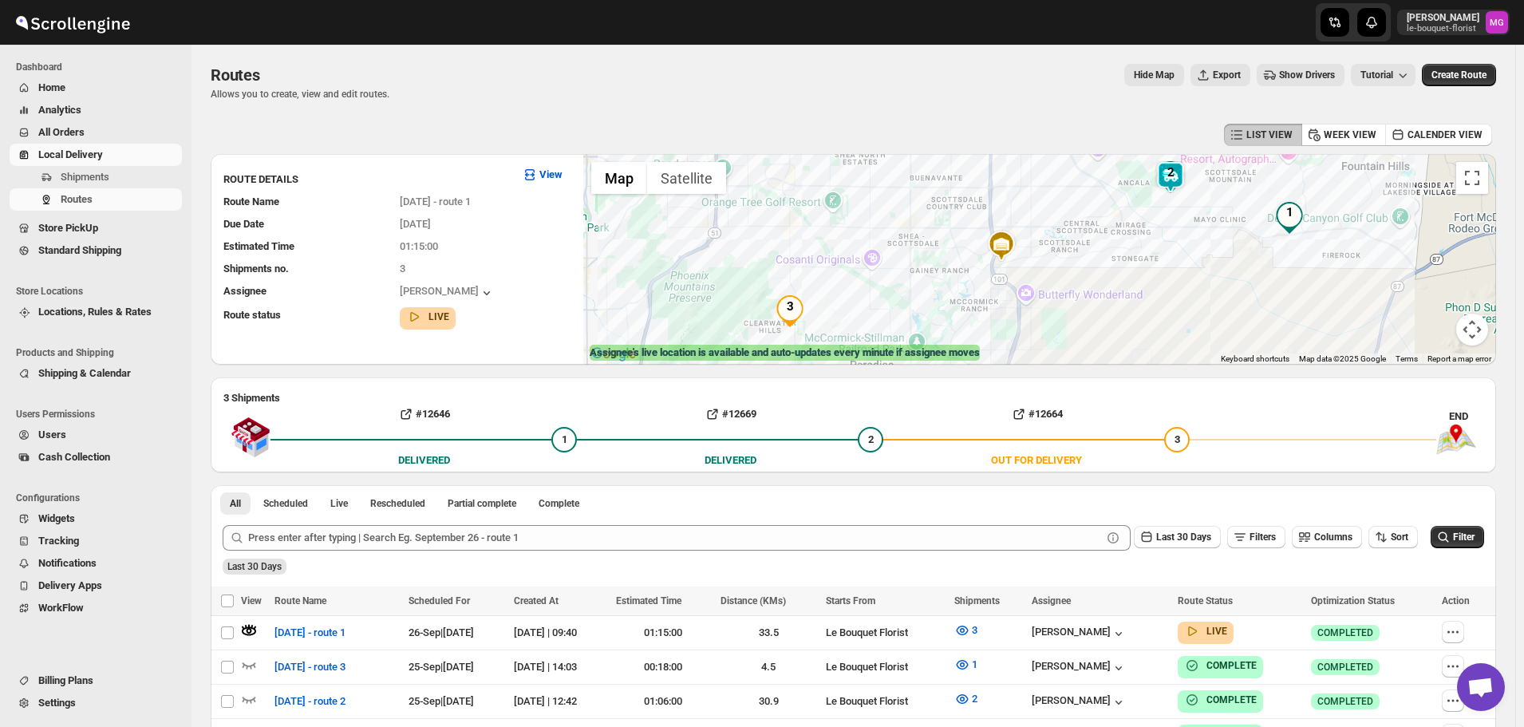
click at [1174, 170] on img at bounding box center [1171, 177] width 32 height 32
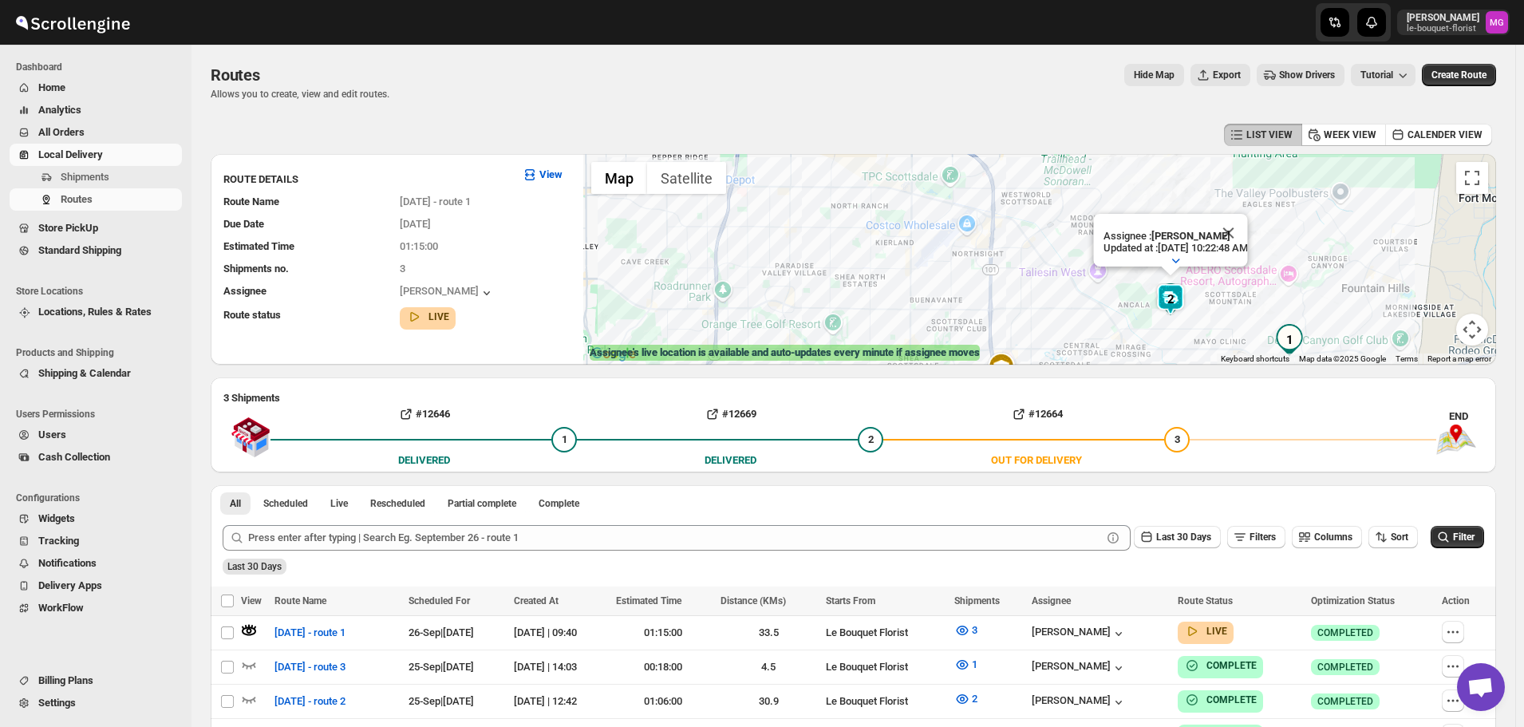
click at [70, 130] on span "All Orders" at bounding box center [61, 132] width 46 height 12
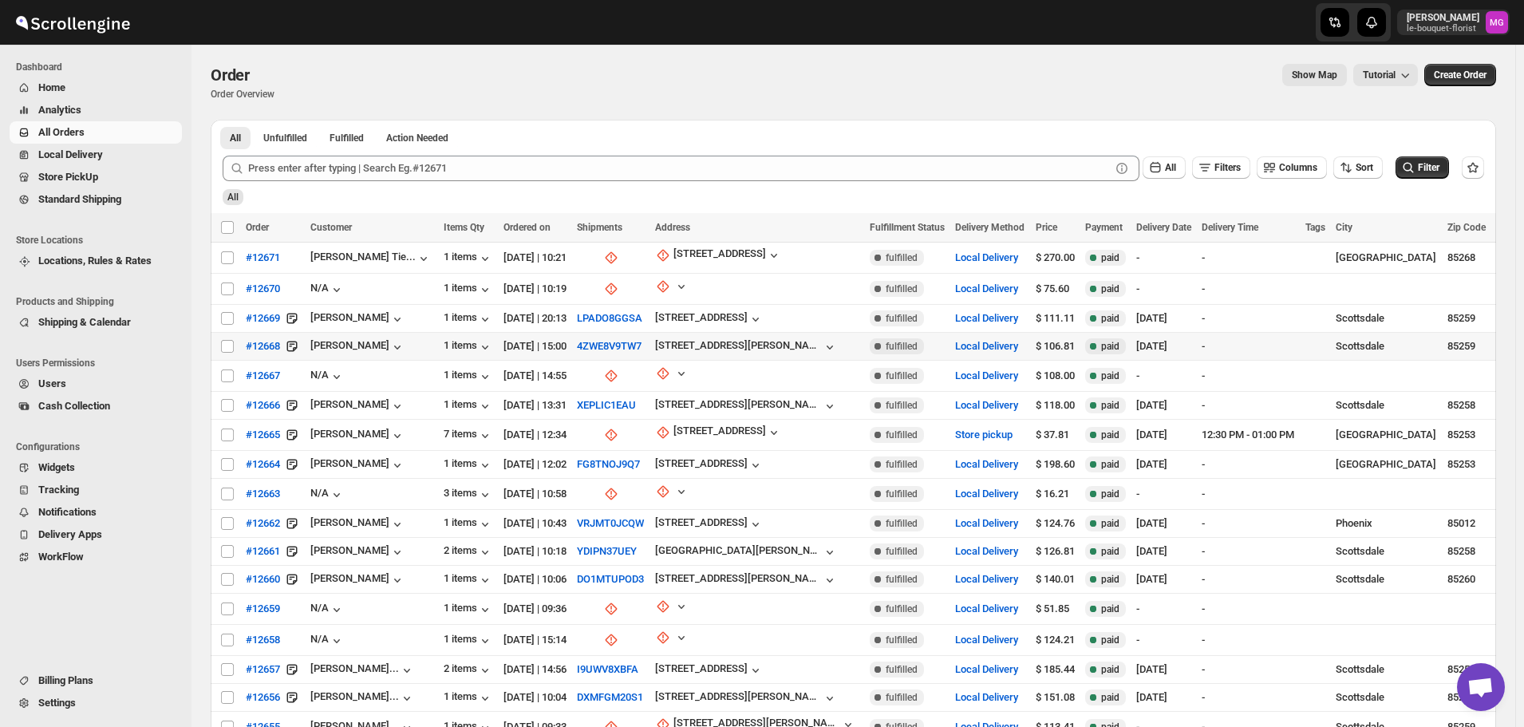
click at [1180, 346] on div "[DATE]" at bounding box center [1165, 346] width 56 height 16
click at [1188, 347] on div "[DATE]" at bounding box center [1165, 346] width 56 height 16
click at [266, 350] on span "#12668" at bounding box center [263, 346] width 34 height 16
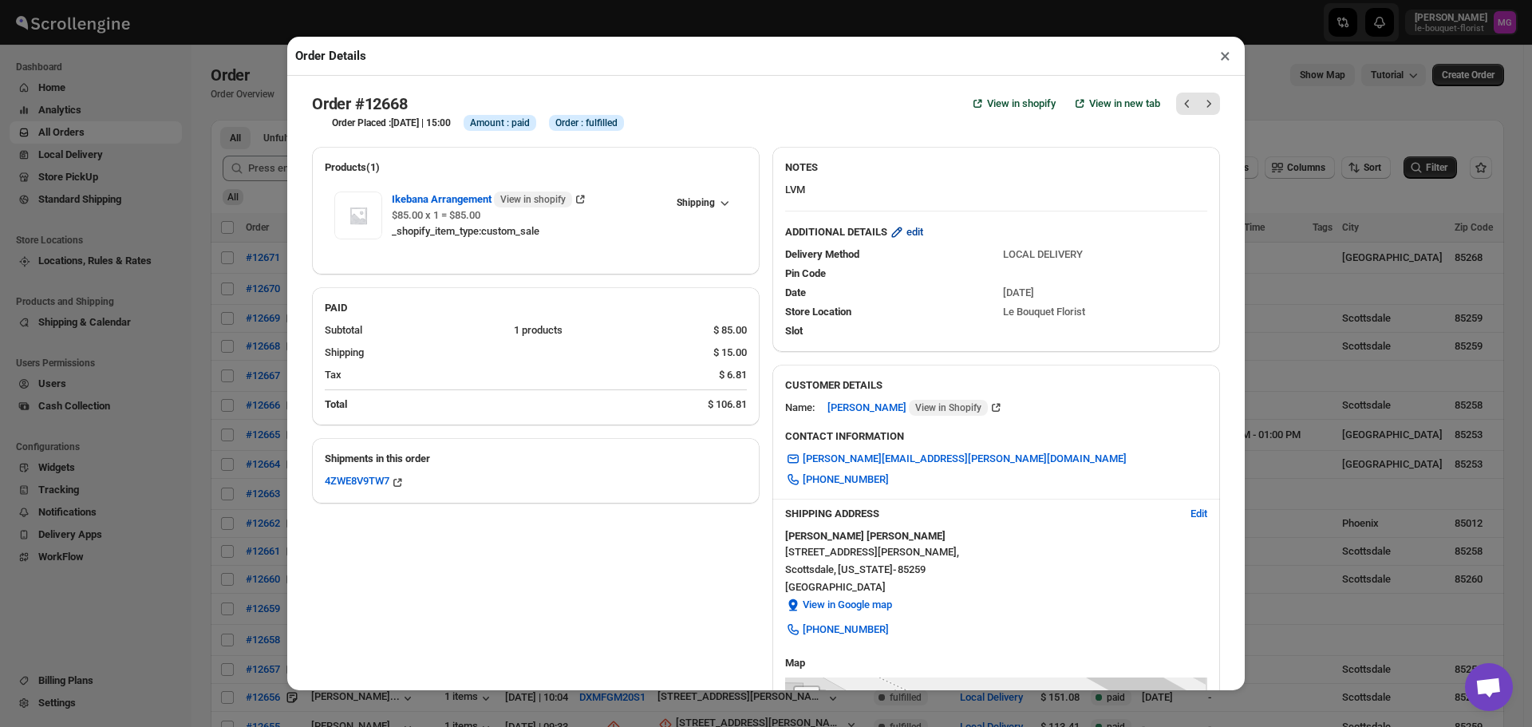
click at [913, 240] on span "edit" at bounding box center [915, 232] width 17 height 16
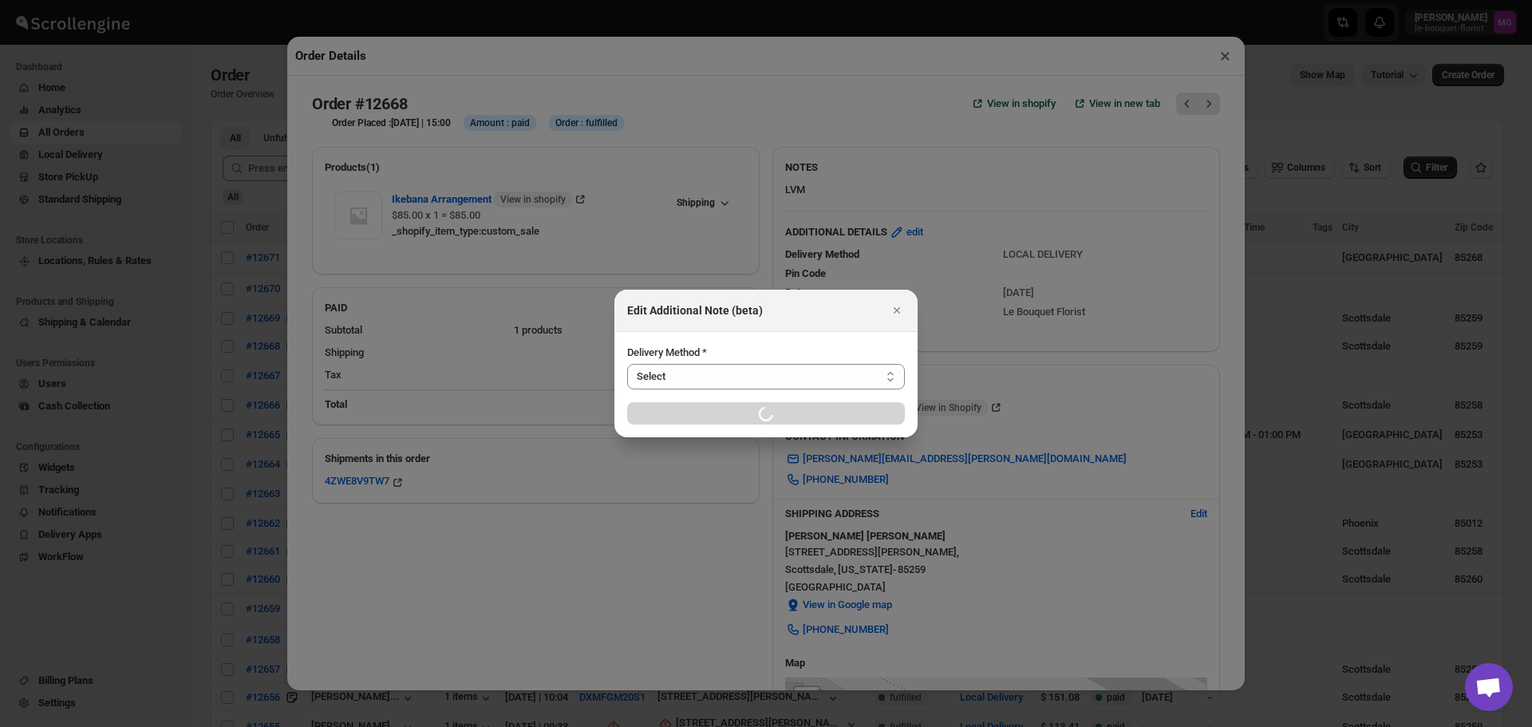
select select "LOCAL_DELIVERY"
select select "LOCATION_BASES"
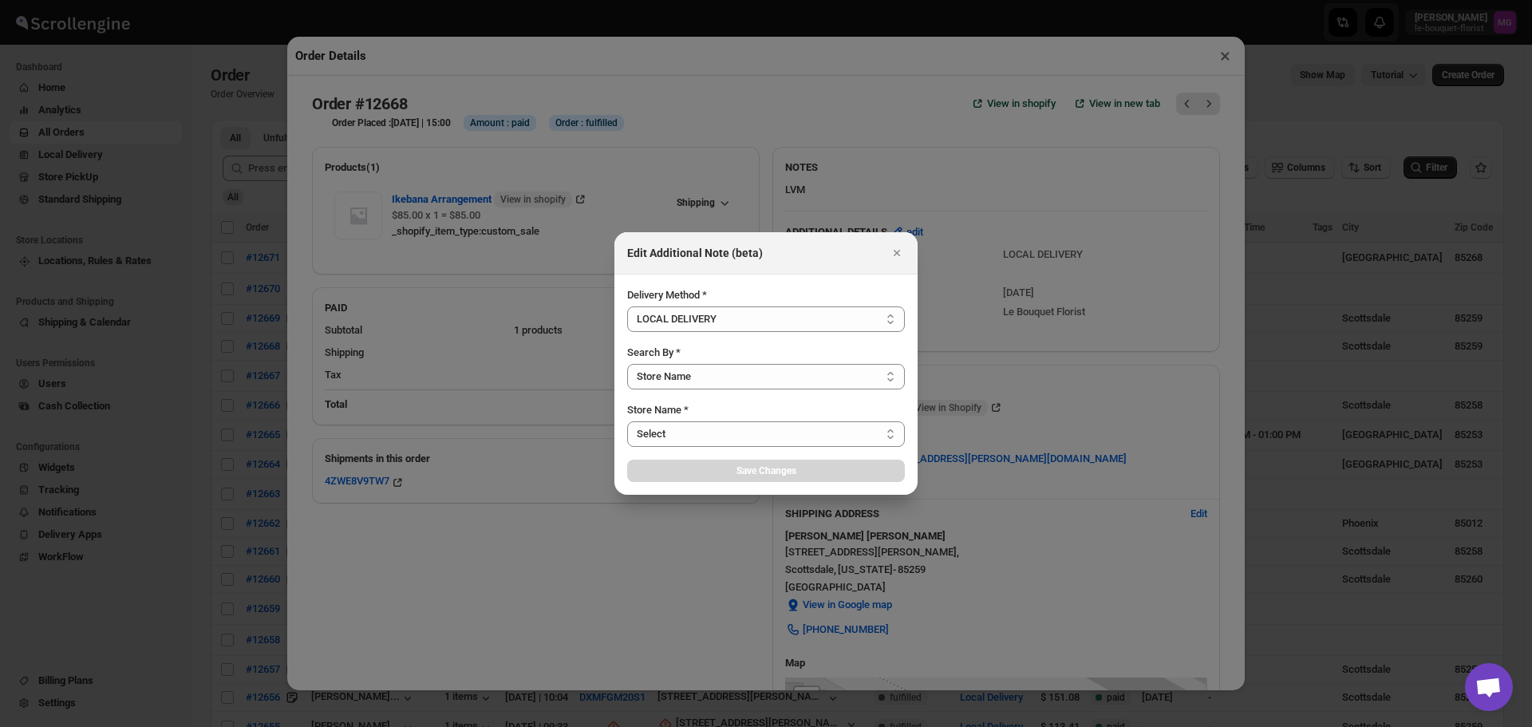
select select "67182988fdd300583c220c76"
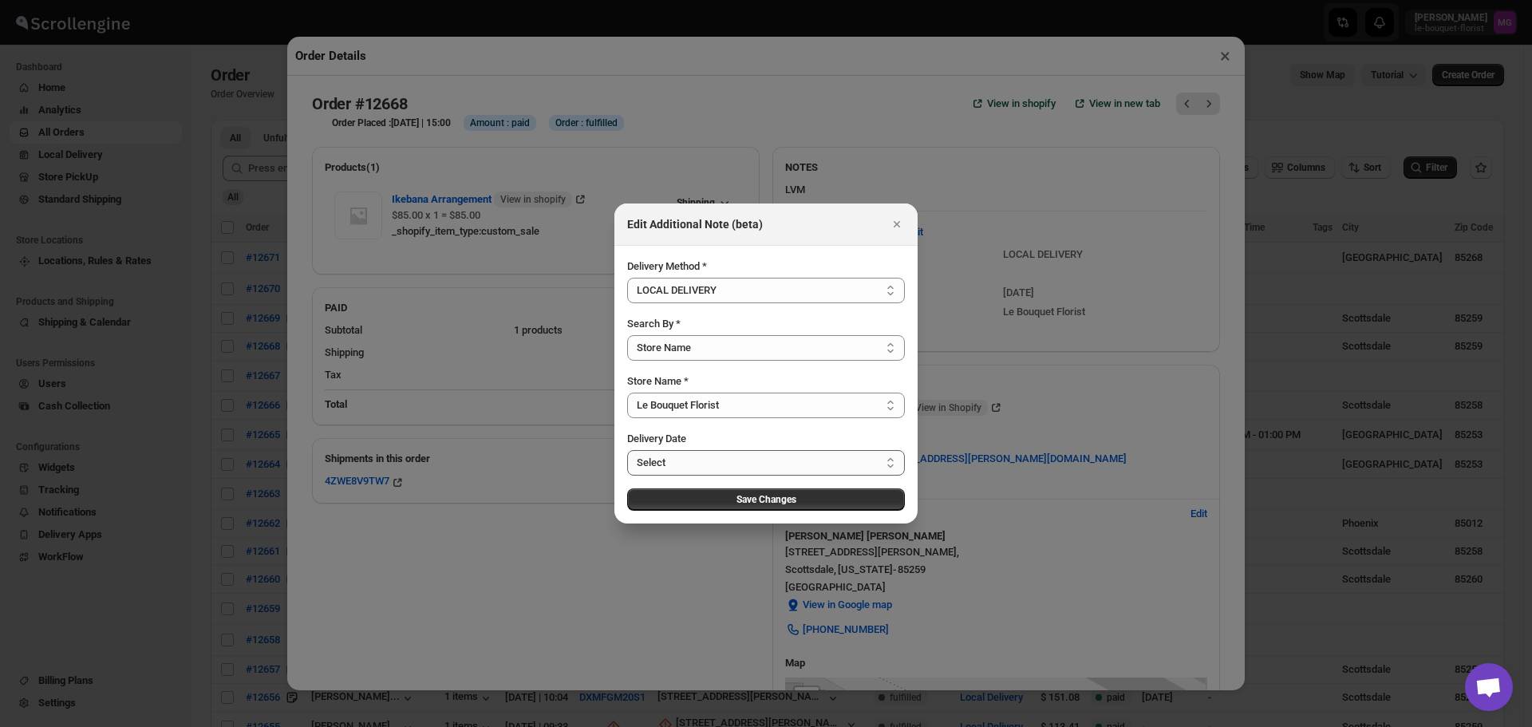
click at [852, 467] on select "Select Fri Sep 26 2025 Sat Sep 27 2025 Mon Sep 29 2025 Tue Sep 30 2025 Wed Oct …" at bounding box center [766, 463] width 278 height 26
select select "2025-10-03"
click at [627, 450] on select "Select Fri Sep 26 2025 Sat Sep 27 2025 Mon Sep 29 2025 Tue Sep 30 2025 Wed Oct …" at bounding box center [766, 463] width 278 height 26
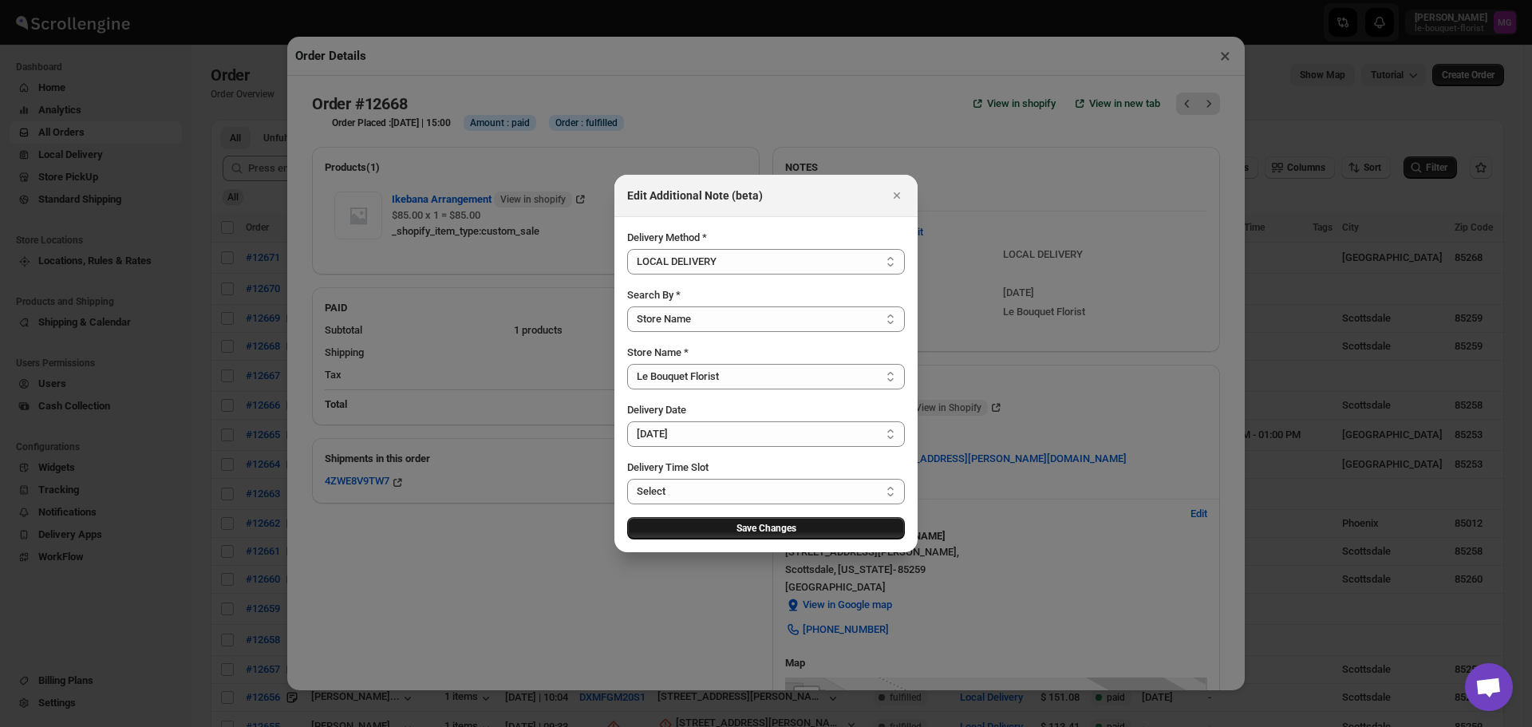
click at [831, 524] on button "Save Changes" at bounding box center [766, 528] width 278 height 22
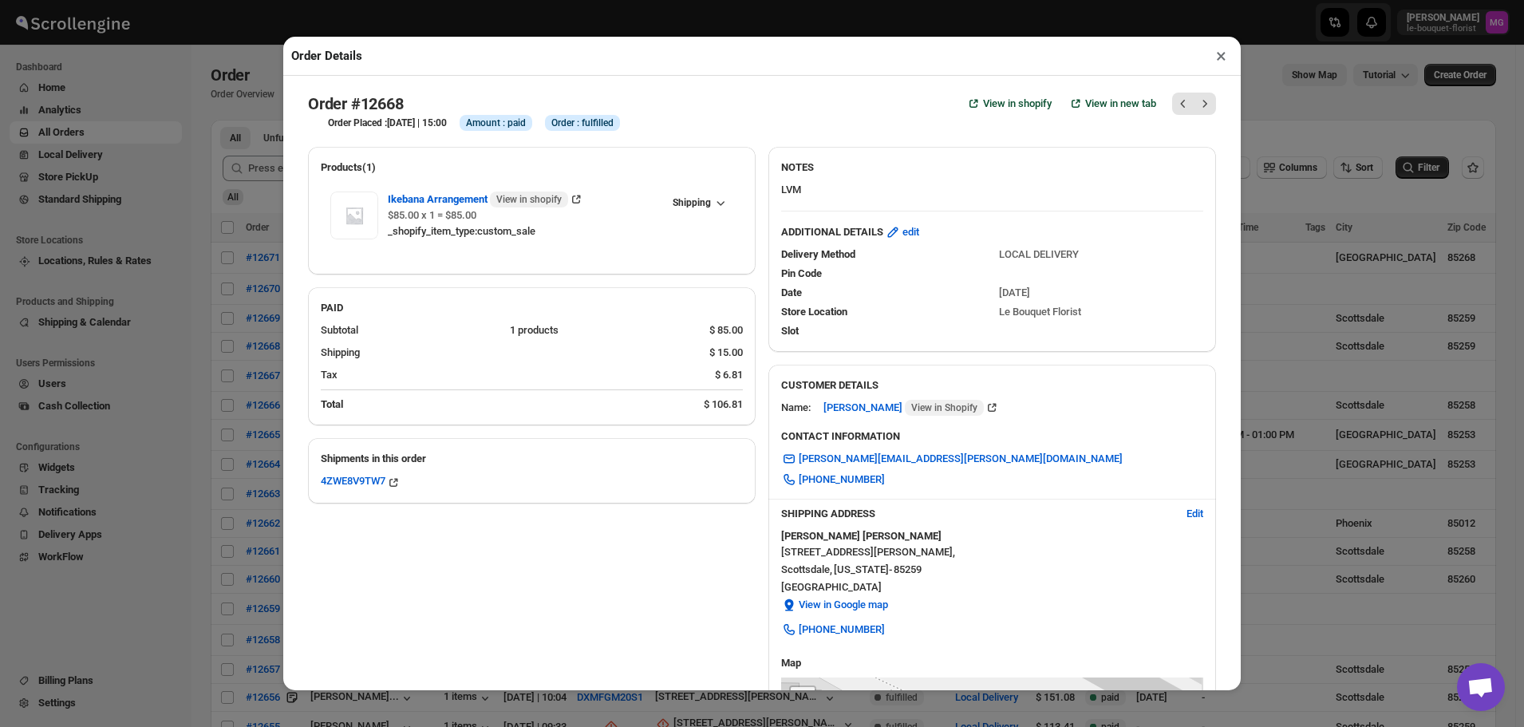
click at [1218, 57] on button "×" at bounding box center [1221, 56] width 23 height 22
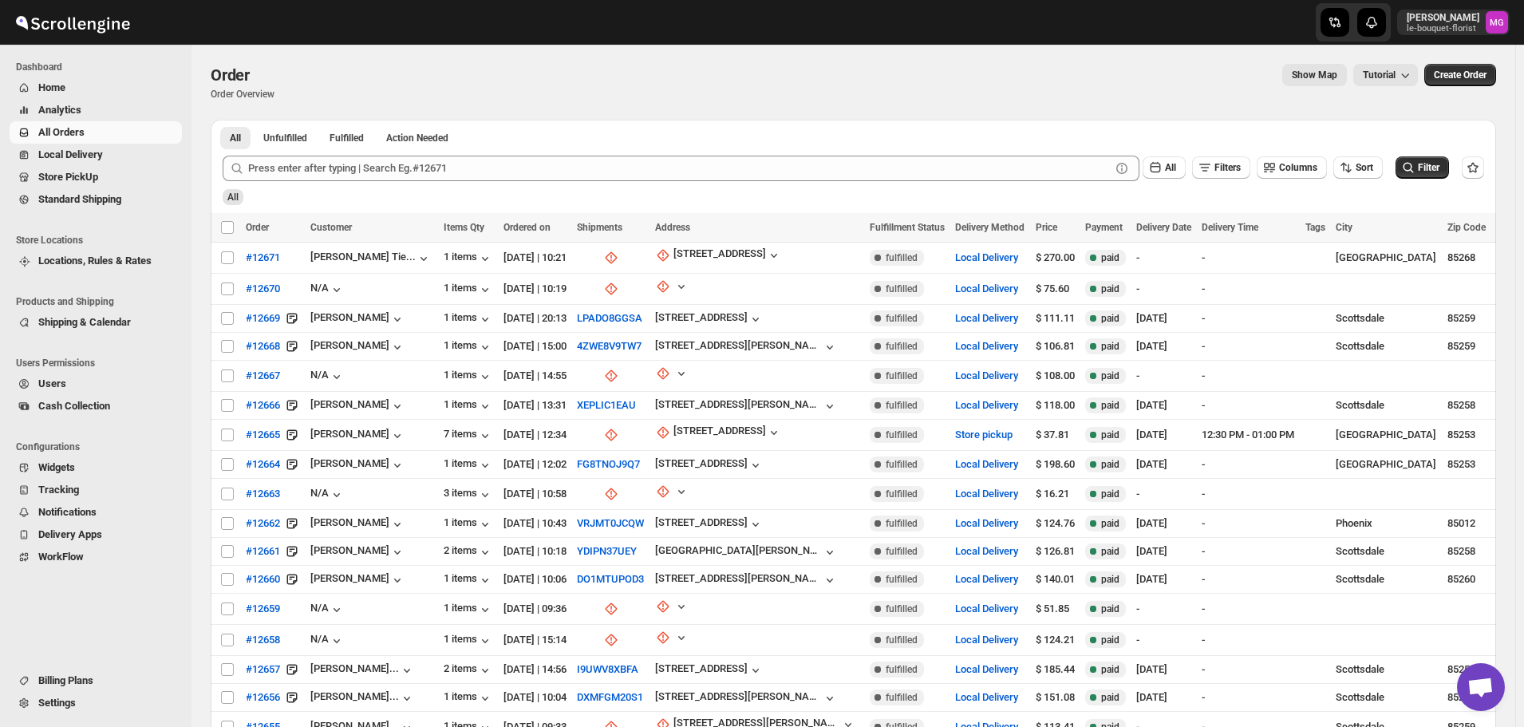
click at [1218, 65] on div "Show Map Tutorial" at bounding box center [852, 75] width 1131 height 22
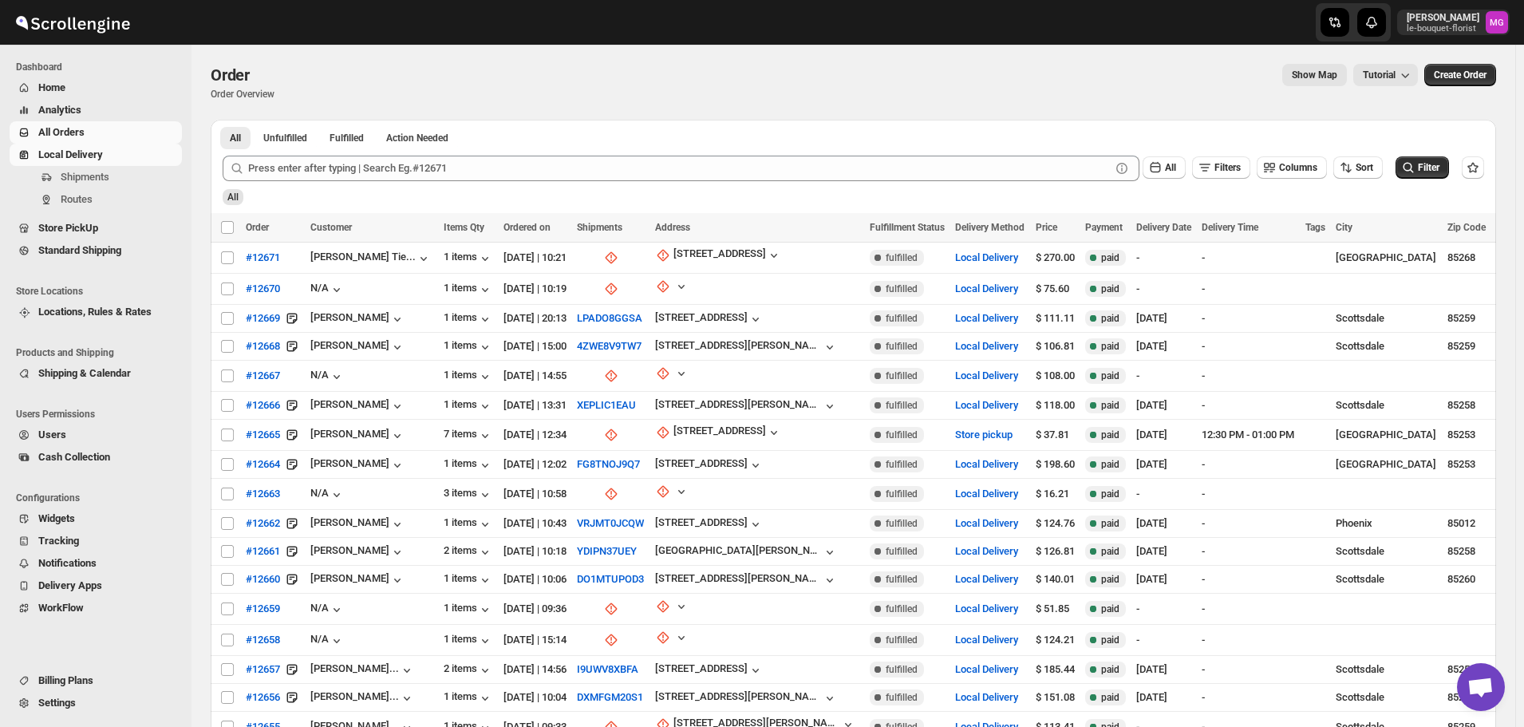
click at [102, 152] on span "Local Delivery" at bounding box center [70, 154] width 65 height 12
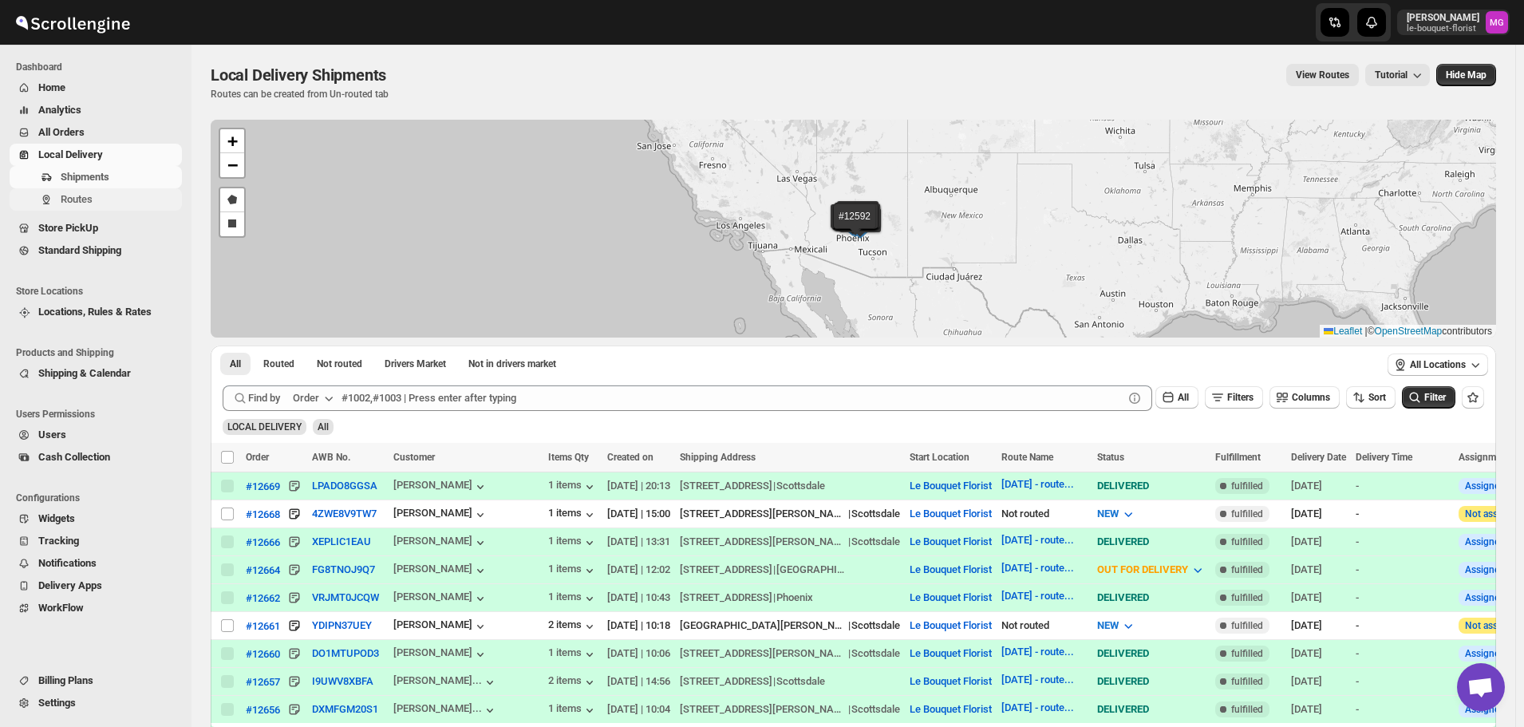
click at [115, 196] on span "Routes" at bounding box center [120, 200] width 118 height 16
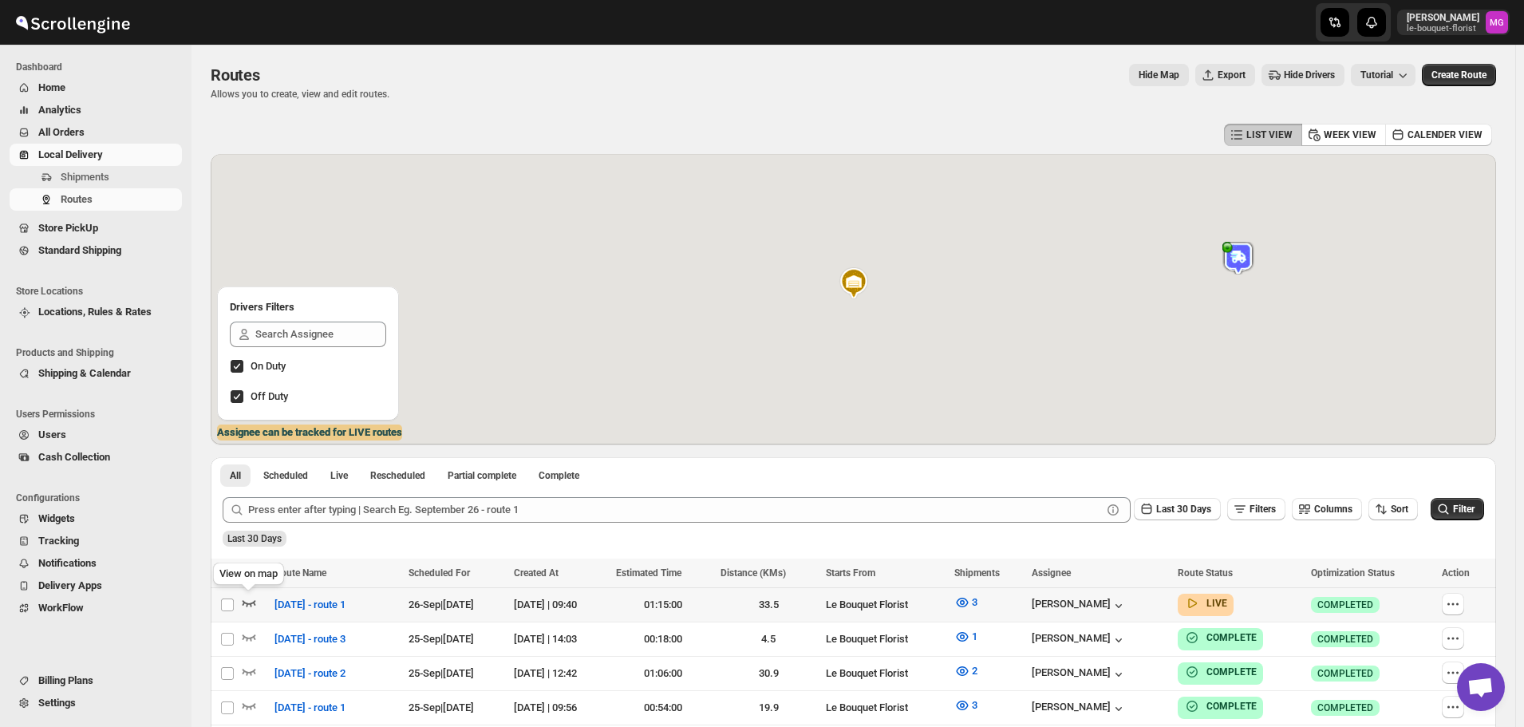
click at [255, 608] on icon "button" at bounding box center [249, 603] width 16 height 16
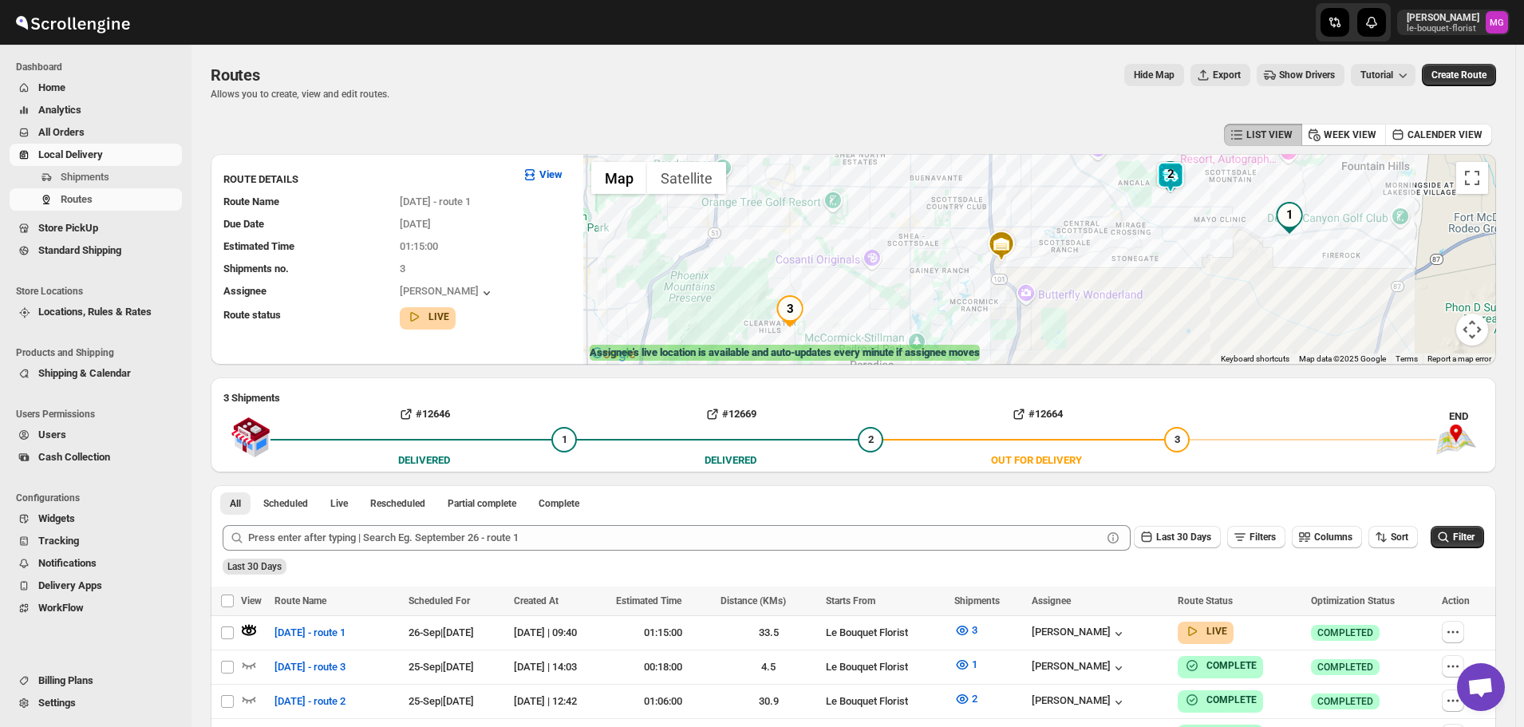
click at [1180, 176] on img at bounding box center [1171, 177] width 32 height 32
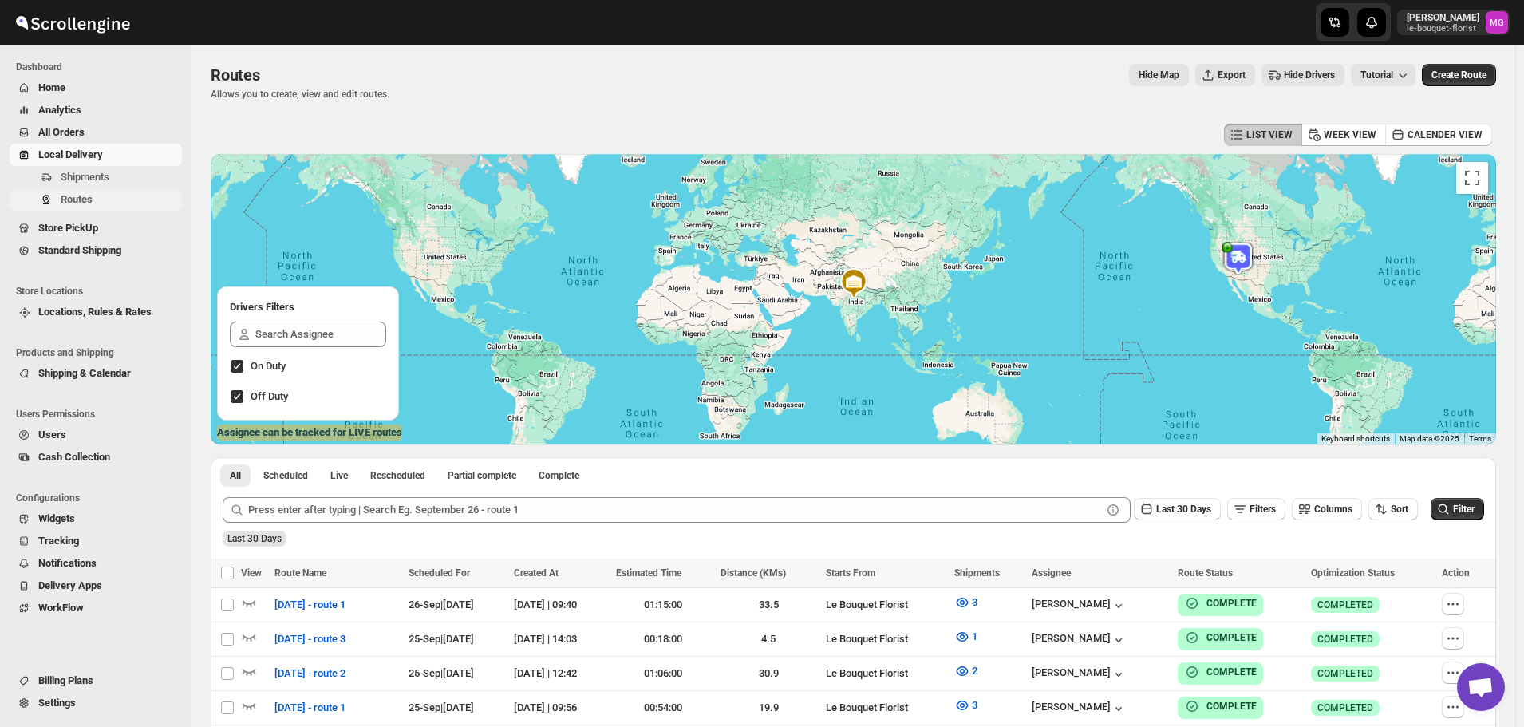
click at [160, 188] on button "Routes" at bounding box center [96, 199] width 172 height 22
click at [150, 181] on span "Shipments" at bounding box center [120, 177] width 118 height 16
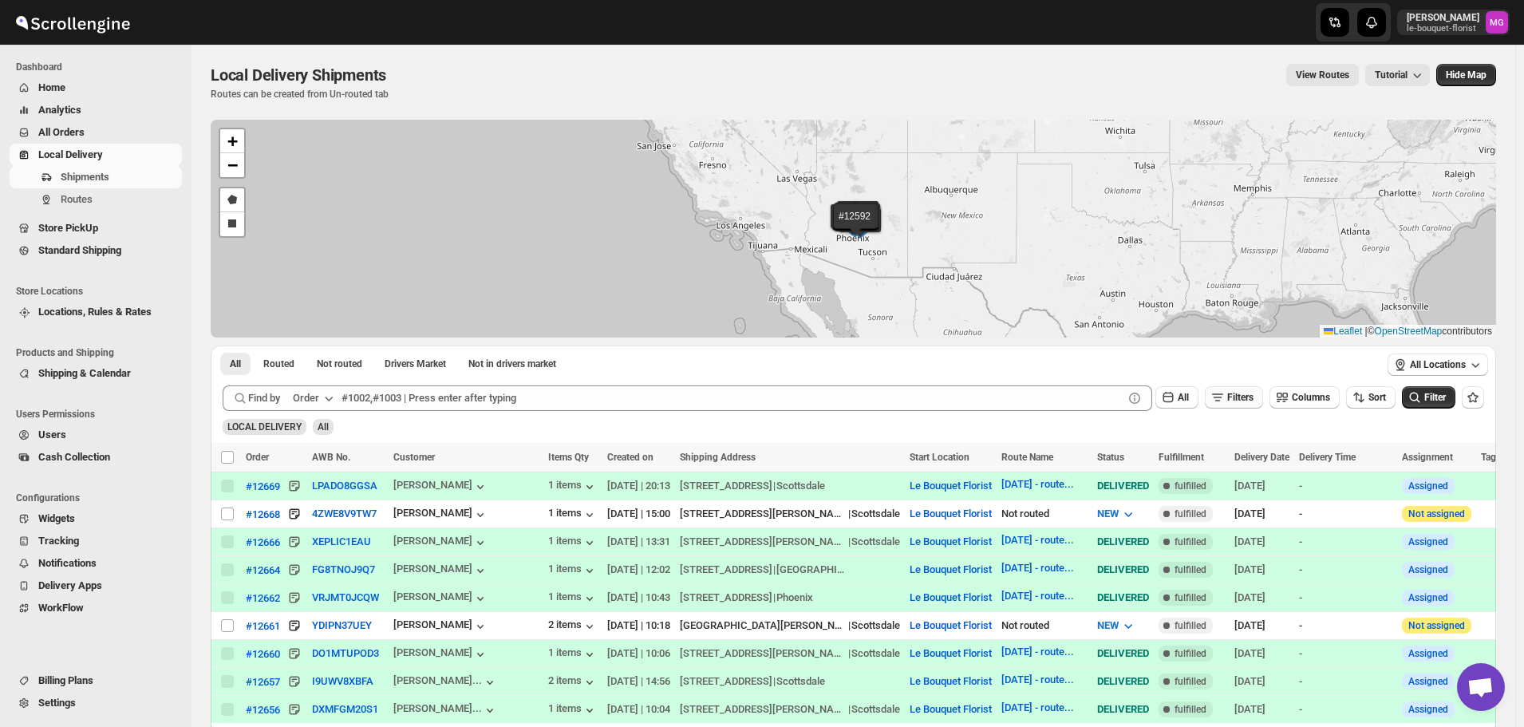
click at [1252, 395] on span "Filters" at bounding box center [1241, 397] width 26 height 11
click at [1230, 471] on button "Add Filter" at bounding box center [1240, 460] width 73 height 22
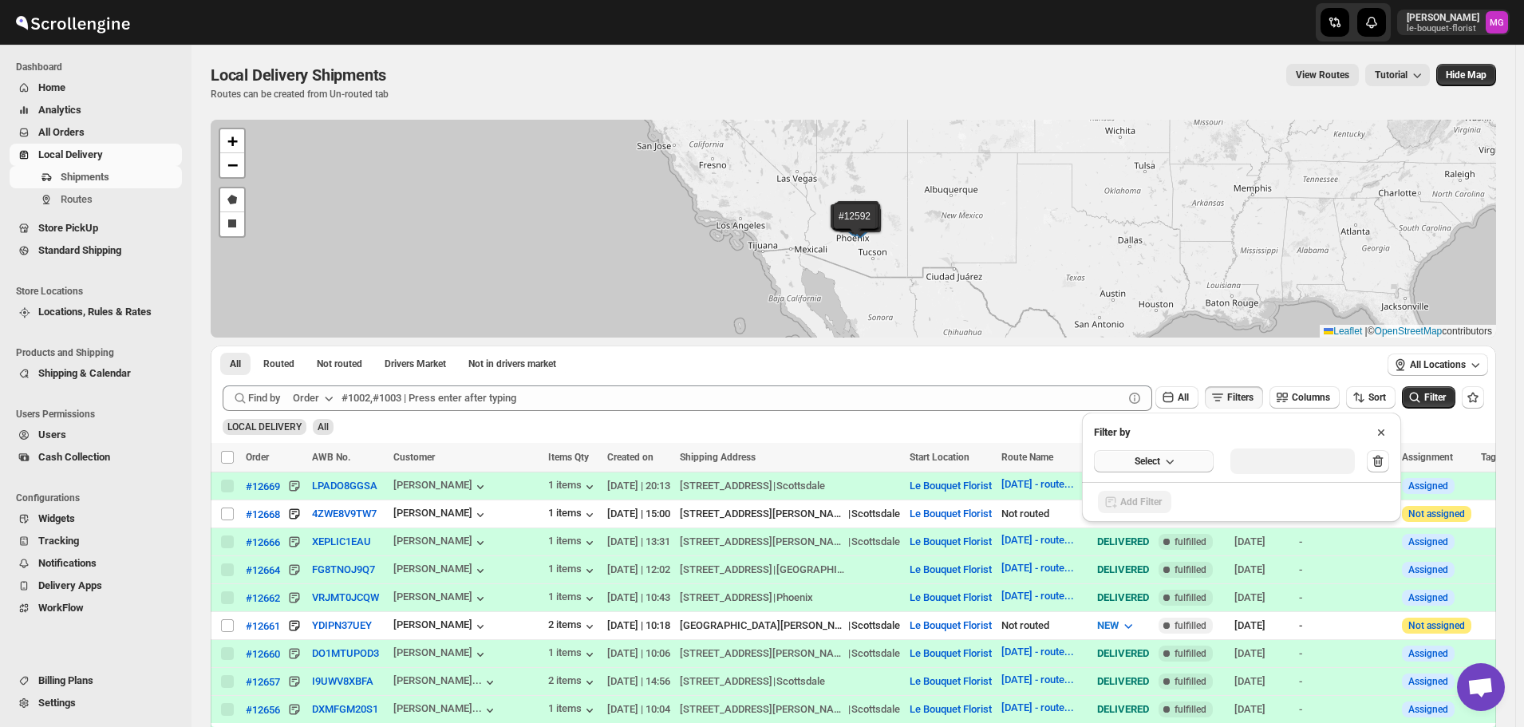
click at [1169, 465] on icon "button" at bounding box center [1170, 461] width 16 height 16
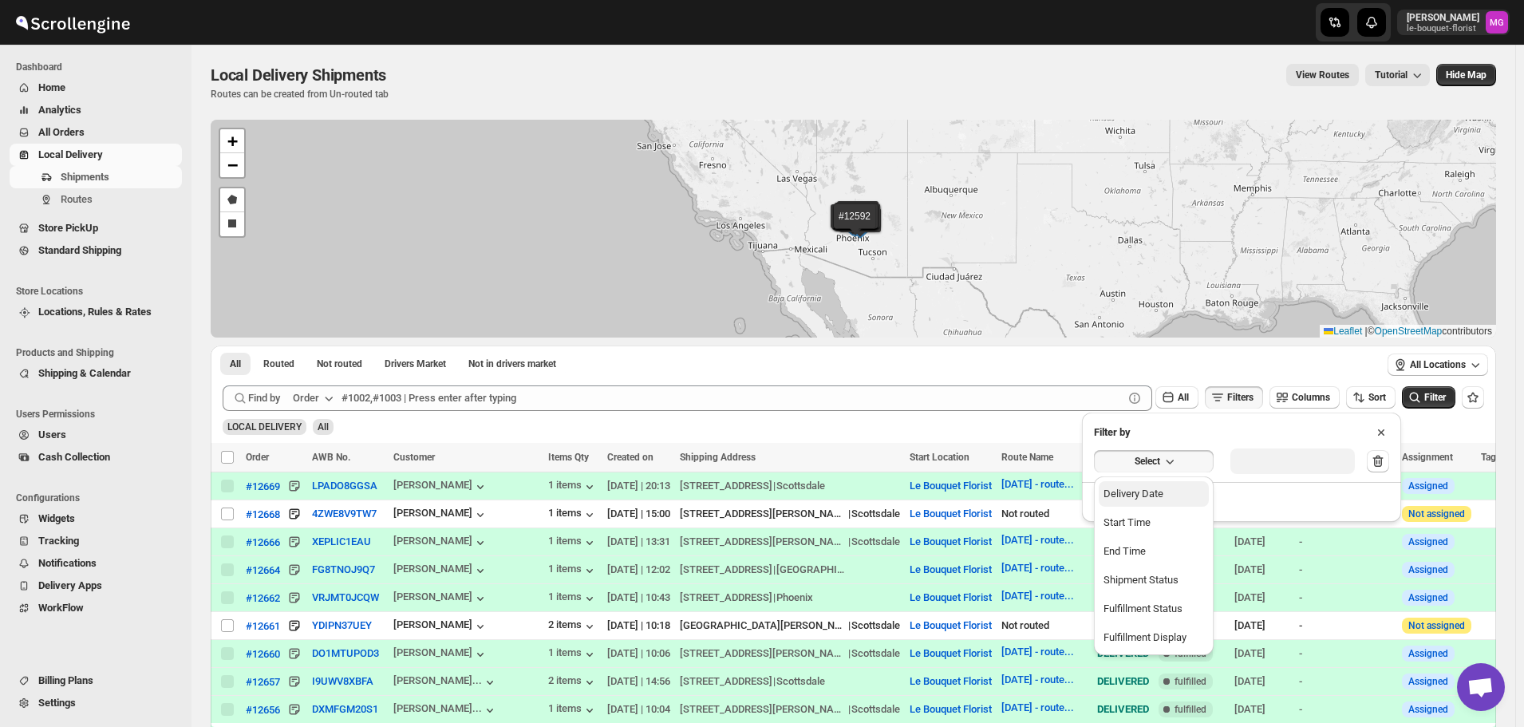
click at [1144, 489] on div "Delivery Date" at bounding box center [1134, 494] width 60 height 16
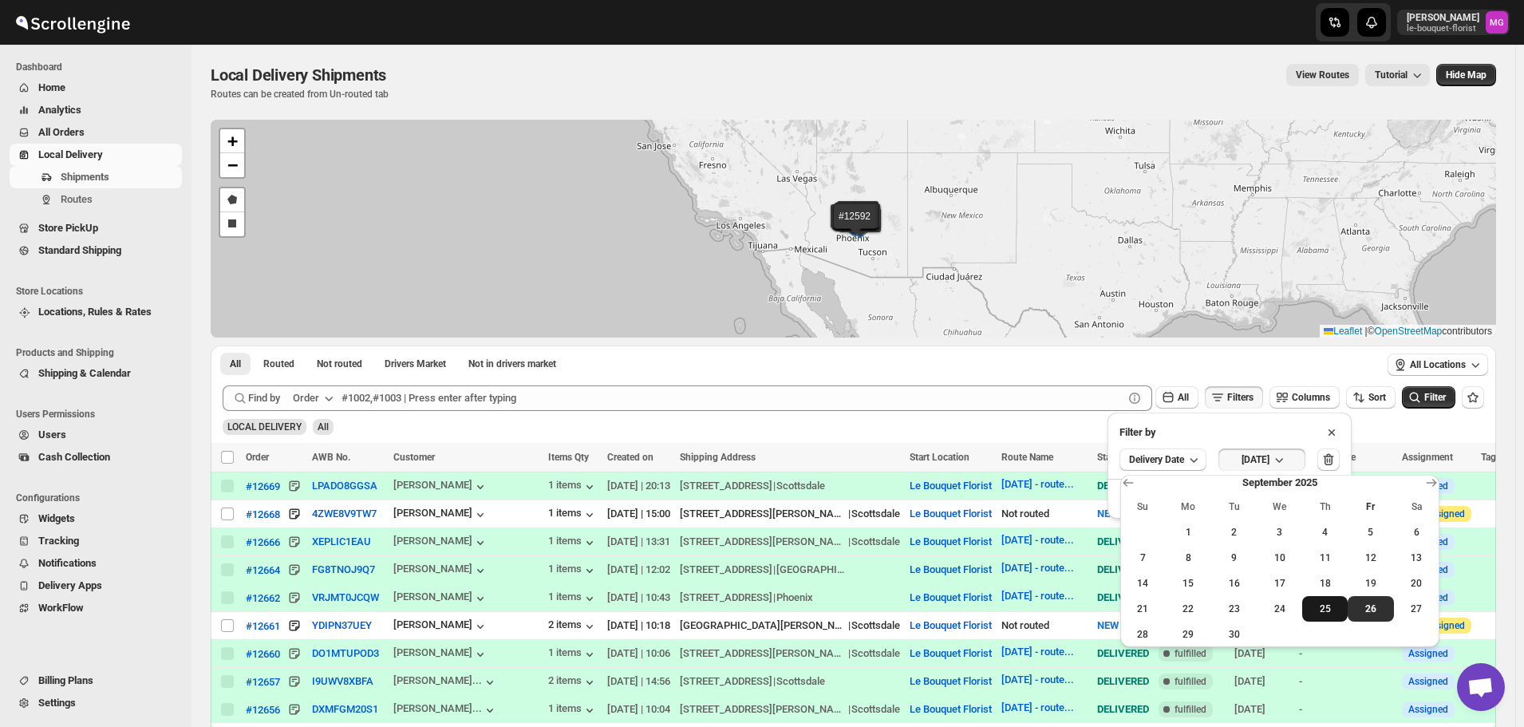
click at [1341, 611] on span "25" at bounding box center [1325, 609] width 33 height 13
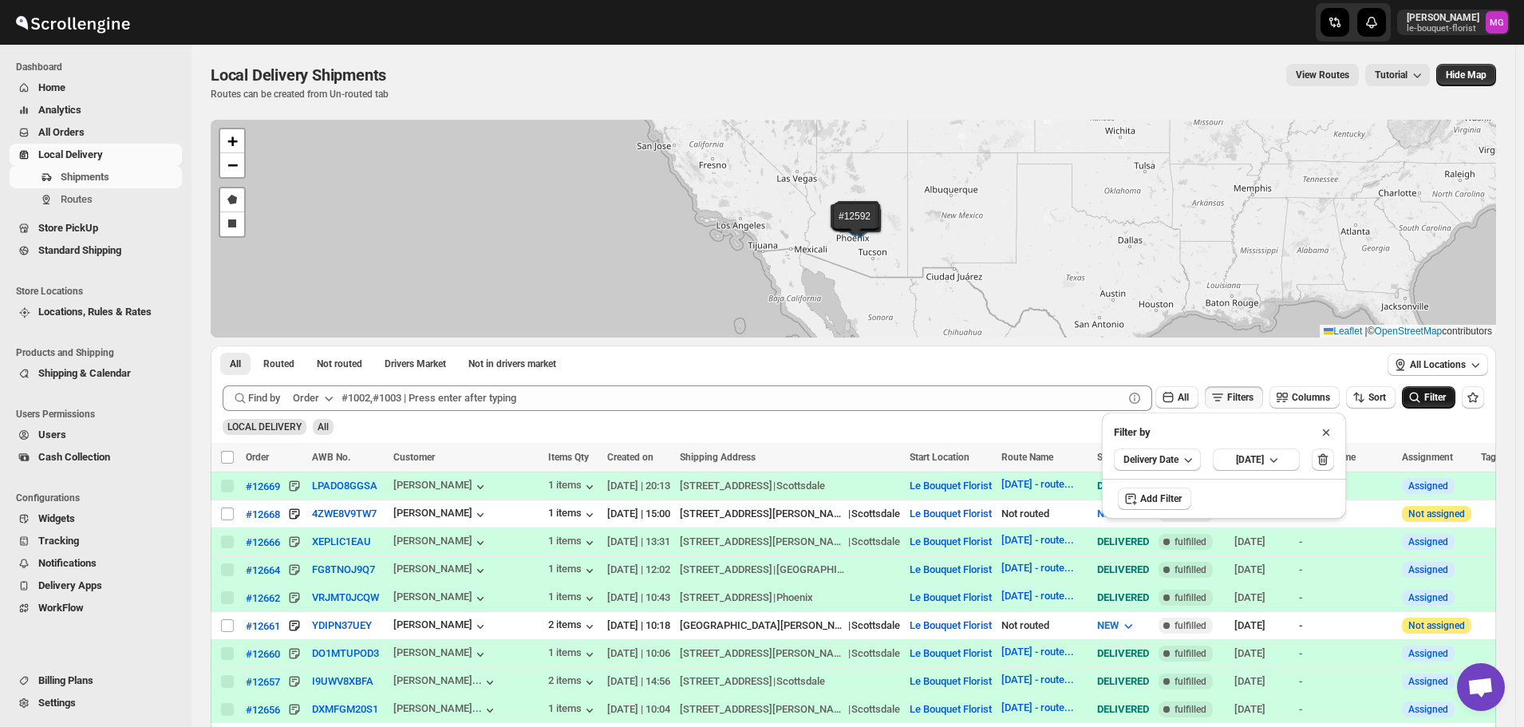
click at [1446, 397] on span "Filter" at bounding box center [1436, 397] width 22 height 11
